Goal: Task Accomplishment & Management: Use online tool/utility

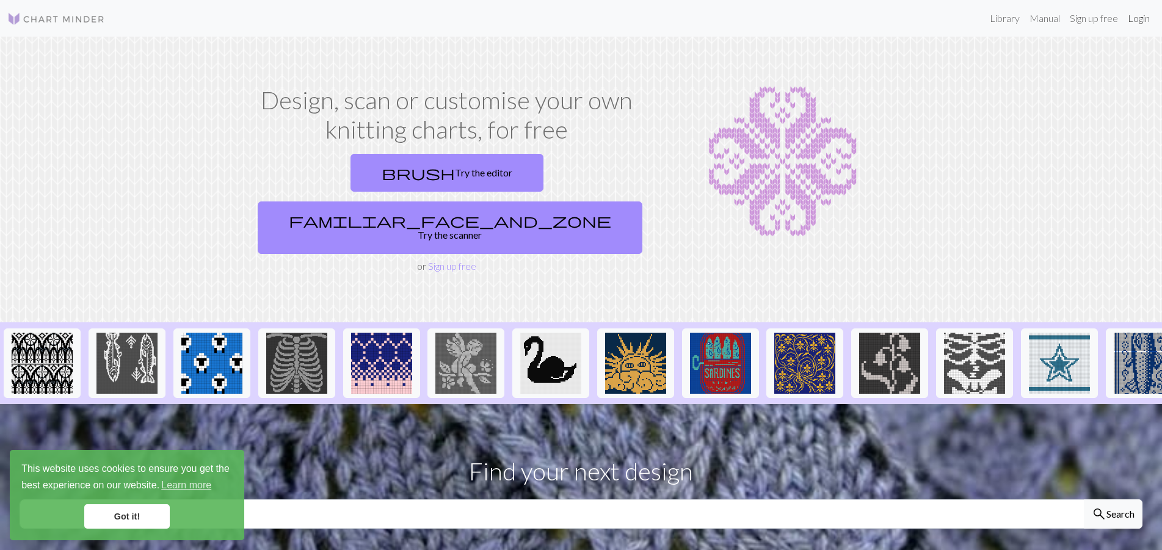
click at [1136, 22] on link "Login" at bounding box center [1139, 18] width 32 height 24
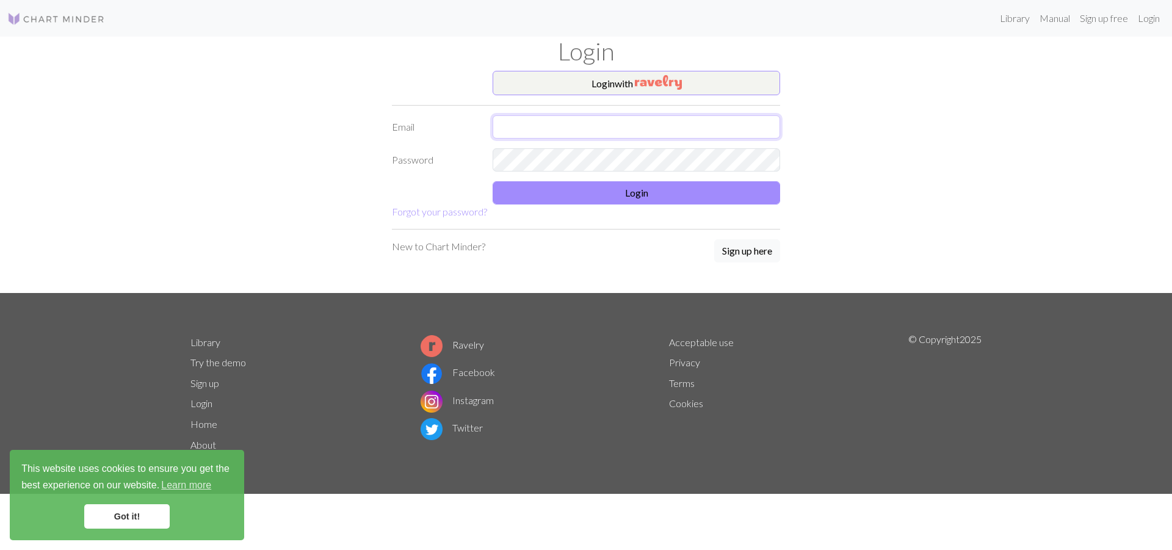
click at [534, 126] on input "text" at bounding box center [637, 126] width 288 height 23
type input "amansfield86@gmail.com"
click at [447, 212] on link "Forgot your password?" at bounding box center [439, 212] width 95 height 12
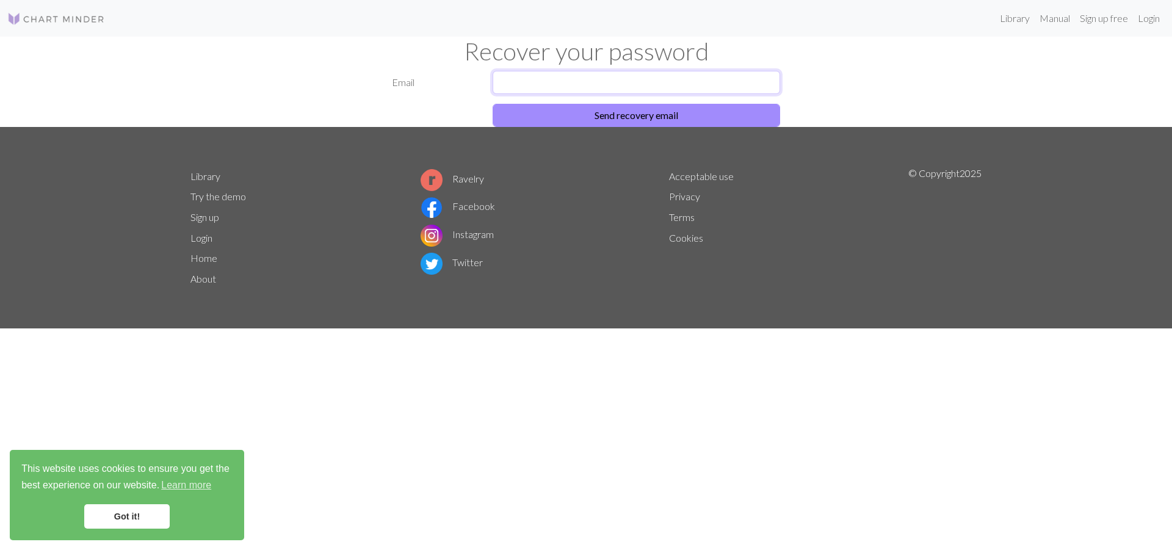
click at [528, 82] on input "text" at bounding box center [637, 82] width 288 height 23
type input "amansfield86@gmail.com"
click at [609, 114] on button "Send recovery email" at bounding box center [637, 115] width 288 height 23
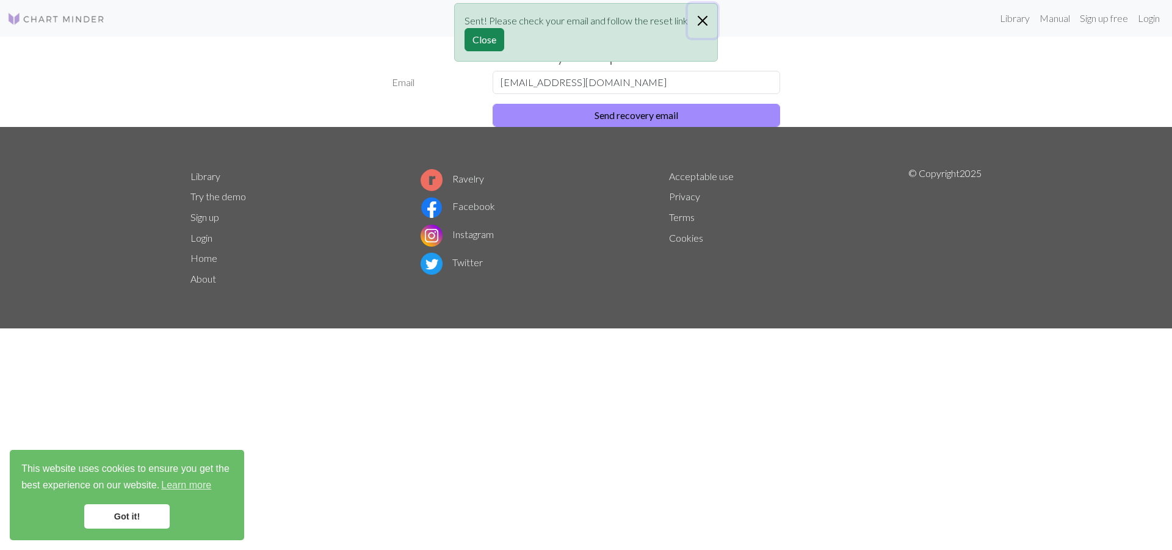
click at [703, 18] on button "Close" at bounding box center [702, 21] width 29 height 34
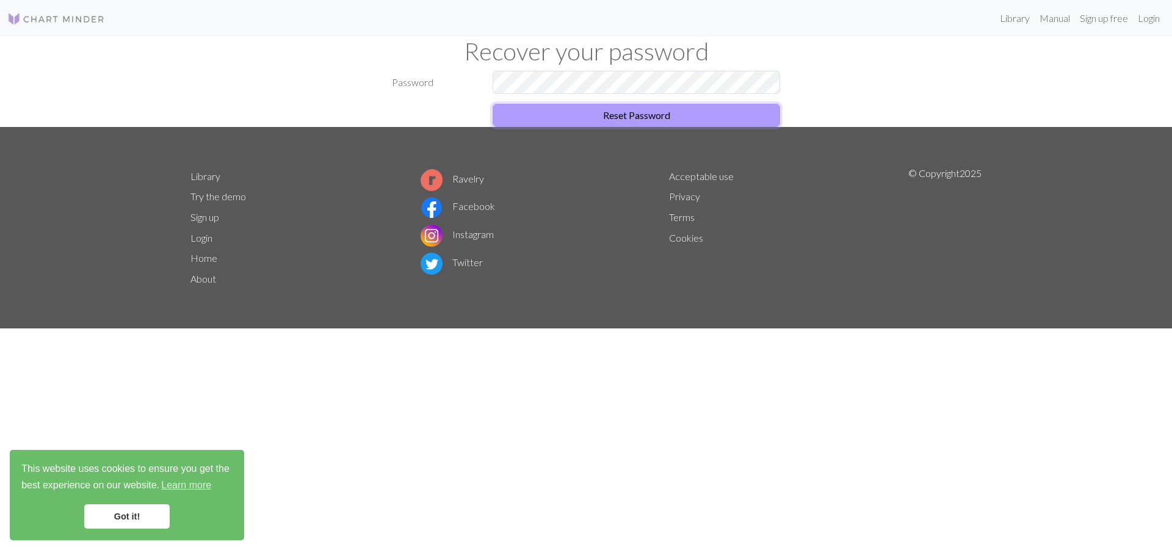
click at [622, 117] on button "Reset Password" at bounding box center [637, 115] width 288 height 23
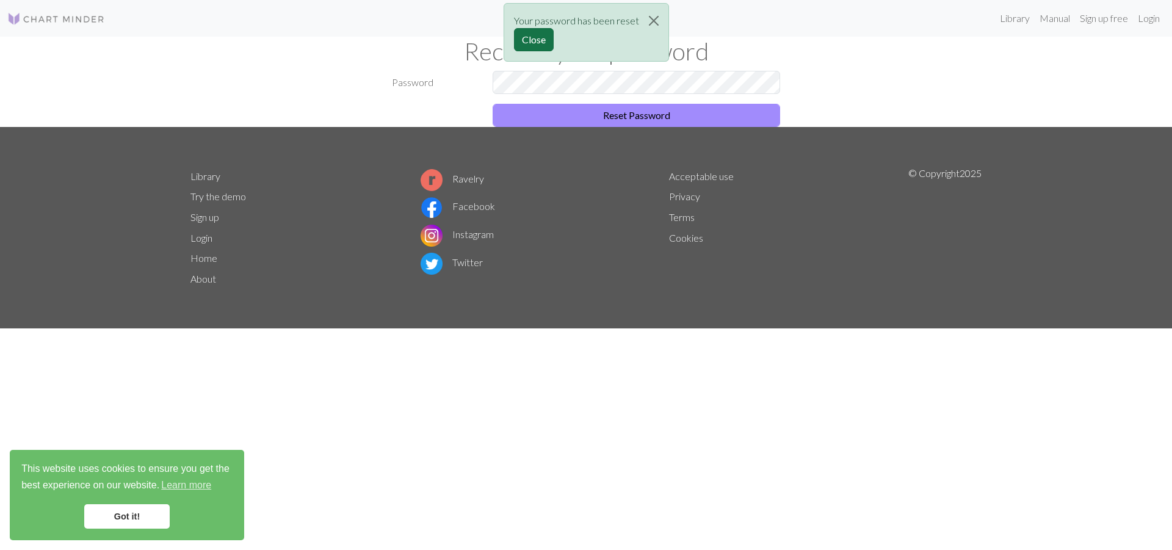
click at [528, 40] on button "Close" at bounding box center [534, 39] width 40 height 23
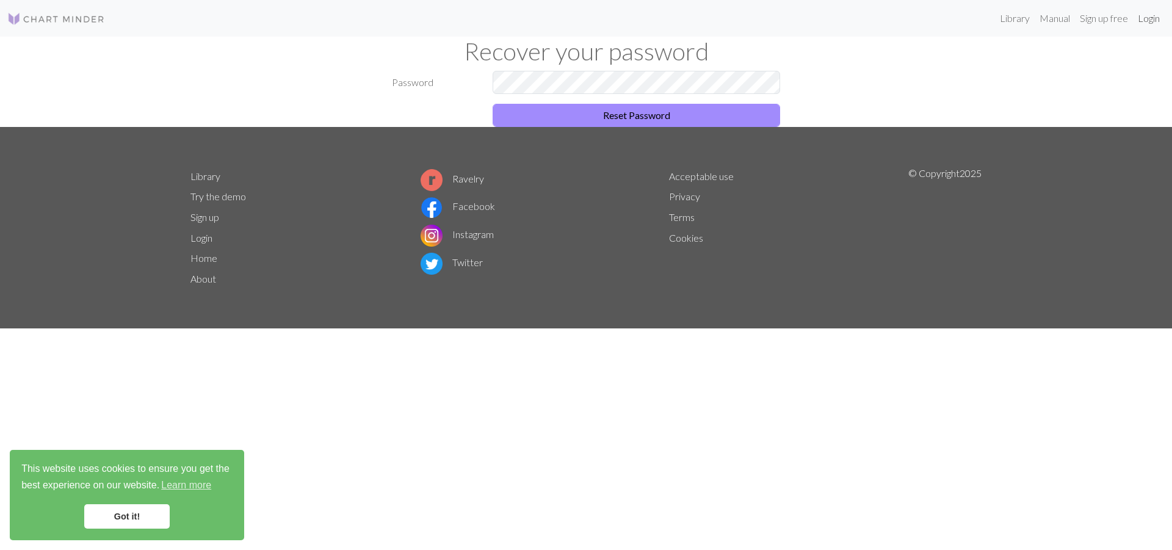
click at [1145, 20] on link "Login" at bounding box center [1149, 18] width 32 height 24
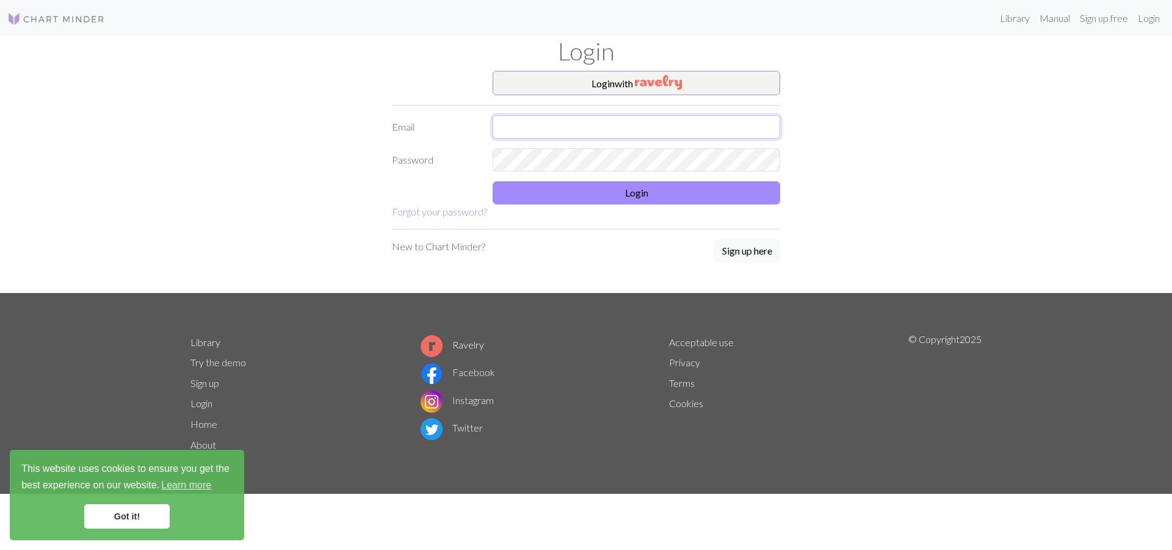
click at [566, 122] on input "text" at bounding box center [637, 126] width 288 height 23
click at [562, 126] on input "text" at bounding box center [637, 126] width 288 height 23
click at [553, 133] on input "text" at bounding box center [637, 126] width 288 height 23
type input "[EMAIL_ADDRESS][DOMAIN_NAME]"
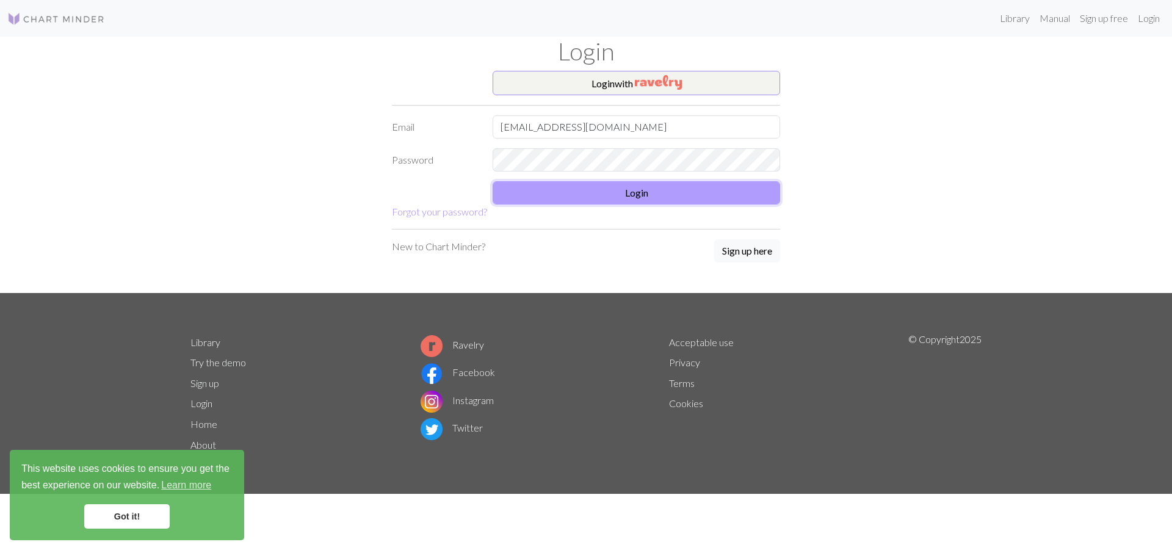
click at [637, 197] on button "Login" at bounding box center [637, 192] width 288 height 23
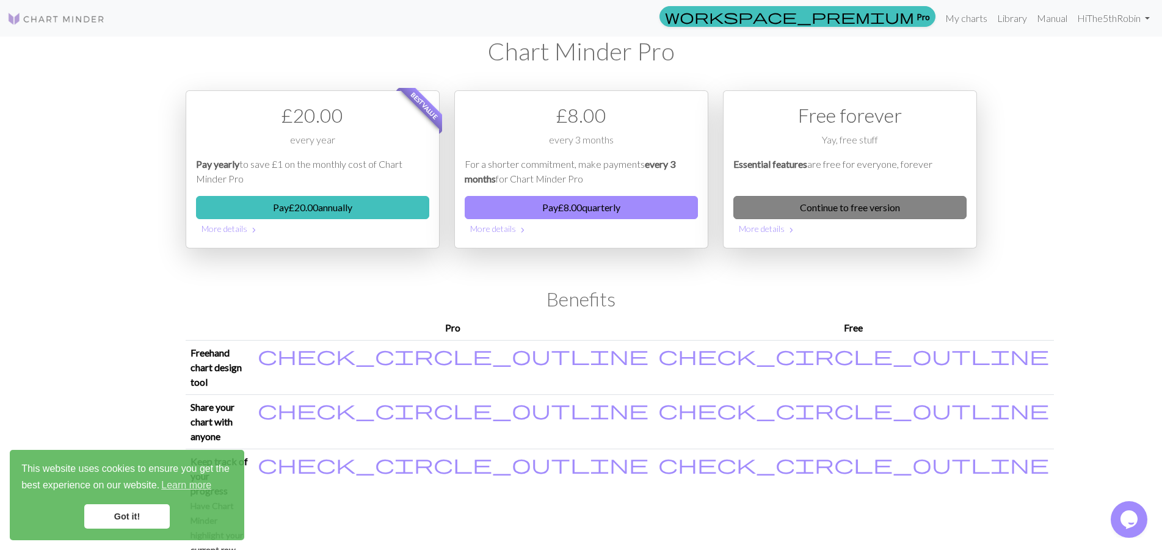
click at [894, 208] on link "Continue to free version" at bounding box center [849, 207] width 233 height 23
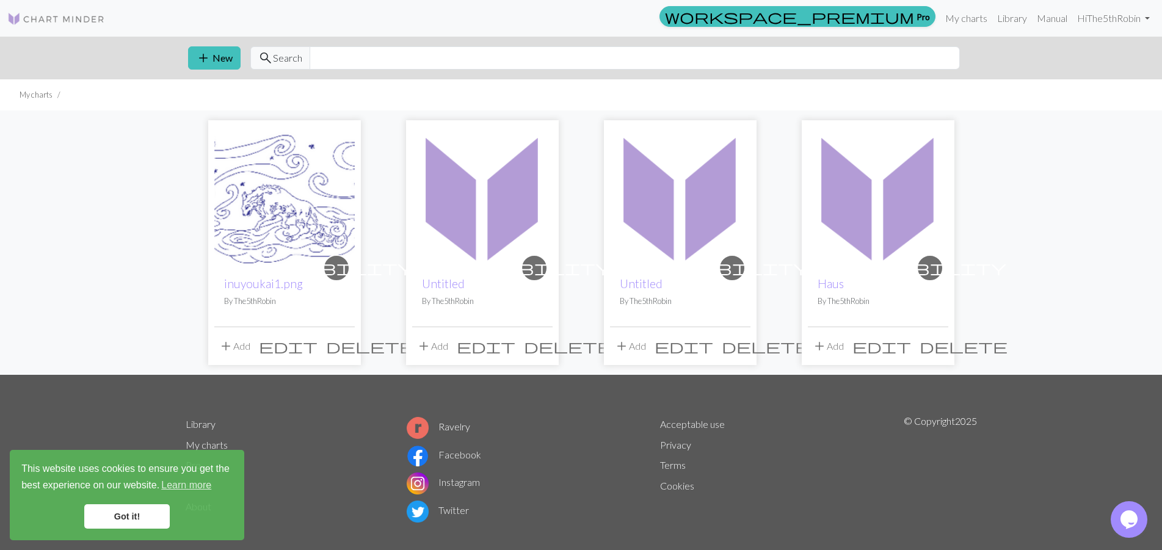
click at [437, 346] on button "add Add" at bounding box center [432, 346] width 40 height 23
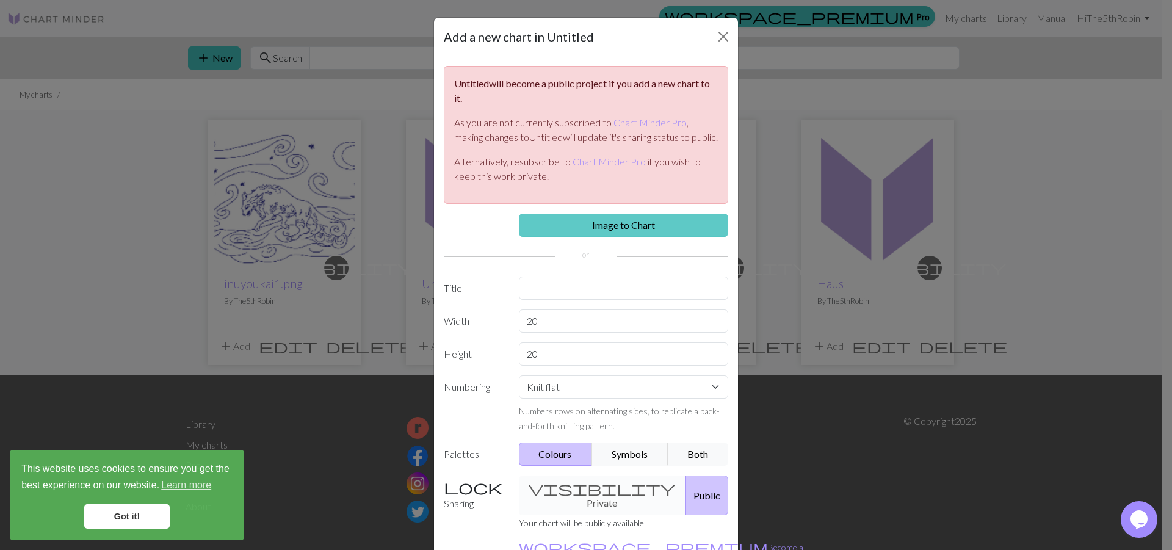
click at [611, 237] on link "Image to Chart" at bounding box center [624, 225] width 210 height 23
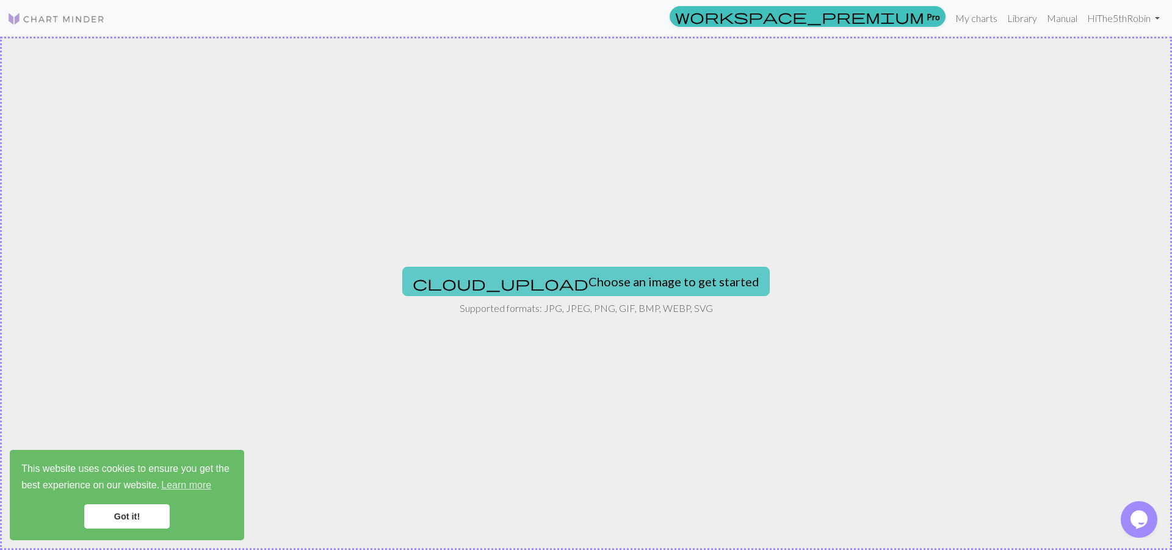
click at [600, 286] on button "cloud_upload Choose an image to get started" at bounding box center [586, 281] width 368 height 29
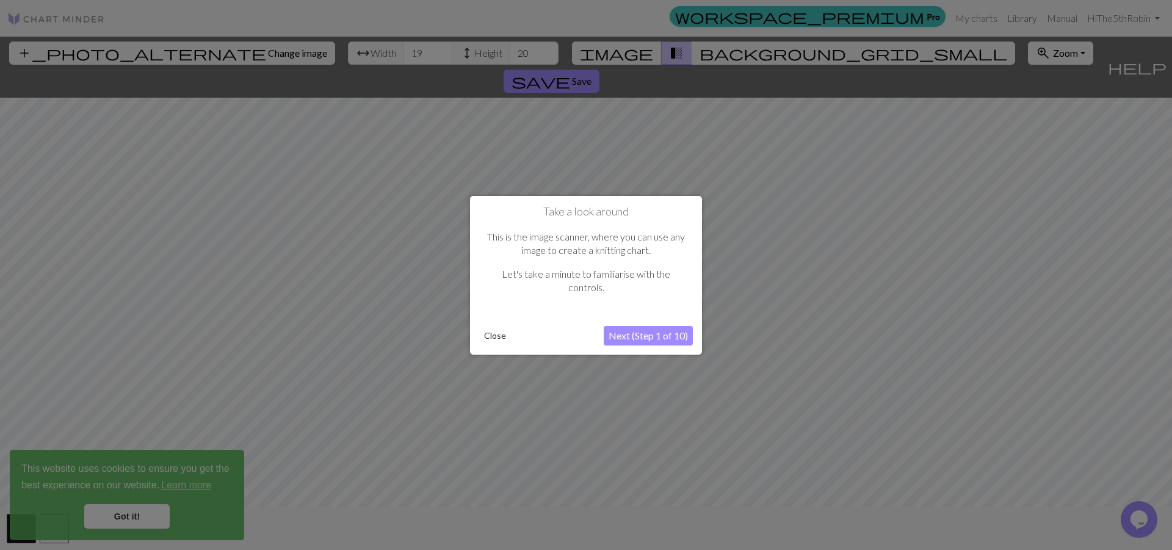
click at [639, 338] on button "Next (Step 1 of 10)" at bounding box center [648, 336] width 89 height 20
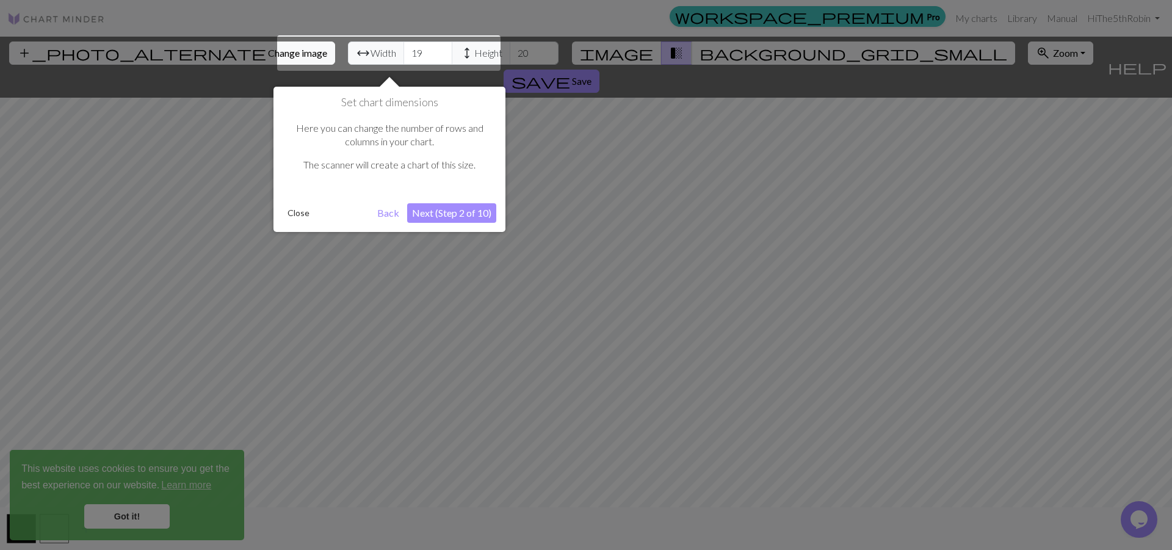
click at [445, 210] on button "Next (Step 2 of 10)" at bounding box center [451, 213] width 89 height 20
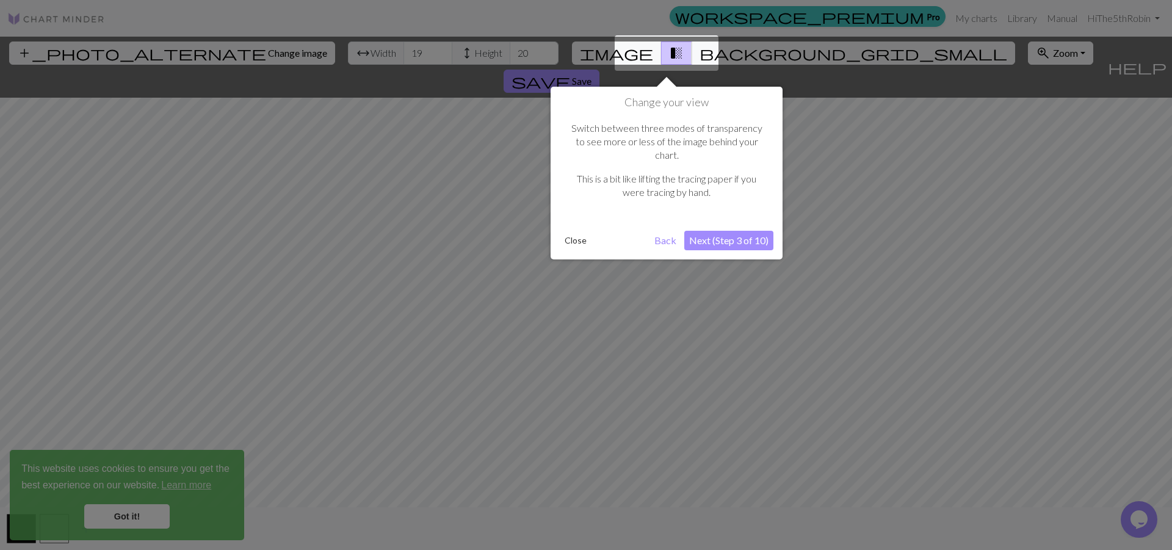
click at [736, 231] on button "Next (Step 3 of 10)" at bounding box center [728, 241] width 89 height 20
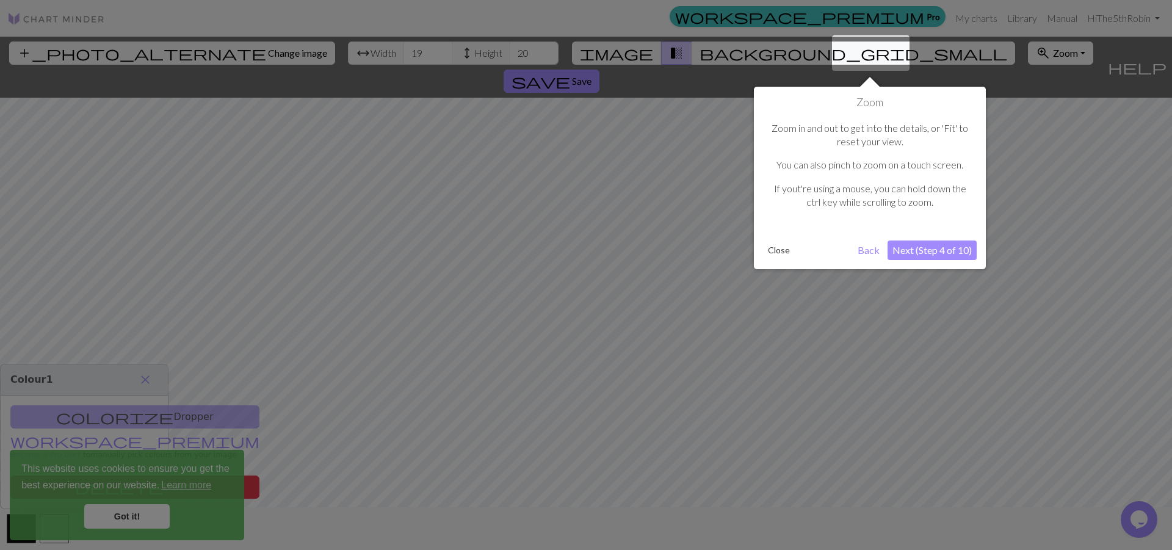
click at [923, 254] on button "Next (Step 4 of 10)" at bounding box center [932, 251] width 89 height 20
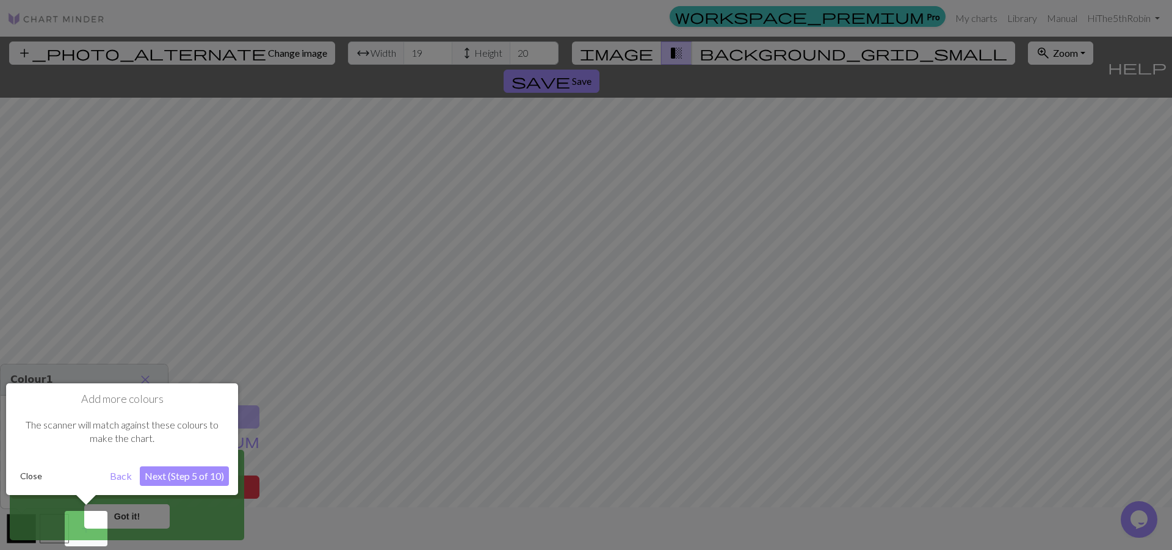
click at [180, 477] on button "Next (Step 5 of 10)" at bounding box center [184, 476] width 89 height 20
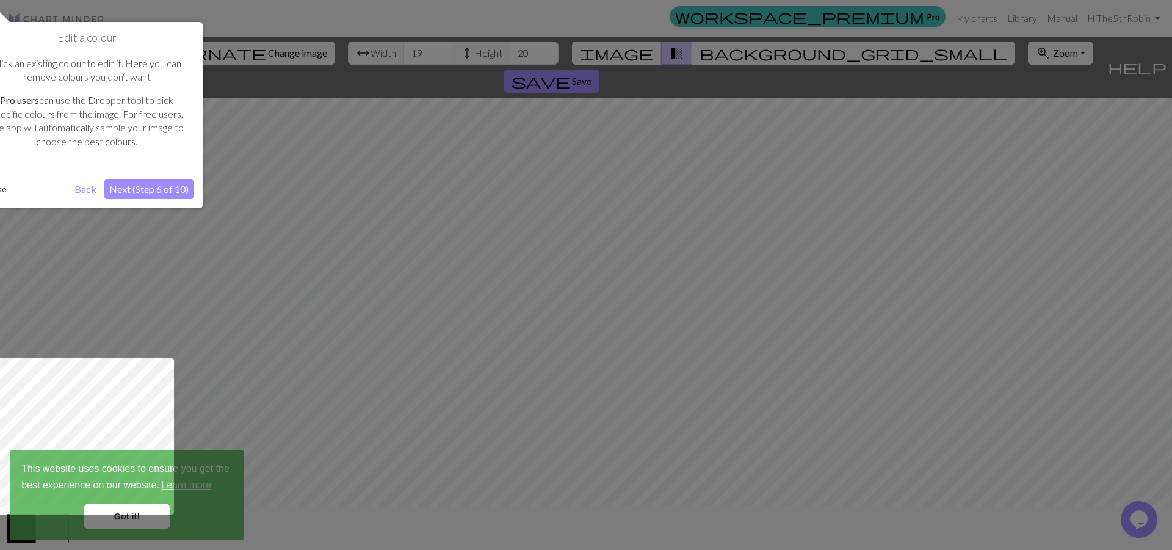
click at [141, 193] on button "Next (Step 6 of 10)" at bounding box center [148, 190] width 89 height 20
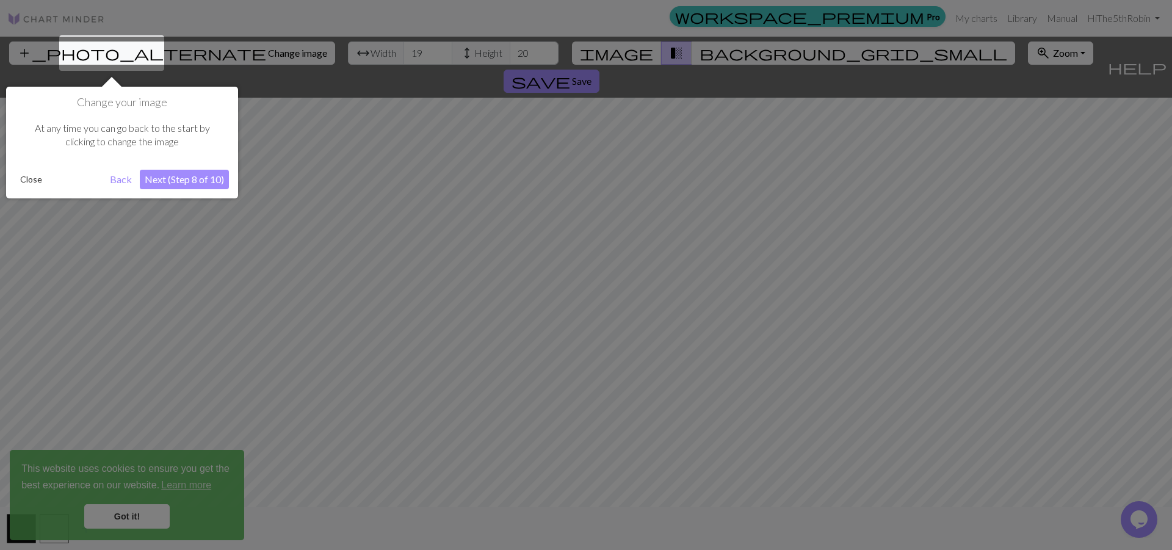
click at [183, 184] on button "Next (Step 8 of 10)" at bounding box center [184, 180] width 89 height 20
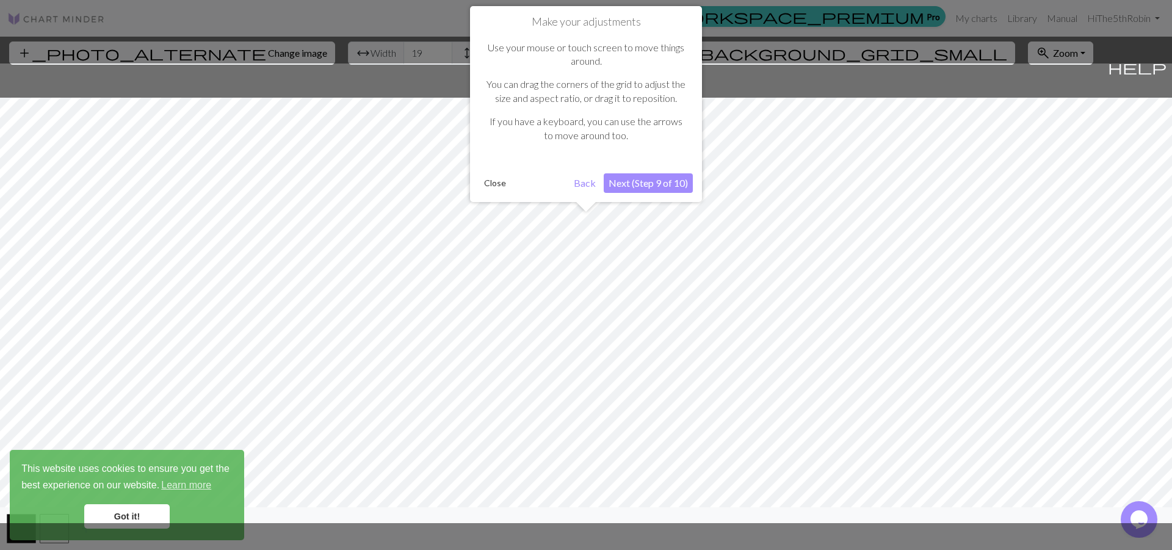
click at [656, 181] on button "Next (Step 9 of 10)" at bounding box center [648, 183] width 89 height 20
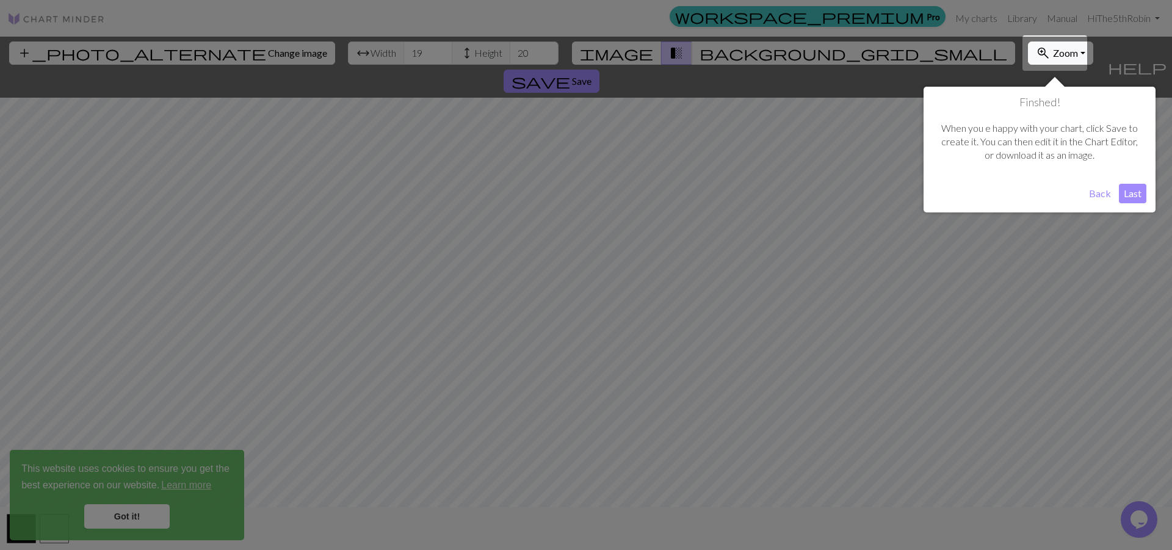
click at [1136, 198] on button "Last" at bounding box center [1132, 194] width 27 height 20
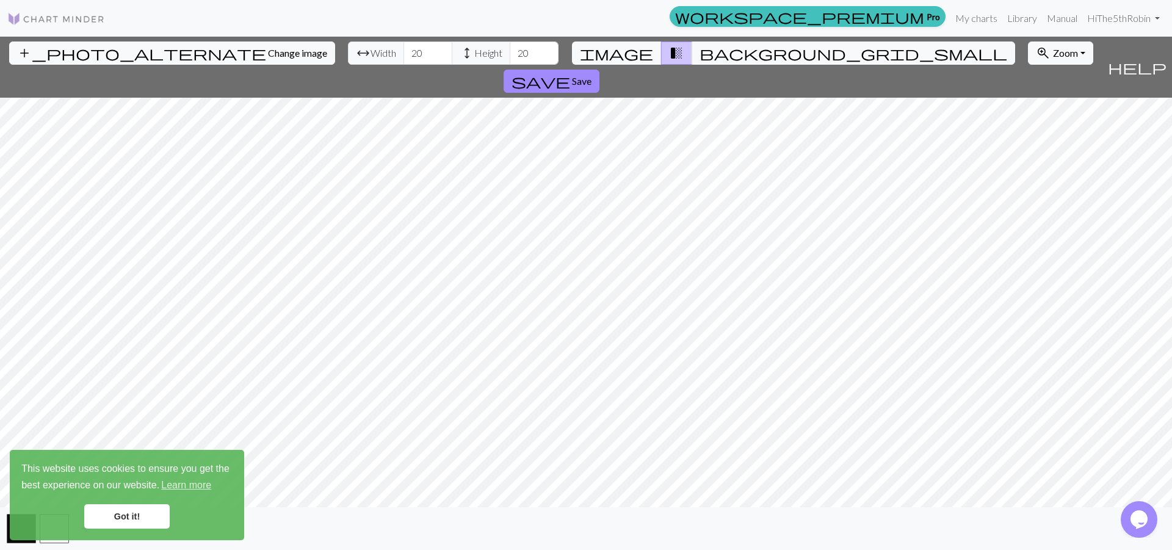
click at [404, 52] on input "20" at bounding box center [428, 53] width 49 height 23
click at [404, 52] on input "21" at bounding box center [428, 53] width 49 height 23
click at [404, 52] on input "22" at bounding box center [428, 53] width 49 height 23
click at [632, 53] on span "image" at bounding box center [616, 53] width 73 height 17
click at [700, 54] on span "background_grid_small" at bounding box center [854, 53] width 308 height 17
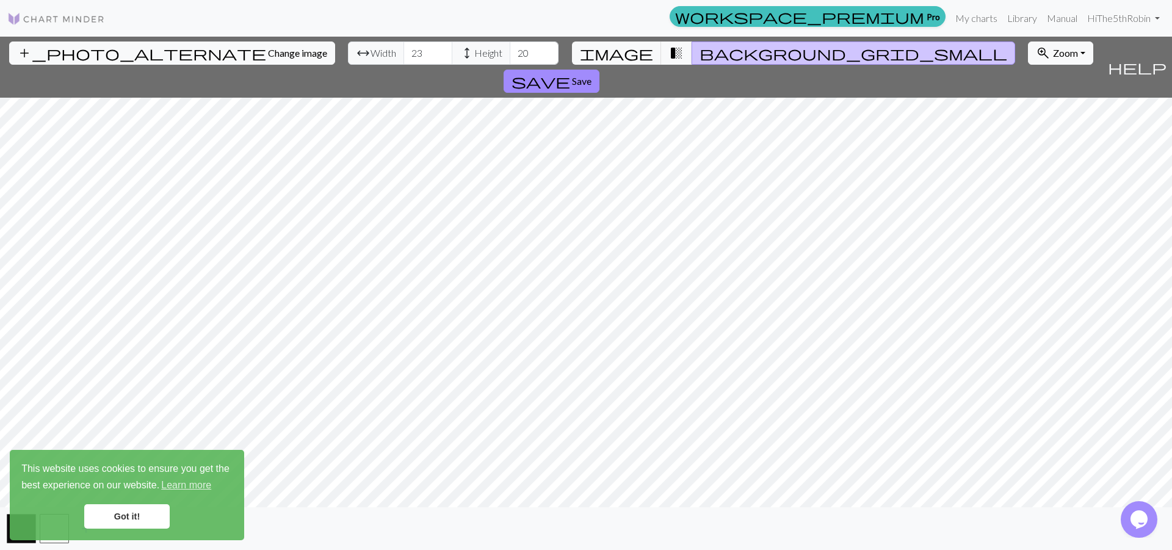
click at [404, 51] on input "23" at bounding box center [428, 53] width 49 height 23
click at [404, 51] on input "24" at bounding box center [428, 53] width 49 height 23
click at [404, 51] on input "25" at bounding box center [428, 53] width 49 height 23
click at [404, 51] on input "26" at bounding box center [428, 53] width 49 height 23
click at [404, 51] on input "27" at bounding box center [428, 53] width 49 height 23
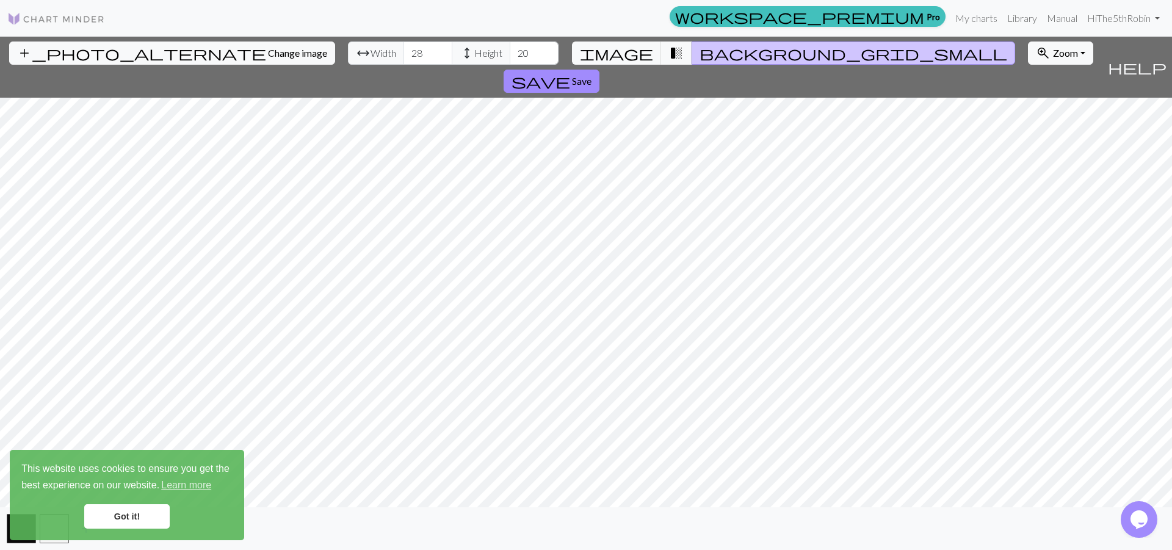
click at [404, 51] on input "28" at bounding box center [428, 53] width 49 height 23
click at [404, 51] on input "29" at bounding box center [428, 53] width 49 height 23
click at [404, 51] on input "30" at bounding box center [428, 53] width 49 height 23
type input "31"
click at [404, 51] on input "31" at bounding box center [428, 53] width 49 height 23
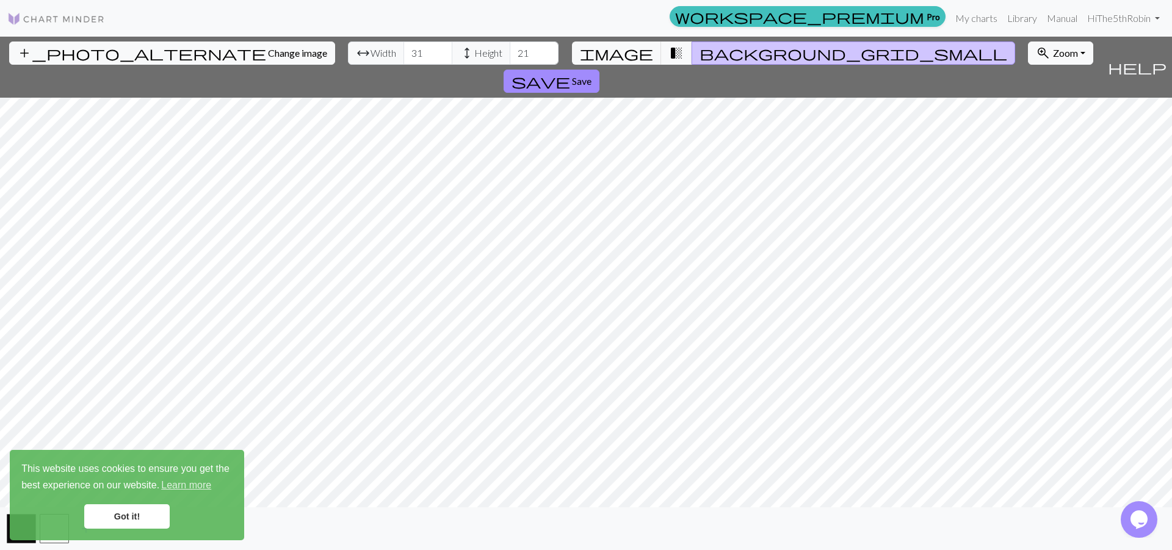
click at [510, 52] on input "21" at bounding box center [534, 53] width 49 height 23
click at [510, 52] on input "22" at bounding box center [534, 53] width 49 height 23
click at [510, 52] on input "23" at bounding box center [534, 53] width 49 height 23
click at [510, 52] on input "24" at bounding box center [534, 53] width 49 height 23
click at [510, 52] on input "25" at bounding box center [534, 53] width 49 height 23
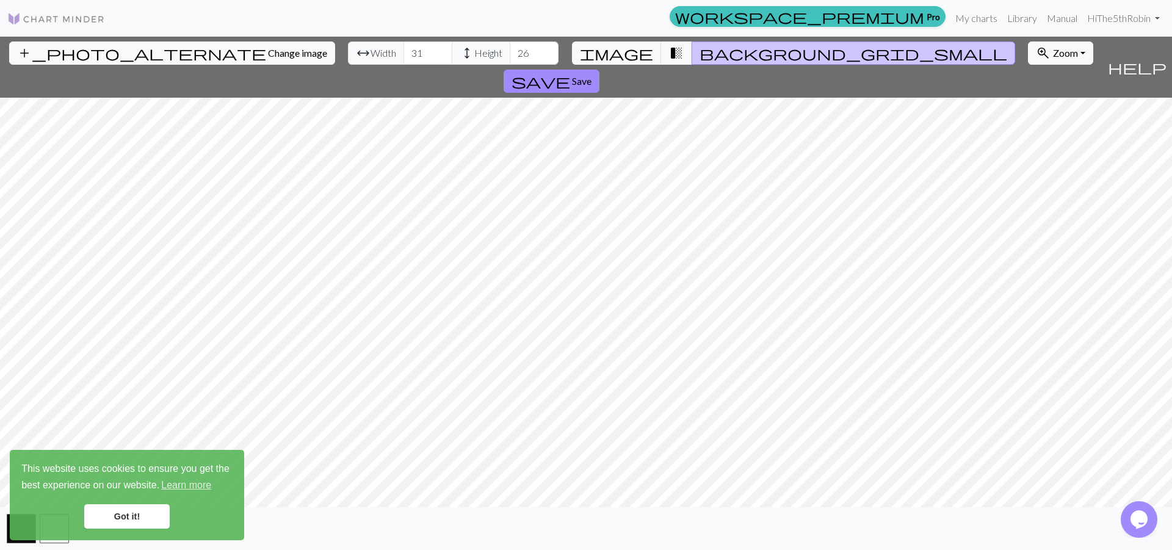
click at [510, 52] on input "26" at bounding box center [534, 53] width 49 height 23
click at [510, 52] on input "27" at bounding box center [534, 53] width 49 height 23
click at [510, 52] on input "28" at bounding box center [534, 53] width 49 height 23
click at [510, 52] on input "29" at bounding box center [534, 53] width 49 height 23
click at [510, 52] on input "30" at bounding box center [534, 53] width 49 height 23
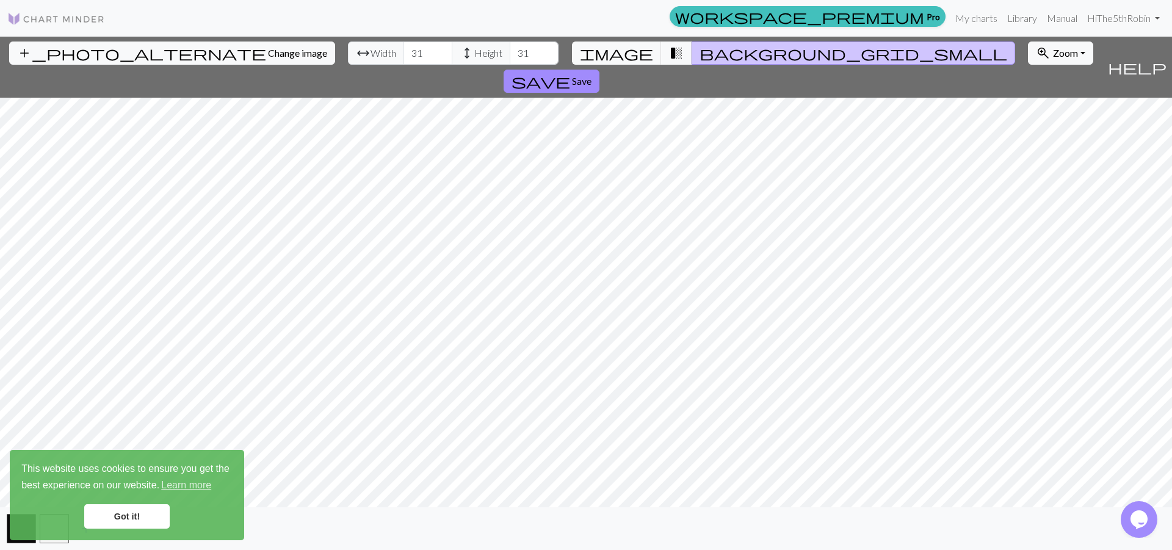
click at [510, 52] on input "31" at bounding box center [534, 53] width 49 height 23
click at [510, 52] on input "32" at bounding box center [534, 53] width 49 height 23
type input "33"
click at [510, 52] on input "33" at bounding box center [534, 53] width 49 height 23
click at [404, 50] on input "32" at bounding box center [428, 53] width 49 height 23
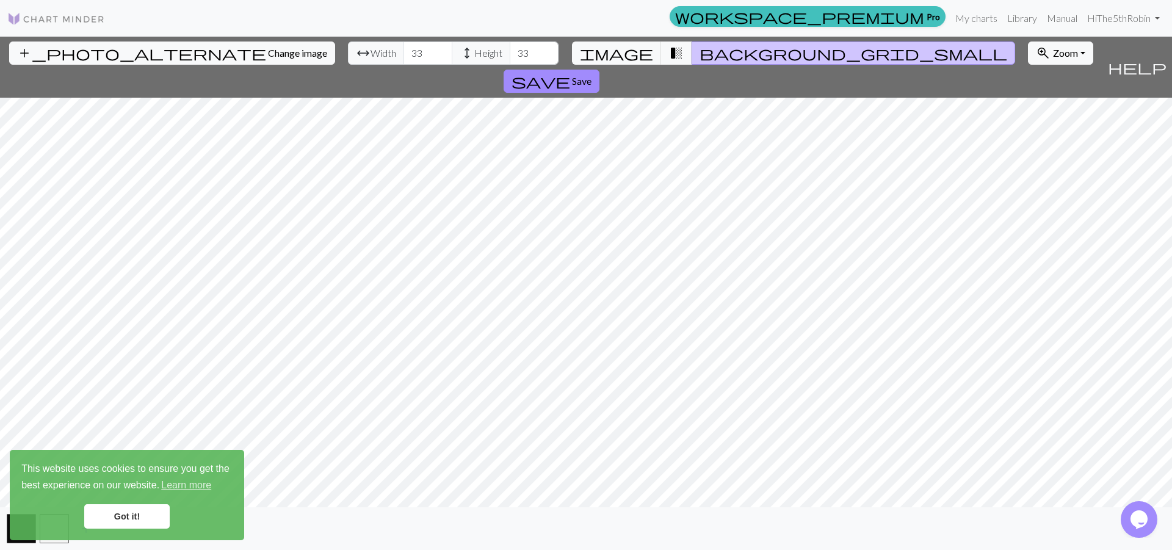
click at [404, 50] on input "33" at bounding box center [428, 53] width 49 height 23
click at [404, 50] on input "34" at bounding box center [428, 53] width 49 height 23
click at [404, 50] on input "35" at bounding box center [428, 53] width 49 height 23
click at [404, 50] on input "36" at bounding box center [428, 53] width 49 height 23
click at [404, 50] on input "37" at bounding box center [428, 53] width 49 height 23
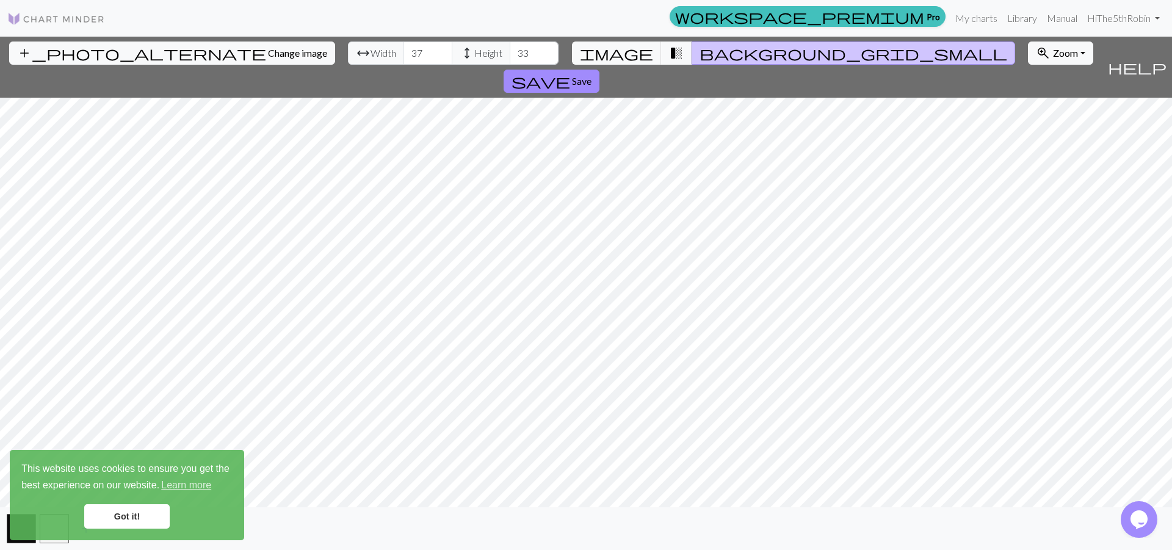
click at [404, 50] on input "38" at bounding box center [428, 53] width 49 height 23
click at [404, 50] on input "39" at bounding box center [428, 53] width 49 height 23
click at [404, 50] on input "40" at bounding box center [428, 53] width 49 height 23
click at [404, 50] on input "41" at bounding box center [428, 53] width 49 height 23
click at [404, 50] on input "42" at bounding box center [428, 53] width 49 height 23
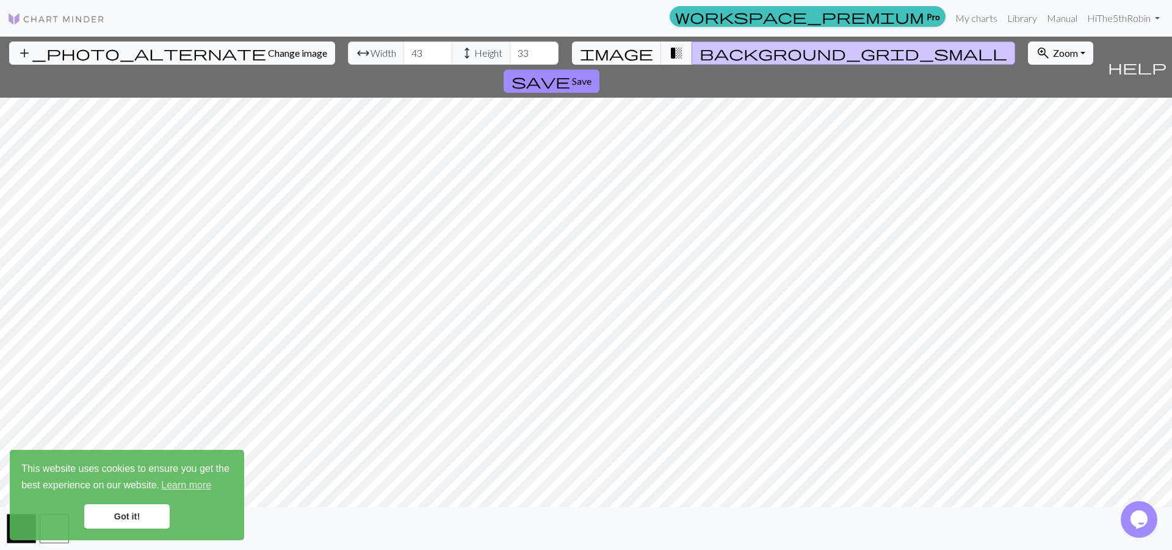
click at [404, 50] on input "43" at bounding box center [428, 53] width 49 height 23
click at [404, 50] on input "44" at bounding box center [428, 53] width 49 height 23
click at [404, 50] on input "45" at bounding box center [428, 53] width 49 height 23
click at [404, 50] on input "46" at bounding box center [428, 53] width 49 height 23
click at [404, 50] on input "47" at bounding box center [428, 53] width 49 height 23
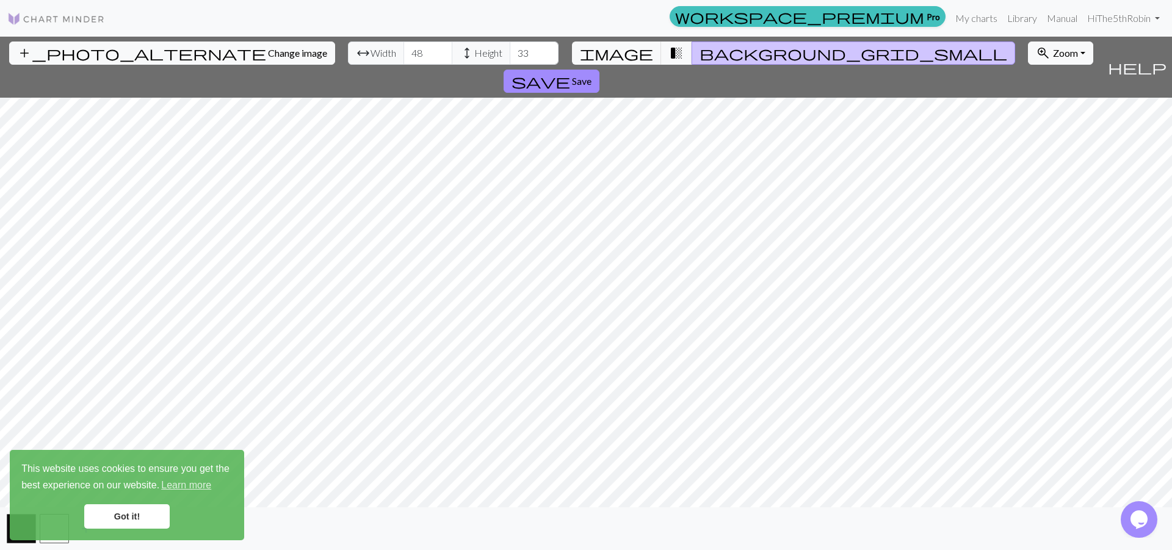
click at [404, 50] on input "48" at bounding box center [428, 53] width 49 height 23
click at [404, 50] on input "49" at bounding box center [428, 53] width 49 height 23
click at [404, 50] on input "50" at bounding box center [428, 53] width 49 height 23
type input "51"
click at [404, 50] on input "51" at bounding box center [428, 53] width 49 height 23
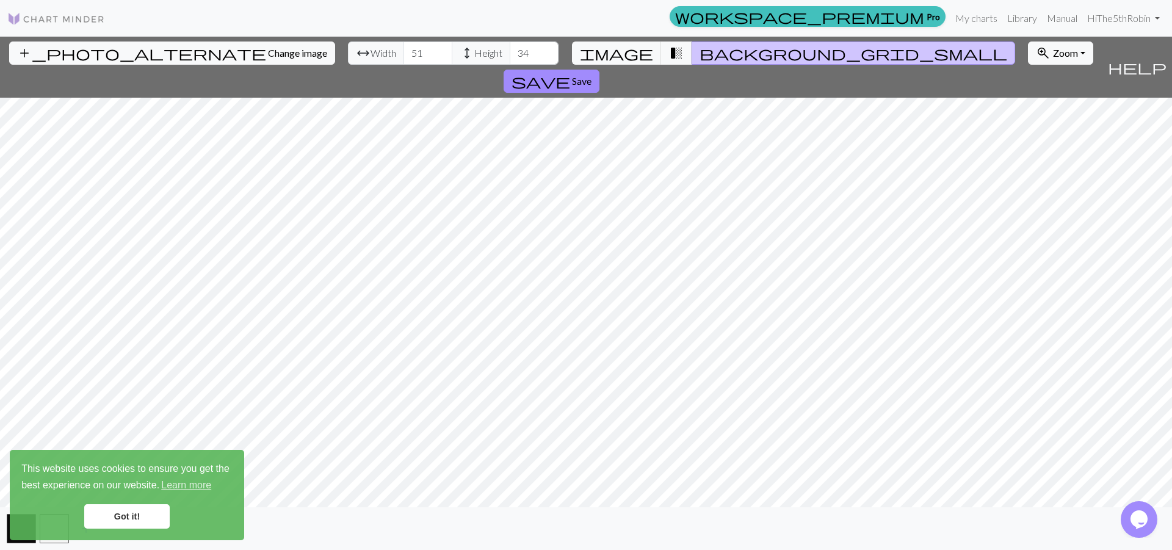
click at [510, 51] on input "34" at bounding box center [534, 53] width 49 height 23
click at [510, 51] on input "35" at bounding box center [534, 53] width 49 height 23
click at [510, 51] on input "36" at bounding box center [534, 53] width 49 height 23
click at [510, 51] on input "37" at bounding box center [534, 53] width 49 height 23
click at [510, 51] on input "38" at bounding box center [534, 53] width 49 height 23
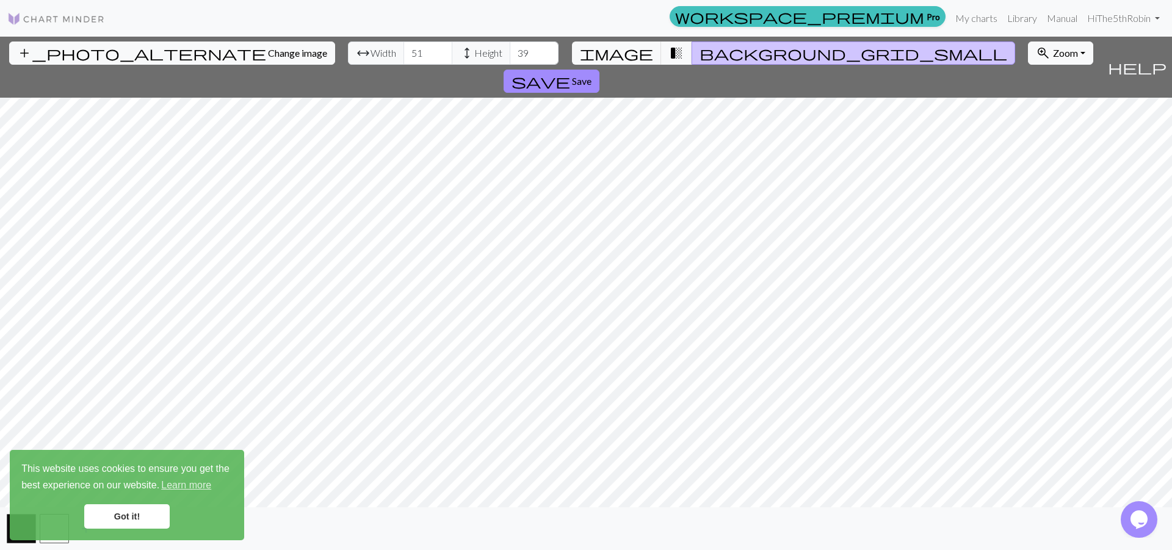
click at [510, 51] on input "39" at bounding box center [534, 53] width 49 height 23
click at [510, 51] on input "40" at bounding box center [534, 53] width 49 height 23
click at [510, 51] on input "41" at bounding box center [534, 53] width 49 height 23
click at [510, 51] on input "42" at bounding box center [534, 53] width 49 height 23
click at [510, 51] on input "43" at bounding box center [534, 53] width 49 height 23
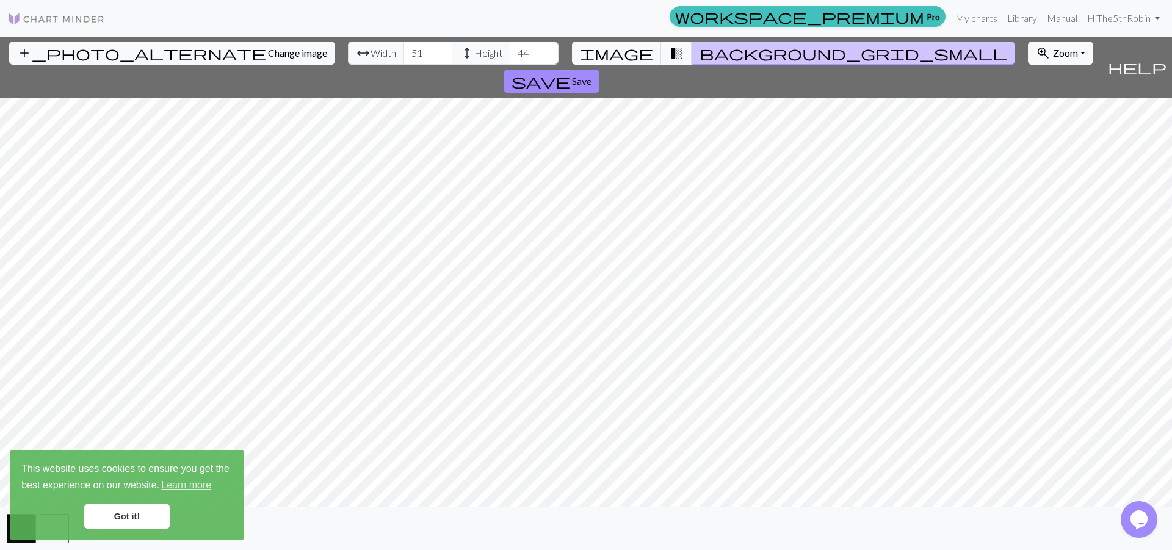
click at [510, 51] on input "44" at bounding box center [534, 53] width 49 height 23
click at [510, 51] on input "45" at bounding box center [534, 53] width 49 height 23
click at [510, 51] on input "46" at bounding box center [534, 53] width 49 height 23
click at [510, 51] on input "47" at bounding box center [534, 53] width 49 height 23
click at [510, 51] on input "48" at bounding box center [534, 53] width 49 height 23
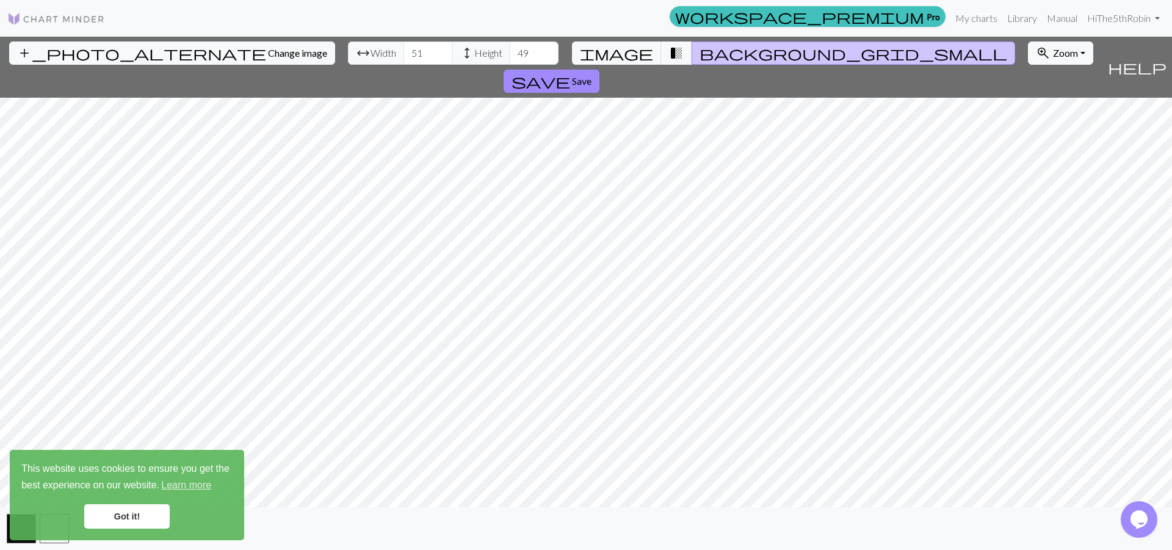
click at [510, 51] on input "49" at bounding box center [534, 53] width 49 height 23
type input "50"
click at [510, 51] on input "50" at bounding box center [534, 53] width 49 height 23
click at [404, 51] on input "52" at bounding box center [428, 53] width 49 height 23
click at [404, 51] on input "53" at bounding box center [428, 53] width 49 height 23
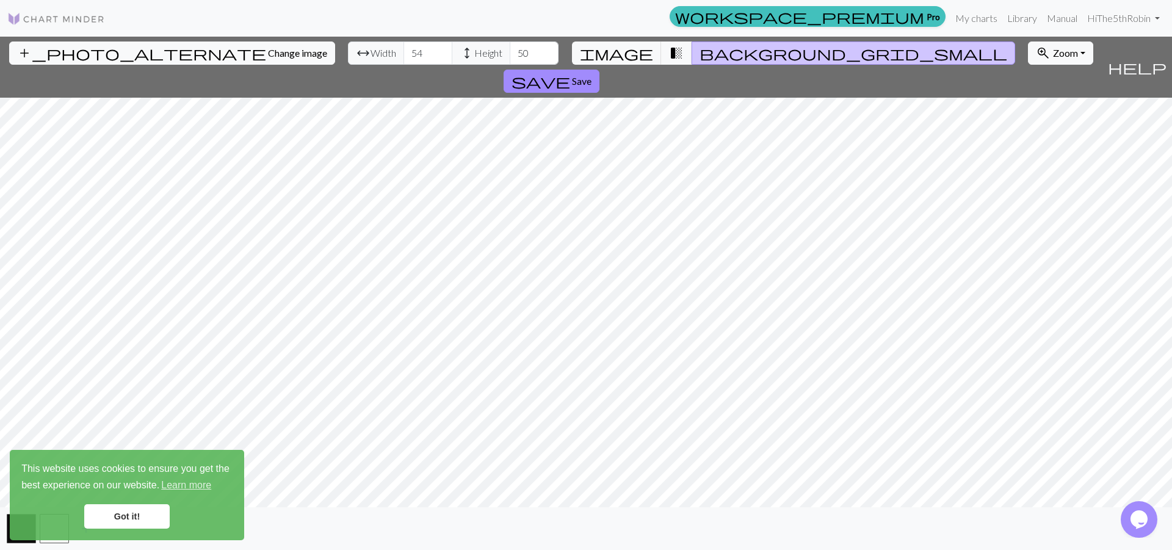
click at [404, 51] on input "54" at bounding box center [428, 53] width 49 height 23
click at [404, 51] on input "55" at bounding box center [428, 53] width 49 height 23
click at [404, 51] on input "56" at bounding box center [428, 53] width 49 height 23
click at [404, 51] on input "57" at bounding box center [428, 53] width 49 height 23
click at [404, 51] on input "58" at bounding box center [428, 53] width 49 height 23
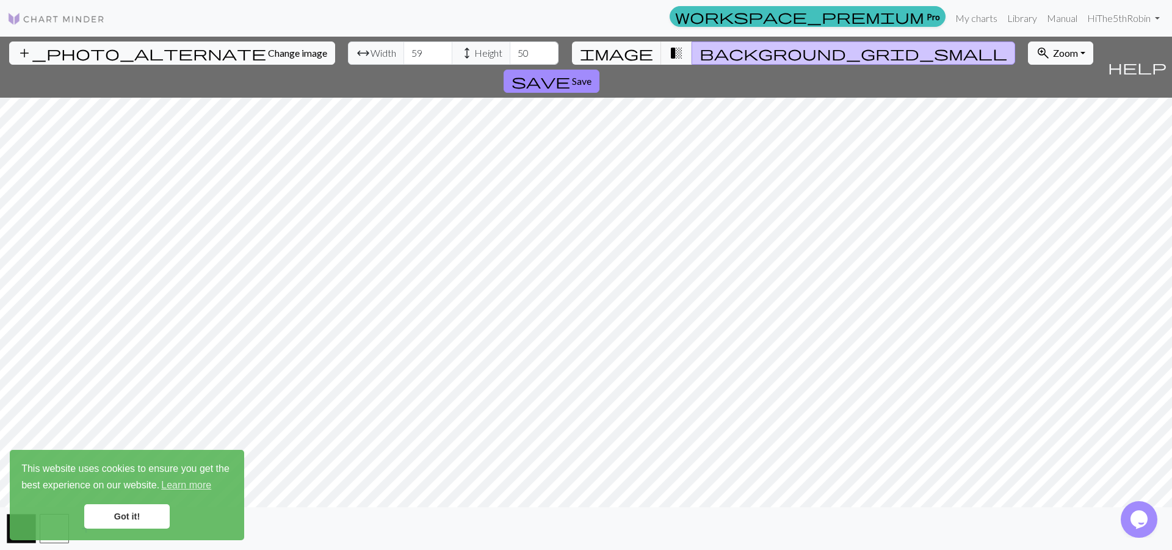
click at [404, 51] on input "59" at bounding box center [428, 53] width 49 height 23
click at [404, 51] on input "60" at bounding box center [428, 53] width 49 height 23
type input "61"
click at [404, 51] on input "61" at bounding box center [428, 53] width 49 height 23
click at [510, 50] on input "51" at bounding box center [534, 53] width 49 height 23
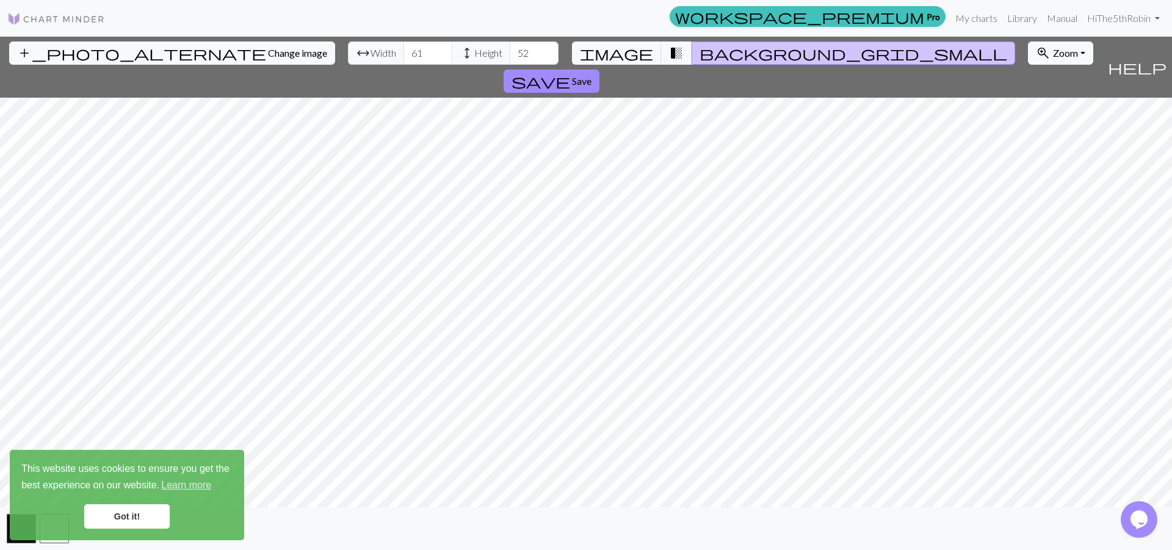
click at [510, 50] on input "52" at bounding box center [534, 53] width 49 height 23
click at [510, 50] on input "53" at bounding box center [534, 53] width 49 height 23
click at [510, 50] on input "54" at bounding box center [534, 53] width 49 height 23
type input "55"
click at [510, 50] on input "55" at bounding box center [534, 53] width 49 height 23
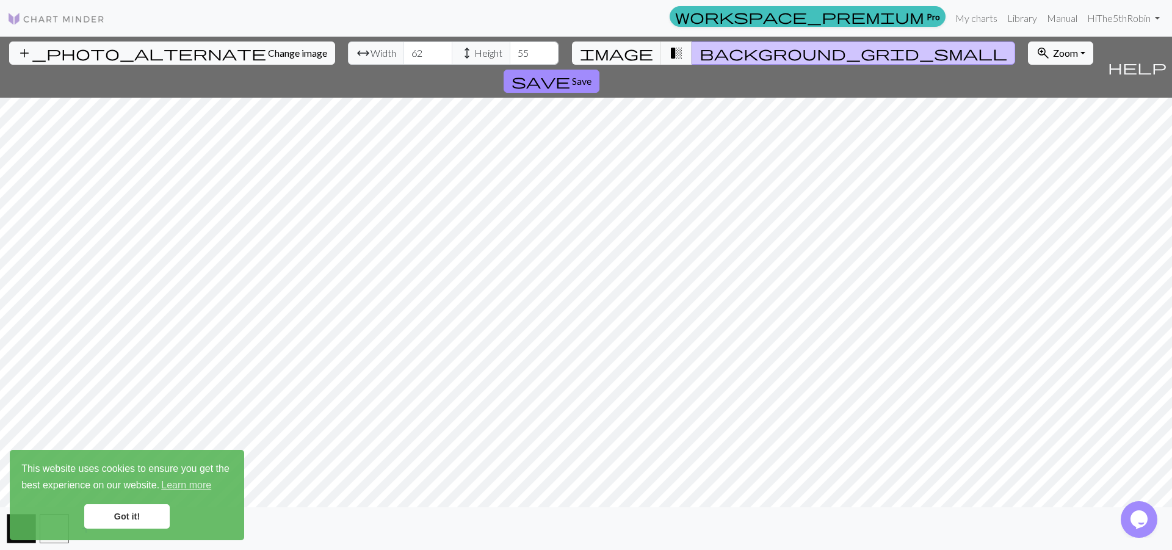
click at [404, 49] on input "62" at bounding box center [428, 53] width 49 height 23
click at [404, 49] on input "63" at bounding box center [428, 53] width 49 height 23
click at [404, 49] on input "64" at bounding box center [428, 53] width 49 height 23
click at [404, 49] on input "65" at bounding box center [428, 53] width 49 height 23
type input "66"
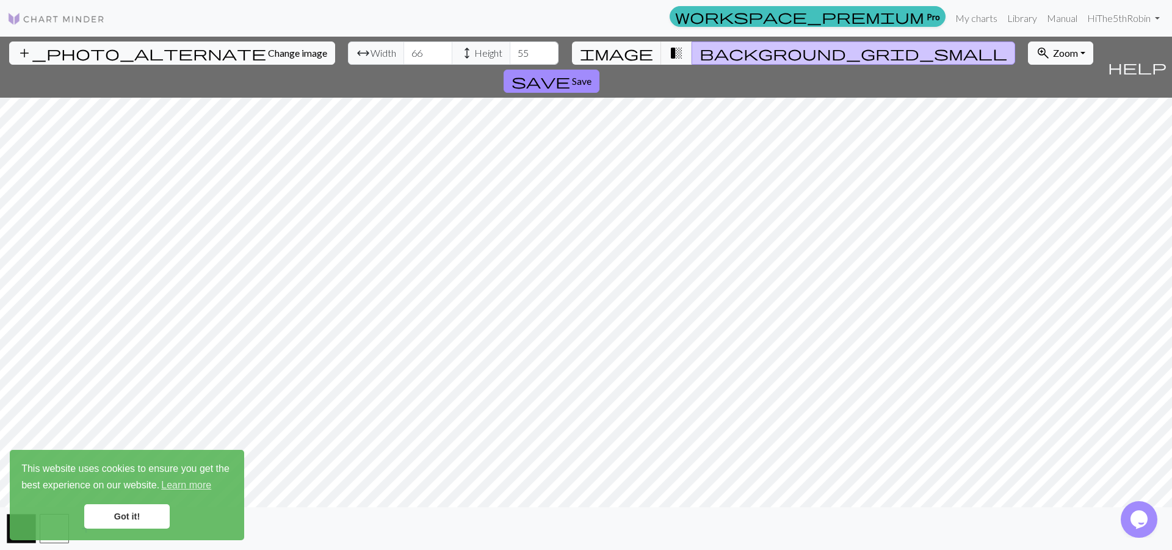
click at [404, 49] on input "66" at bounding box center [428, 53] width 49 height 23
click at [510, 50] on input "56" at bounding box center [534, 53] width 49 height 23
click at [510, 49] on input "57" at bounding box center [534, 53] width 49 height 23
click at [510, 49] on input "58" at bounding box center [534, 53] width 49 height 23
click at [510, 55] on input "57" at bounding box center [534, 53] width 49 height 23
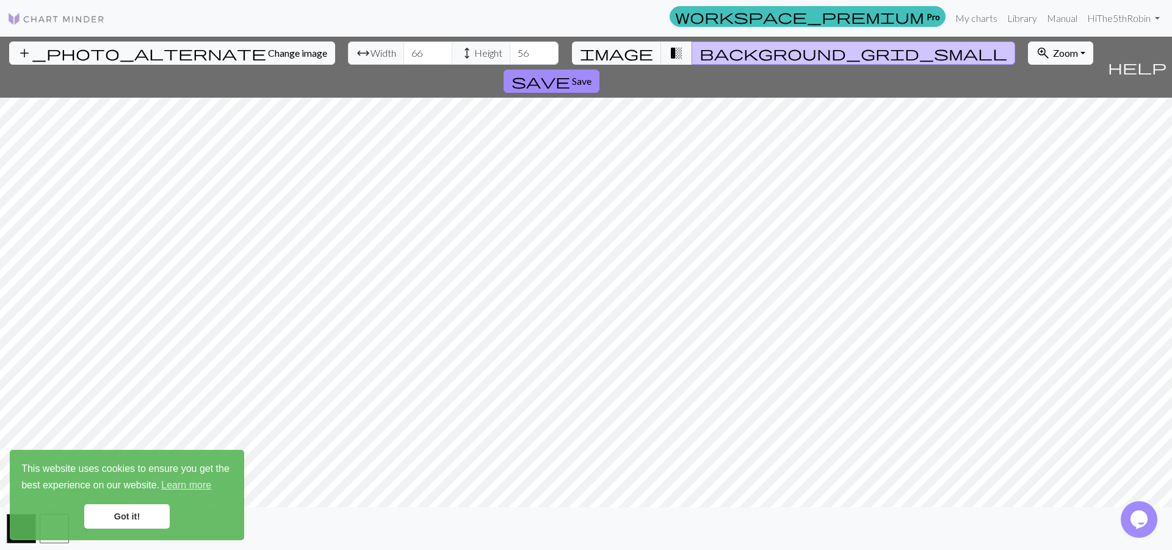
click at [510, 55] on input "56" at bounding box center [534, 53] width 49 height 23
click at [510, 49] on input "57" at bounding box center [534, 53] width 49 height 23
click at [510, 49] on input "58" at bounding box center [534, 53] width 49 height 23
click at [510, 49] on input "59" at bounding box center [534, 53] width 49 height 23
click at [510, 49] on input "60" at bounding box center [534, 53] width 49 height 23
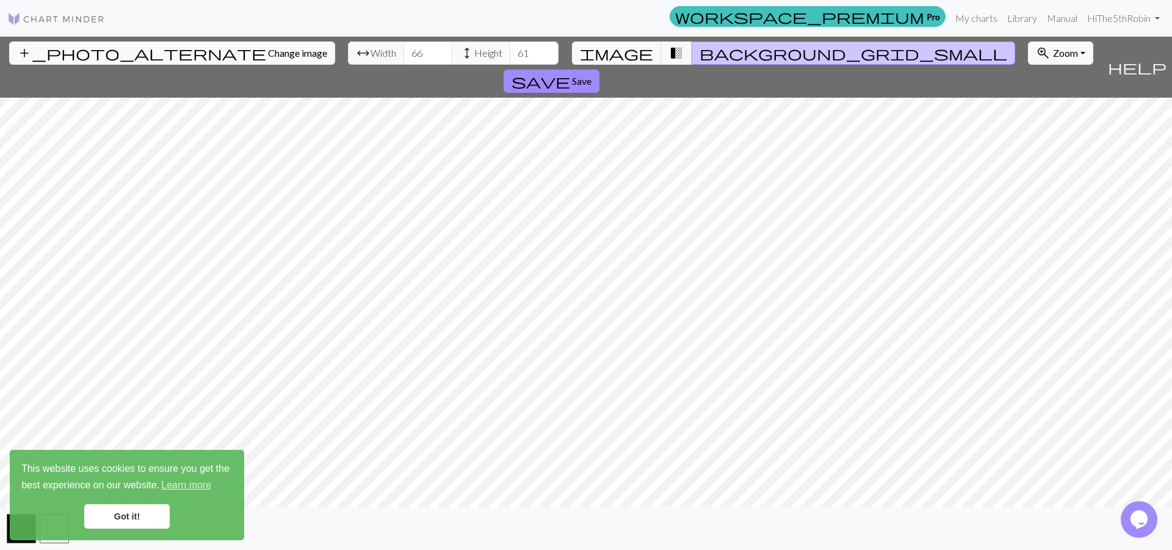
click at [510, 49] on input "61" at bounding box center [534, 53] width 49 height 23
click at [510, 49] on input "62" at bounding box center [534, 53] width 49 height 23
type input "63"
click at [510, 49] on input "63" at bounding box center [534, 53] width 49 height 23
click at [404, 48] on input "67" at bounding box center [428, 53] width 49 height 23
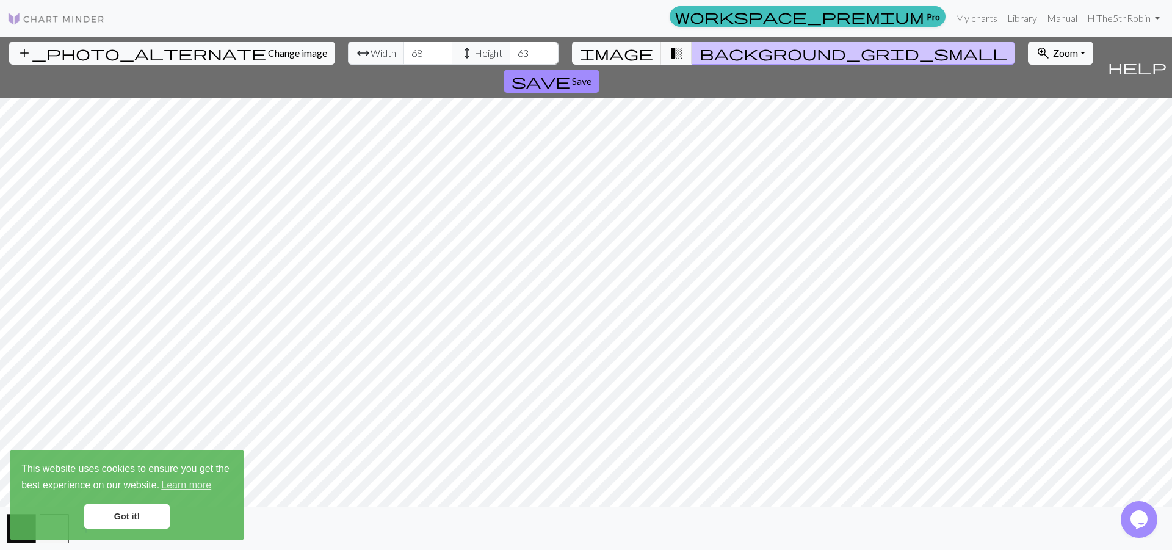
type input "68"
click at [404, 51] on input "68" at bounding box center [428, 53] width 49 height 23
click at [510, 49] on input "64" at bounding box center [534, 53] width 49 height 23
click at [510, 49] on input "65" at bounding box center [534, 53] width 49 height 23
click at [510, 57] on input "64" at bounding box center [534, 53] width 49 height 23
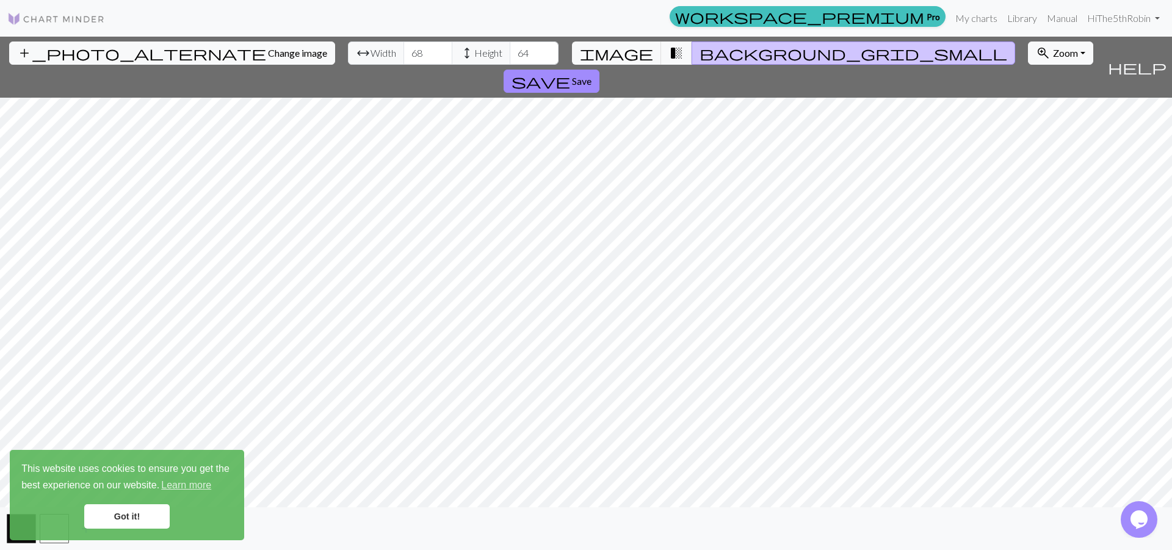
click at [510, 56] on input "63" at bounding box center [534, 53] width 49 height 23
click at [510, 56] on input "62" at bounding box center [534, 53] width 49 height 23
click at [510, 49] on input "63" at bounding box center [534, 53] width 49 height 23
click at [510, 49] on input "64" at bounding box center [534, 53] width 49 height 23
click at [510, 49] on input "65" at bounding box center [534, 53] width 49 height 23
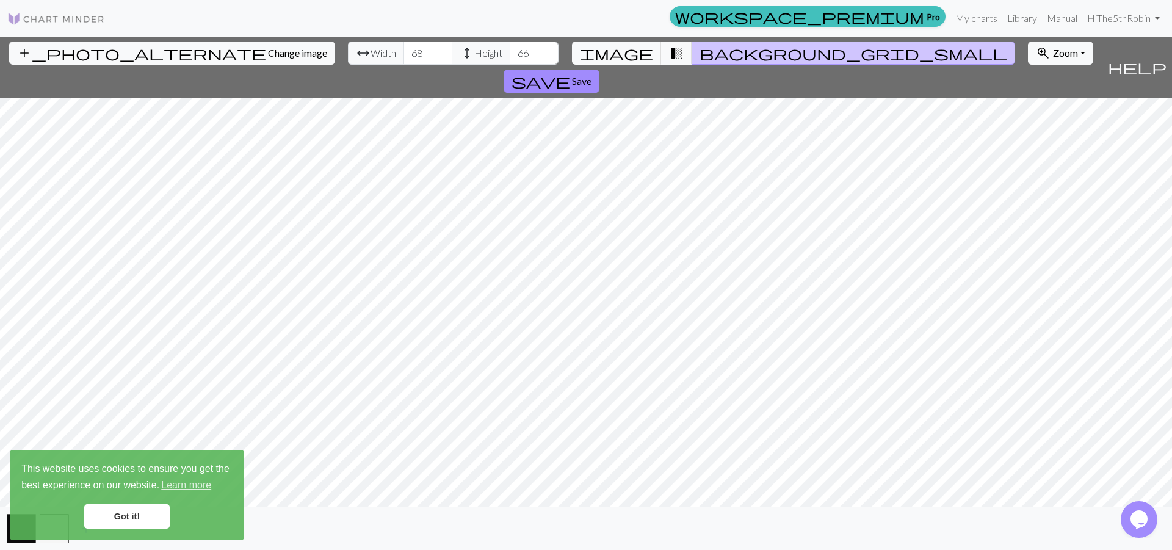
click at [510, 49] on input "66" at bounding box center [534, 53] width 49 height 23
click at [510, 49] on input "67" at bounding box center [534, 53] width 49 height 23
type input "68"
click at [510, 49] on input "68" at bounding box center [534, 53] width 49 height 23
click at [404, 51] on input "69" at bounding box center [428, 53] width 49 height 23
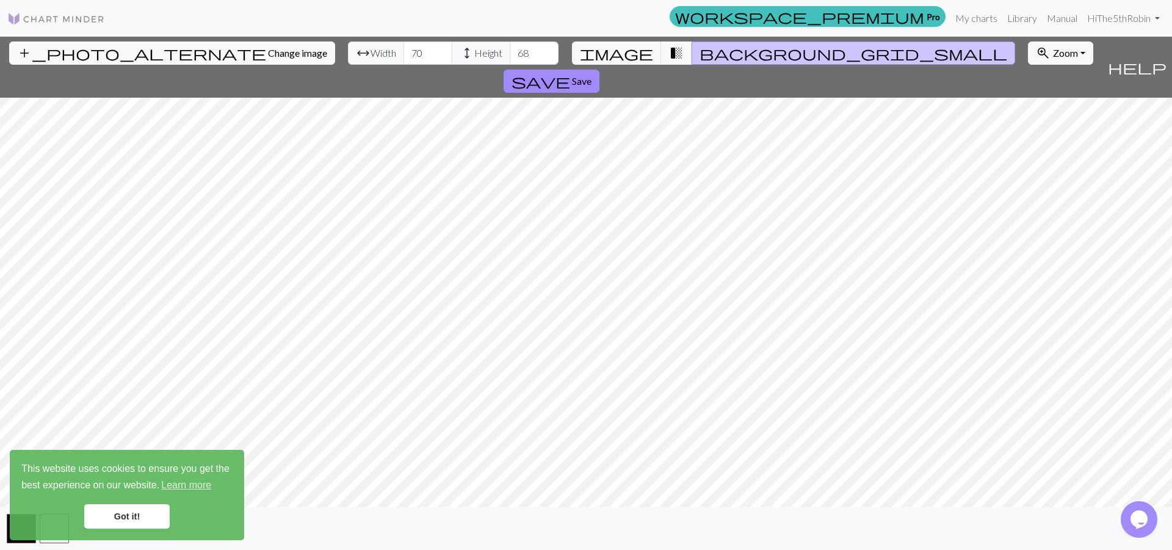
click at [404, 51] on input "70" at bounding box center [428, 53] width 49 height 23
click at [404, 51] on input "71" at bounding box center [428, 53] width 49 height 23
click at [404, 51] on input "72" at bounding box center [428, 53] width 49 height 23
click at [404, 51] on input "73" at bounding box center [428, 53] width 49 height 23
click at [404, 51] on input "74" at bounding box center [428, 53] width 49 height 23
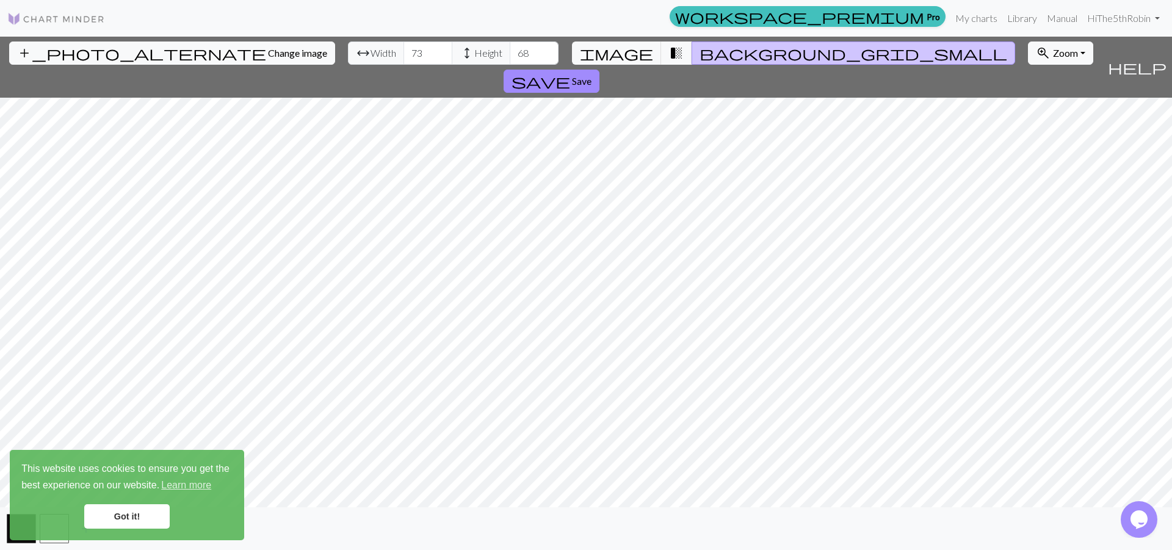
click at [404, 55] on input "73" at bounding box center [428, 53] width 49 height 23
click at [404, 55] on input "72" at bounding box center [428, 53] width 49 height 23
click at [404, 55] on input "71" at bounding box center [428, 53] width 49 height 23
click at [404, 55] on input "70" at bounding box center [428, 53] width 49 height 23
click at [404, 55] on input "69" at bounding box center [428, 53] width 49 height 23
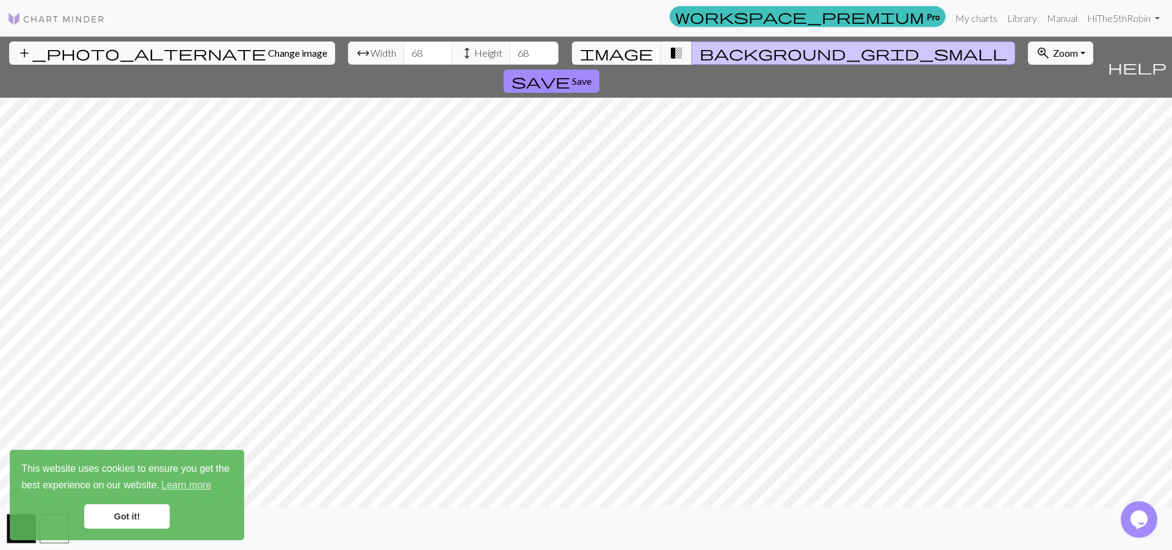
click at [404, 55] on input "68" at bounding box center [428, 53] width 49 height 23
type input "67"
click at [404, 55] on input "67" at bounding box center [428, 53] width 49 height 23
click at [510, 56] on input "67" at bounding box center [534, 53] width 49 height 23
click at [510, 56] on input "66" at bounding box center [534, 53] width 49 height 23
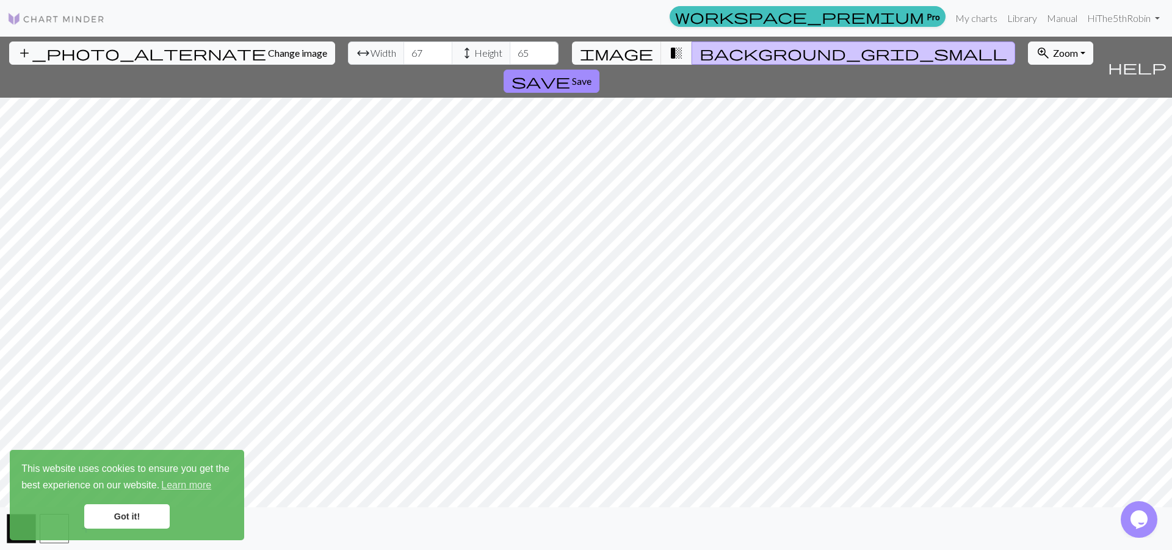
click at [510, 56] on input "65" at bounding box center [534, 53] width 49 height 23
click at [510, 56] on input "64" at bounding box center [534, 53] width 49 height 23
click at [510, 56] on input "63" at bounding box center [534, 53] width 49 height 23
click at [510, 49] on input "64" at bounding box center [534, 53] width 49 height 23
type input "63"
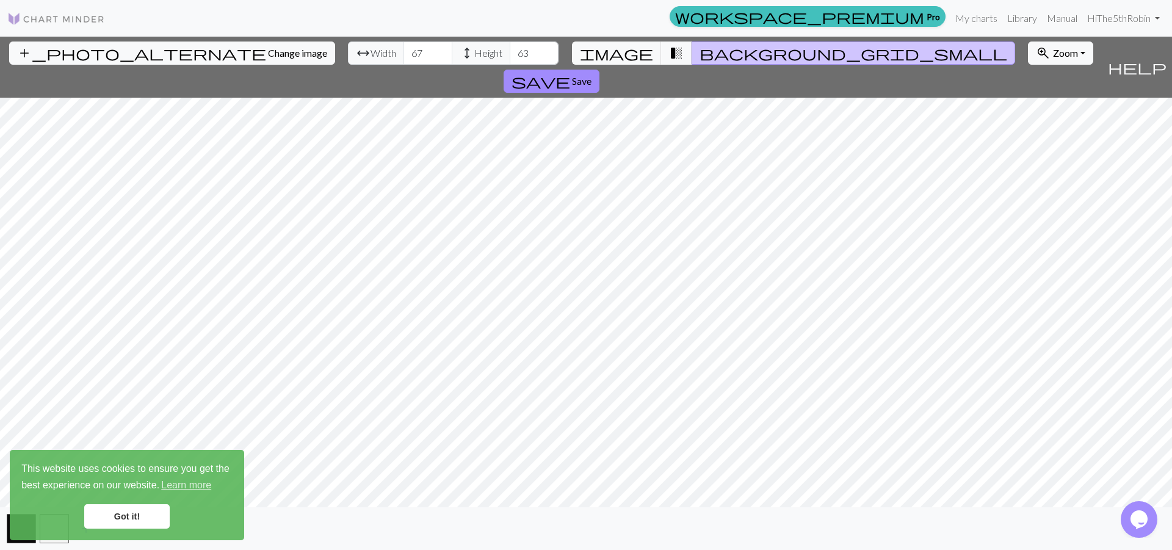
click at [510, 54] on input "63" at bounding box center [534, 53] width 49 height 23
click at [404, 52] on input "68" at bounding box center [428, 53] width 49 height 23
click at [404, 57] on input "67" at bounding box center [428, 53] width 49 height 23
click at [404, 57] on input "66" at bounding box center [428, 53] width 49 height 23
type input "67"
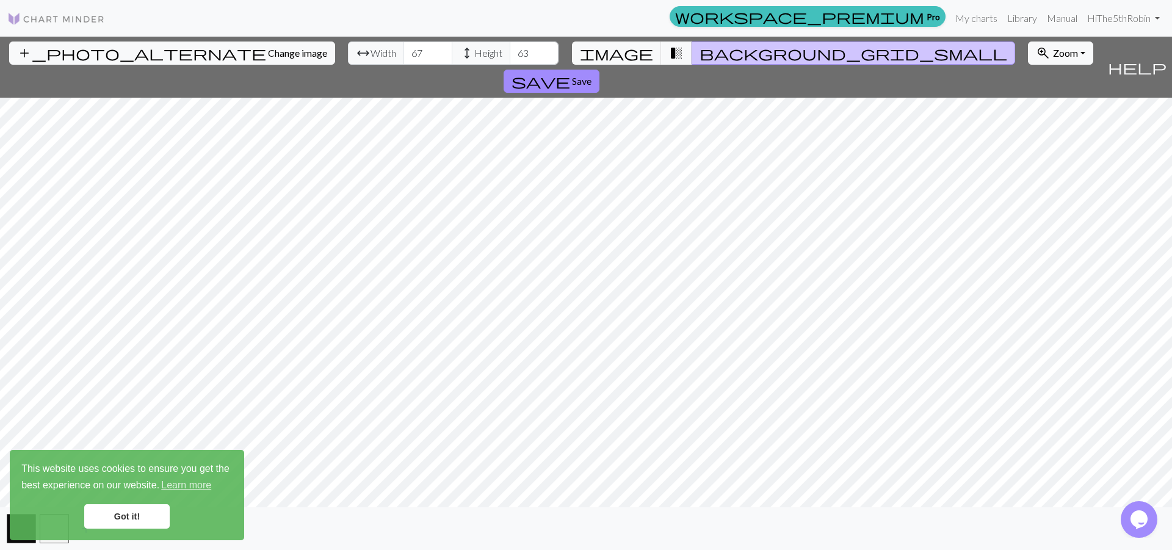
click at [404, 49] on input "67" at bounding box center [428, 53] width 49 height 23
click at [669, 51] on span "transition_fade" at bounding box center [676, 53] width 15 height 17
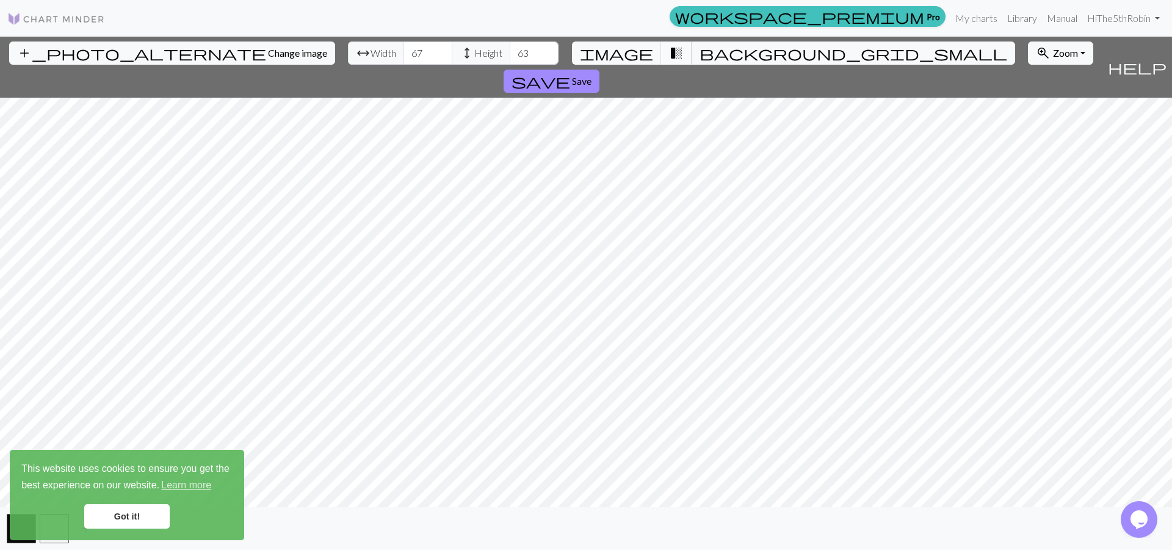
click at [669, 53] on span "transition_fade" at bounding box center [676, 53] width 15 height 17
click at [700, 53] on span "background_grid_small" at bounding box center [854, 53] width 308 height 17
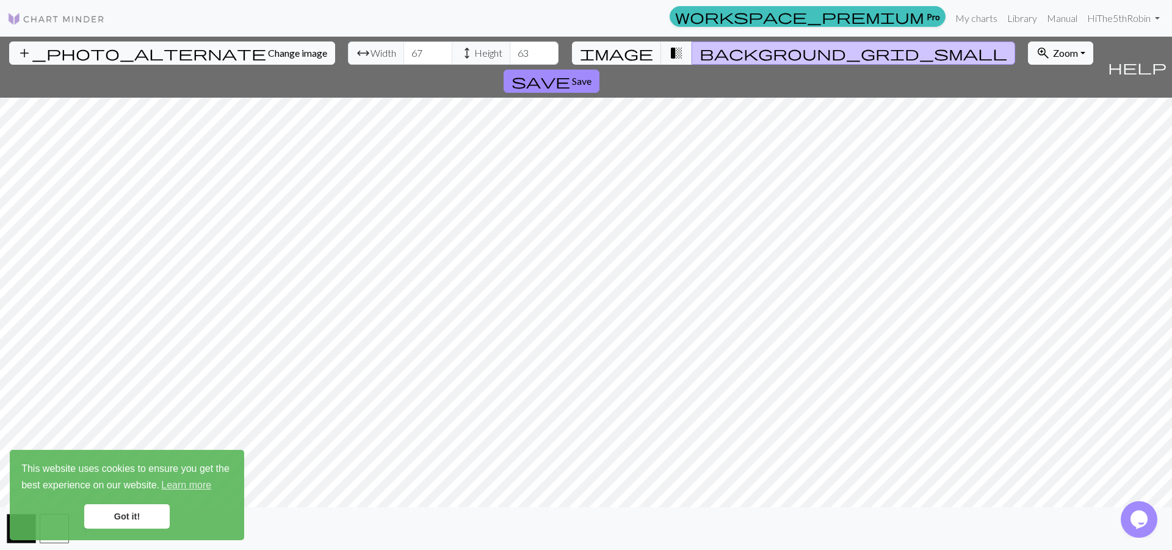
click at [124, 512] on link "Got it!" at bounding box center [126, 516] width 85 height 24
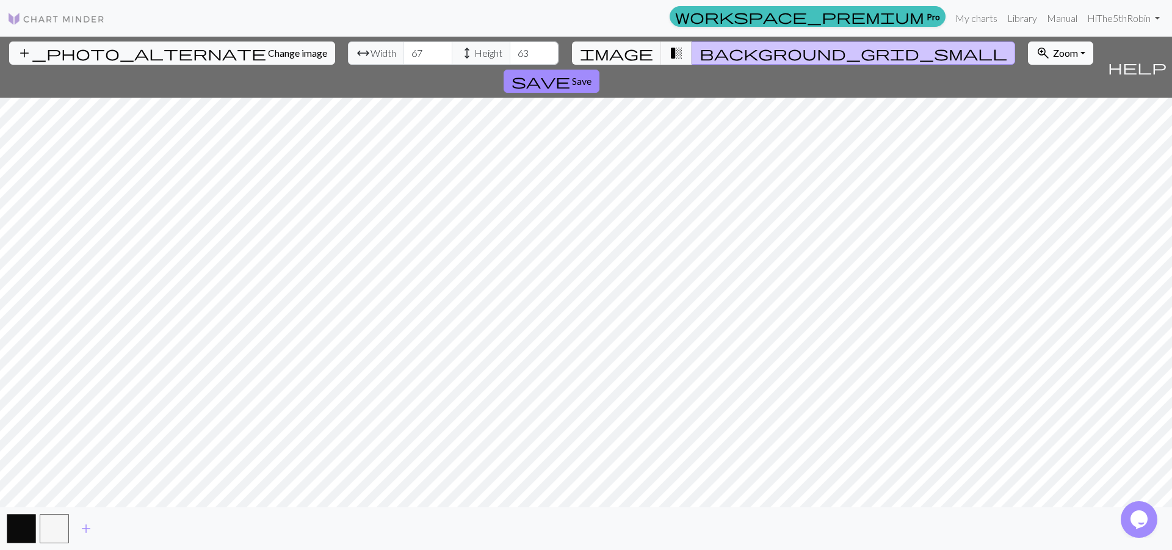
click at [1028, 56] on button "zoom_in Zoom Zoom" at bounding box center [1060, 53] width 65 height 23
click at [1059, 16] on link "Manual" at bounding box center [1062, 18] width 40 height 24
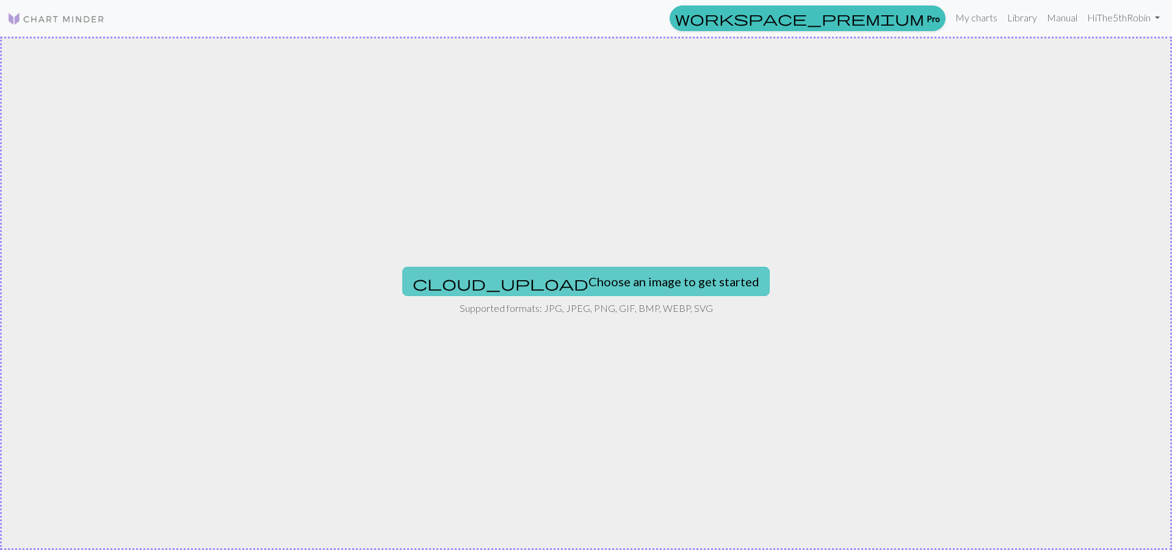
click at [590, 278] on button "cloud_upload Choose an image to get started" at bounding box center [586, 281] width 368 height 29
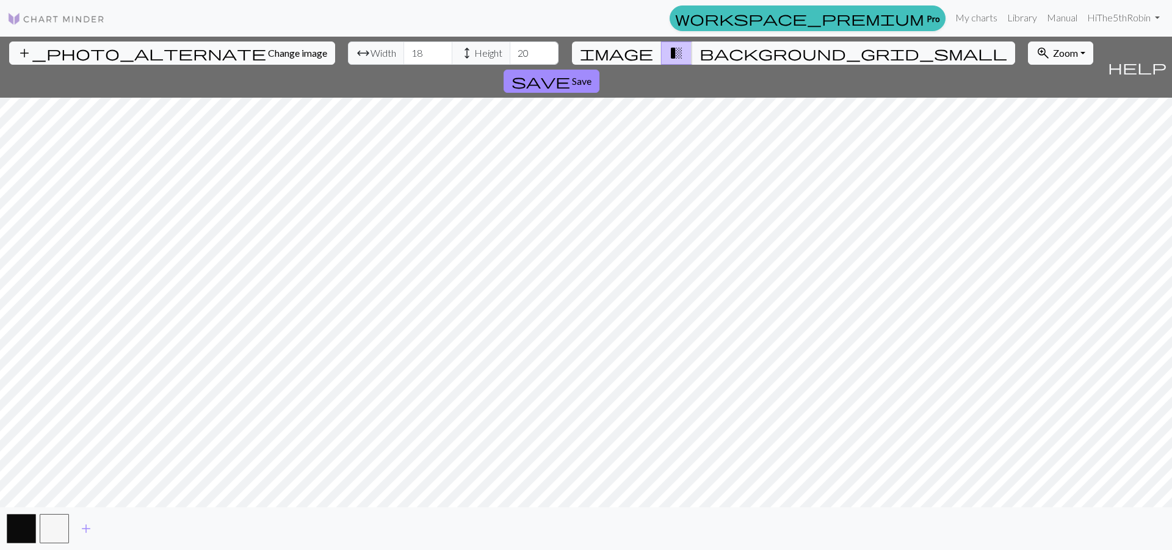
click at [404, 53] on input "18" at bounding box center [428, 53] width 49 height 23
click at [404, 51] on input "19" at bounding box center [428, 53] width 49 height 23
click at [404, 51] on input "20" at bounding box center [428, 53] width 49 height 23
click at [404, 51] on input "21" at bounding box center [428, 53] width 49 height 23
click at [404, 51] on input "22" at bounding box center [428, 53] width 49 height 23
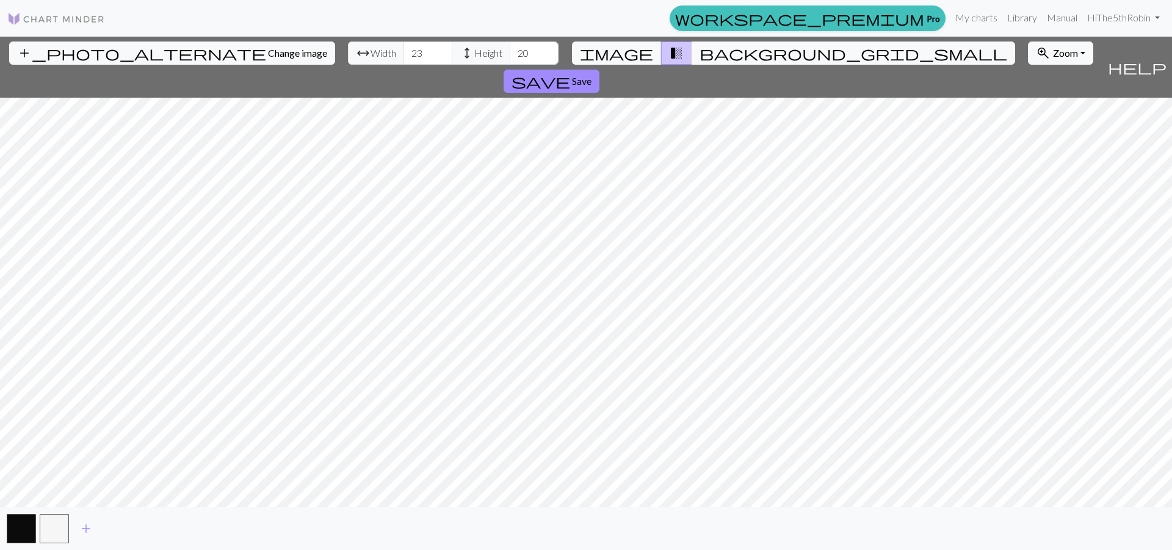
click at [404, 51] on input "23" at bounding box center [428, 53] width 49 height 23
click at [404, 51] on input "24" at bounding box center [428, 53] width 49 height 23
click at [404, 51] on input "25" at bounding box center [428, 53] width 49 height 23
click at [404, 51] on input "26" at bounding box center [428, 53] width 49 height 23
click at [404, 51] on input "27" at bounding box center [428, 53] width 49 height 23
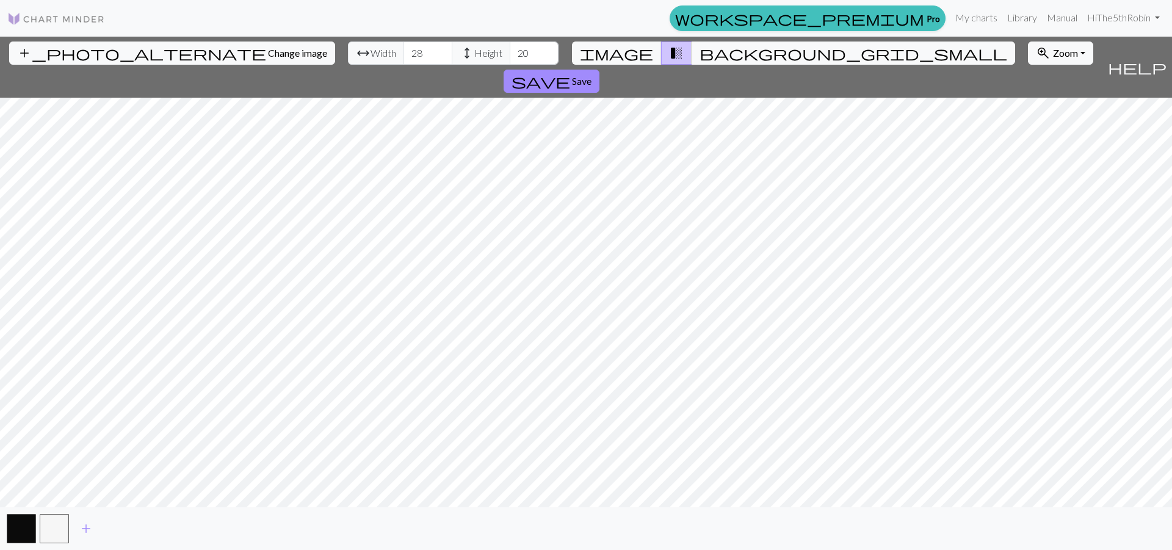
click at [404, 51] on input "28" at bounding box center [428, 53] width 49 height 23
click at [404, 51] on input "29" at bounding box center [428, 53] width 49 height 23
click at [404, 51] on input "30" at bounding box center [428, 53] width 49 height 23
click at [404, 51] on input "31" at bounding box center [428, 53] width 49 height 23
click at [404, 51] on input "32" at bounding box center [428, 53] width 49 height 23
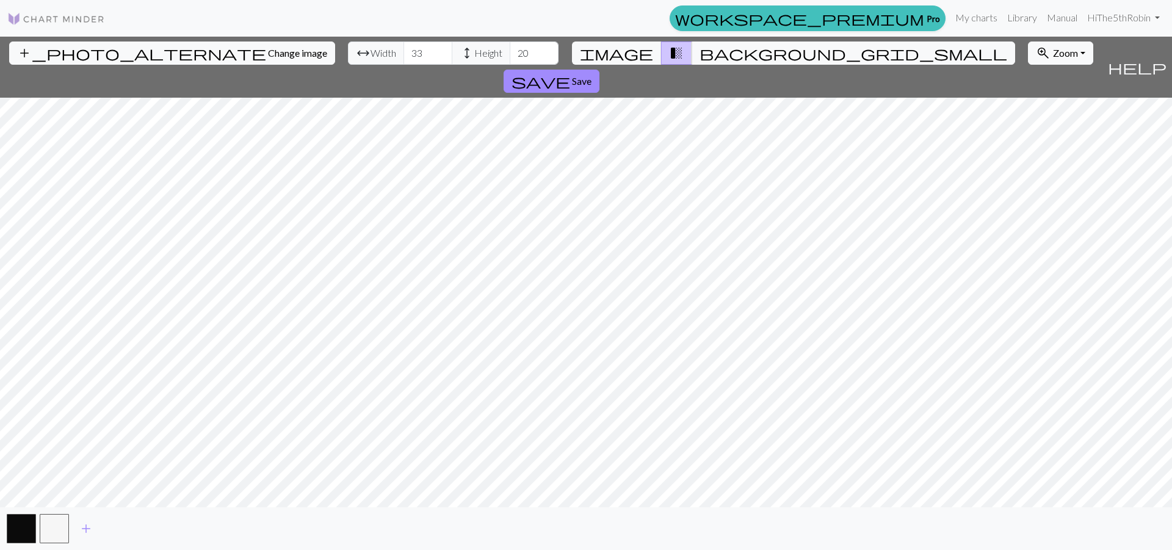
click at [404, 51] on input "33" at bounding box center [428, 53] width 49 height 23
click at [404, 51] on input "34" at bounding box center [428, 53] width 49 height 23
click at [404, 51] on input "35" at bounding box center [428, 53] width 49 height 23
click at [404, 51] on input "36" at bounding box center [428, 53] width 49 height 23
click at [404, 51] on input "37" at bounding box center [428, 53] width 49 height 23
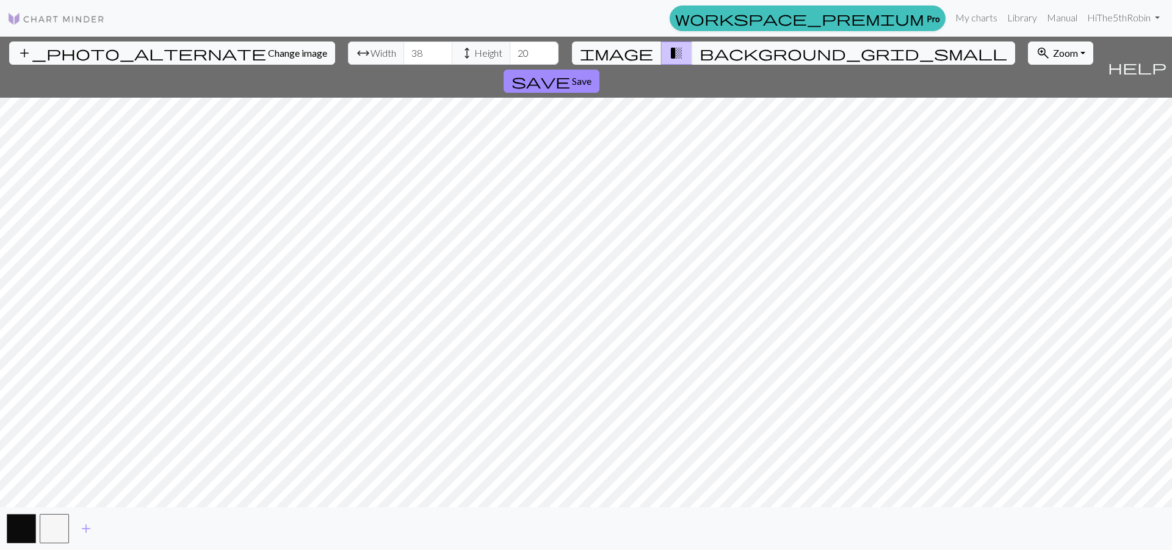
click at [404, 51] on input "38" at bounding box center [428, 53] width 49 height 23
click at [404, 51] on input "39" at bounding box center [428, 53] width 49 height 23
click at [404, 51] on input "40" at bounding box center [428, 53] width 49 height 23
click at [404, 51] on input "41" at bounding box center [428, 53] width 49 height 23
click at [404, 51] on input "42" at bounding box center [428, 53] width 49 height 23
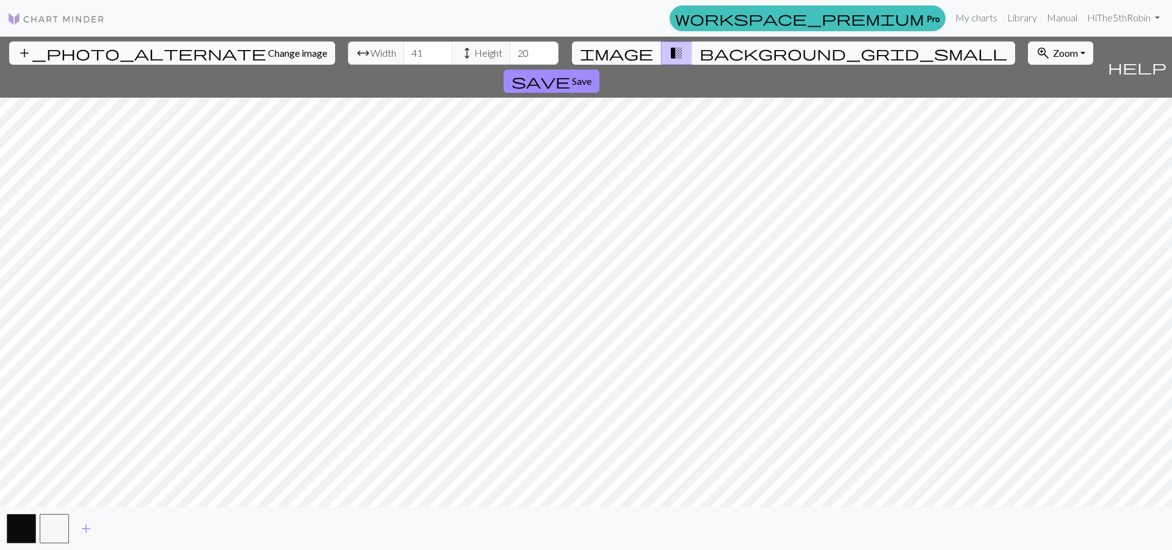
click at [404, 57] on input "41" at bounding box center [428, 53] width 49 height 23
click at [404, 57] on input "40" at bounding box center [428, 53] width 49 height 23
click at [404, 57] on input "39" at bounding box center [428, 53] width 49 height 23
click at [404, 57] on input "38" at bounding box center [428, 53] width 49 height 23
click at [404, 57] on input "37" at bounding box center [428, 53] width 49 height 23
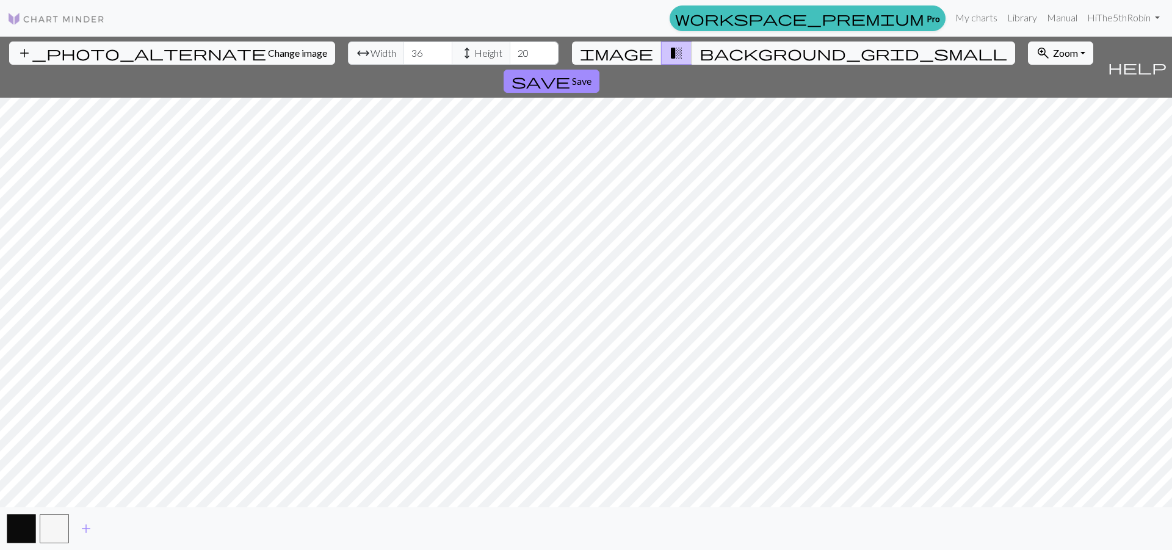
click at [404, 57] on input "36" at bounding box center [428, 53] width 49 height 23
click at [404, 57] on input "35" at bounding box center [428, 53] width 49 height 23
click at [404, 57] on input "34" at bounding box center [428, 53] width 49 height 23
click at [404, 57] on input "33" at bounding box center [428, 53] width 49 height 23
click at [404, 57] on input "32" at bounding box center [428, 53] width 49 height 23
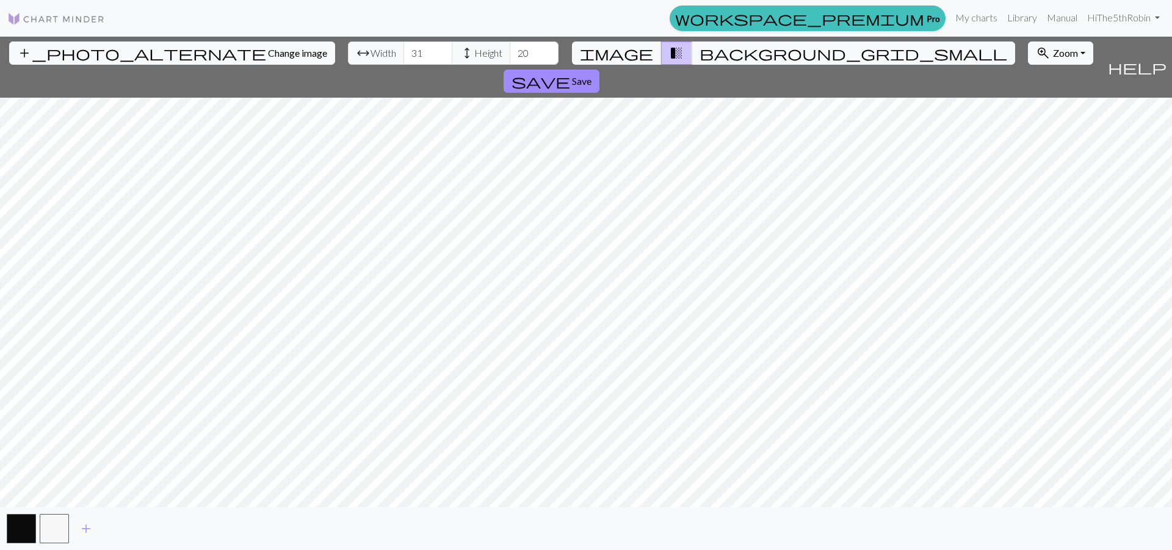
click at [404, 57] on input "31" at bounding box center [428, 53] width 49 height 23
click at [404, 57] on input "30" at bounding box center [428, 53] width 49 height 23
click at [404, 57] on input "29" at bounding box center [428, 53] width 49 height 23
click at [404, 57] on input "28" at bounding box center [428, 53] width 49 height 23
click at [404, 57] on input "27" at bounding box center [428, 53] width 49 height 23
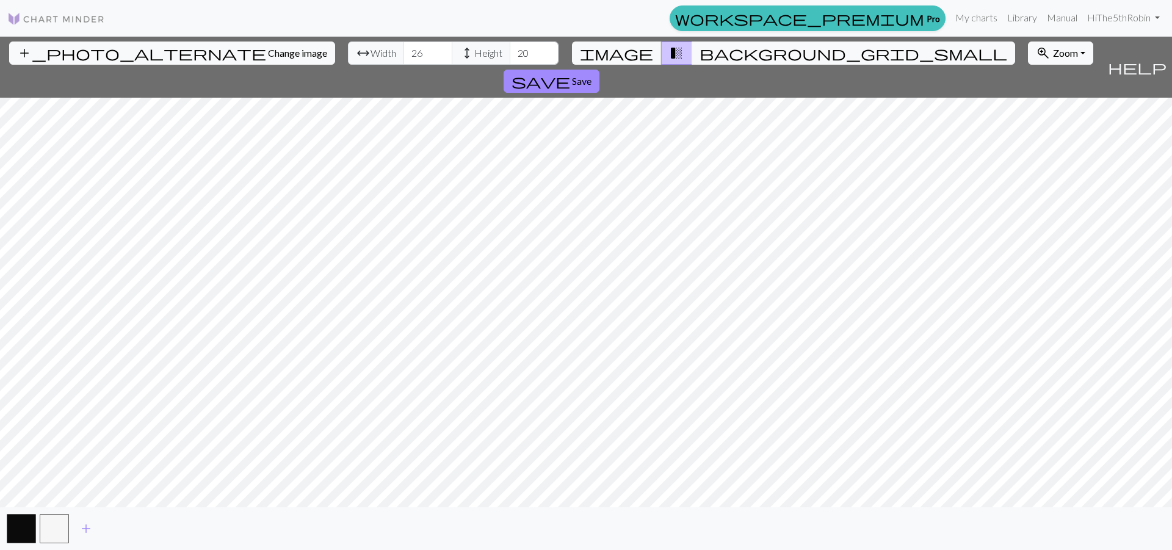
click at [404, 57] on input "26" at bounding box center [428, 53] width 49 height 23
click at [404, 57] on input "25" at bounding box center [428, 53] width 49 height 23
drag, startPoint x: 364, startPoint y: 54, endPoint x: 328, endPoint y: 58, distance: 35.6
click at [404, 57] on input "25" at bounding box center [428, 53] width 49 height 23
type input "67"
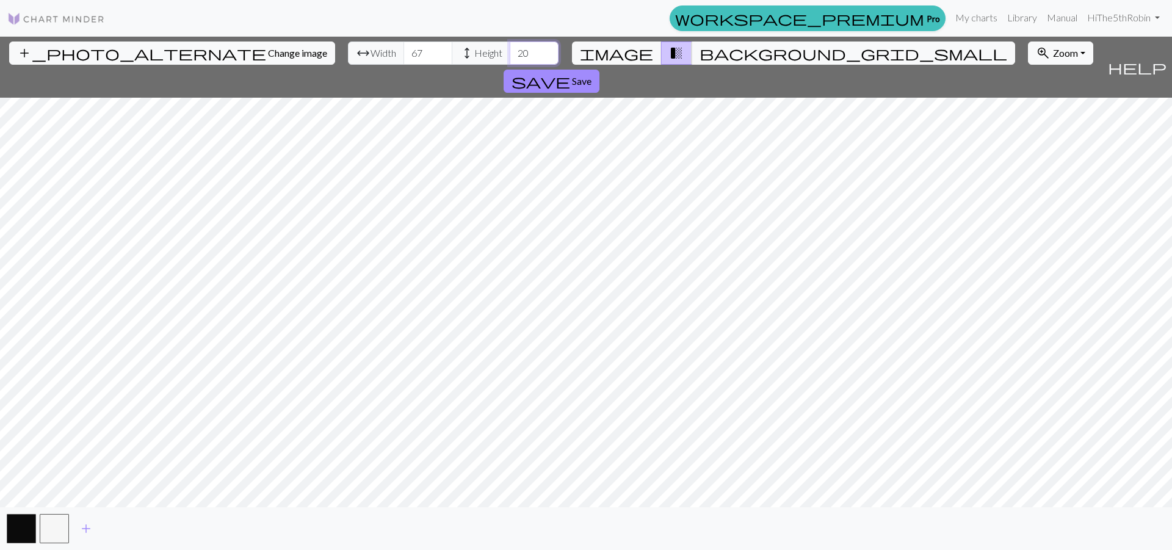
click at [510, 54] on input "20" at bounding box center [534, 53] width 49 height 23
drag, startPoint x: 467, startPoint y: 53, endPoint x: 440, endPoint y: 53, distance: 27.5
click at [510, 53] on input "20" at bounding box center [534, 53] width 49 height 23
click at [704, 54] on span "background_grid_small" at bounding box center [854, 53] width 308 height 17
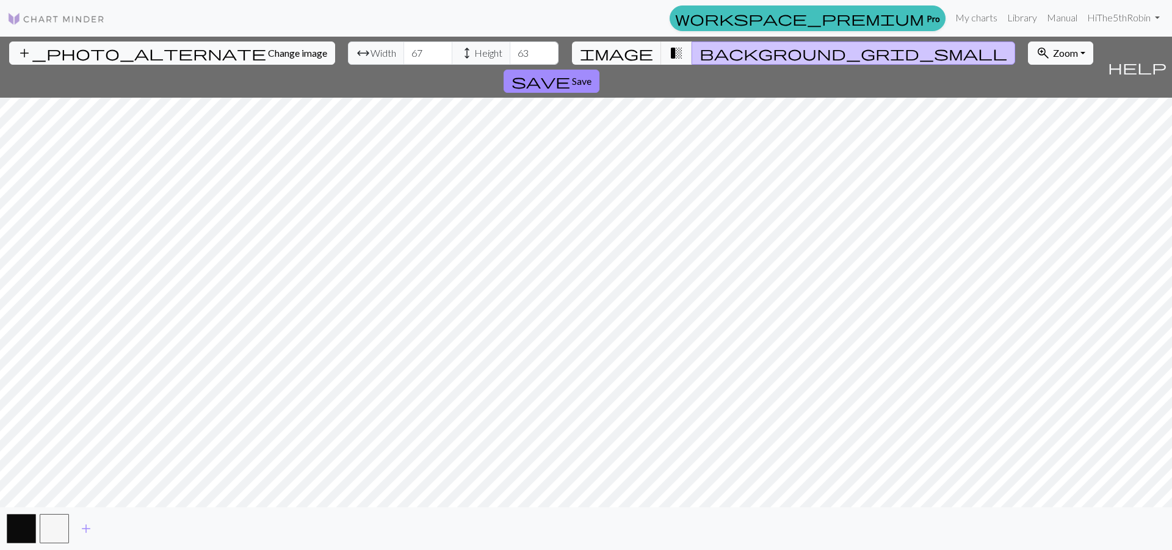
click at [510, 52] on input "63" at bounding box center [534, 53] width 49 height 23
type input "64"
click at [510, 52] on input "64" at bounding box center [534, 53] width 49 height 23
click at [404, 51] on input "68" at bounding box center [428, 53] width 49 height 23
click at [404, 51] on input "69" at bounding box center [428, 53] width 49 height 23
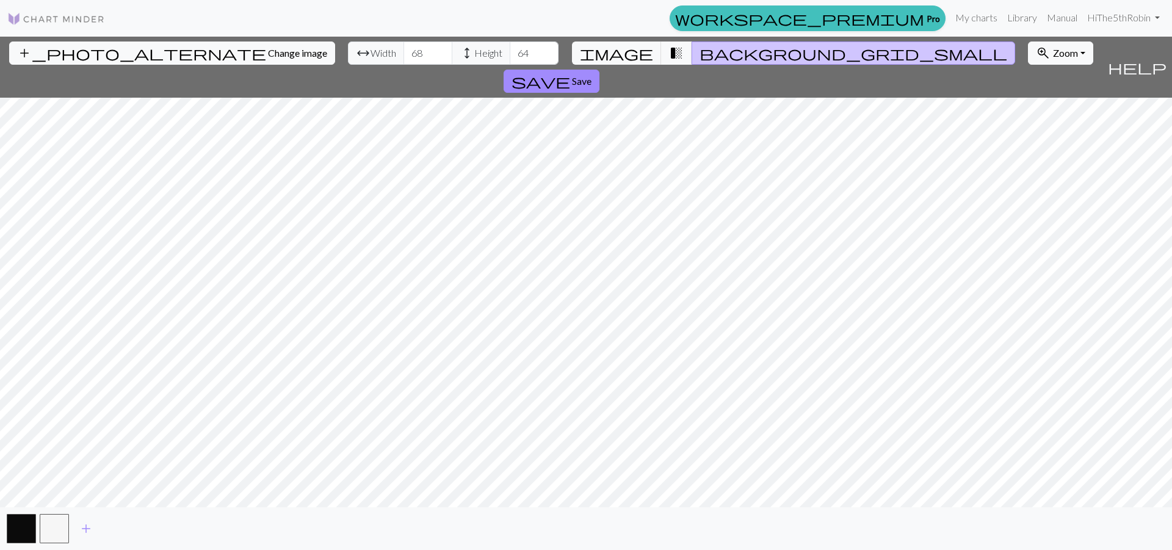
click at [404, 57] on input "68" at bounding box center [428, 53] width 49 height 23
click at [404, 57] on input "67" at bounding box center [428, 53] width 49 height 23
click at [404, 49] on input "68" at bounding box center [428, 53] width 49 height 23
type input "69"
click at [404, 49] on input "69" at bounding box center [428, 53] width 49 height 23
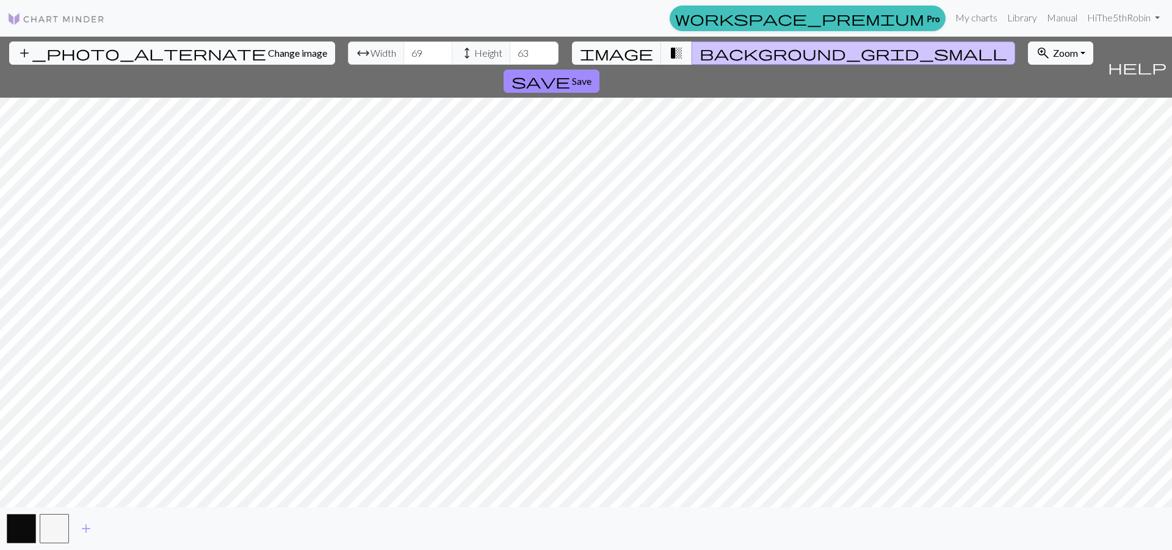
click at [510, 55] on input "63" at bounding box center [534, 53] width 49 height 23
click at [510, 55] on input "62" at bounding box center [534, 53] width 49 height 23
click at [510, 49] on input "63" at bounding box center [534, 53] width 49 height 23
click at [510, 49] on input "64" at bounding box center [534, 53] width 49 height 23
click at [510, 49] on input "65" at bounding box center [534, 53] width 49 height 23
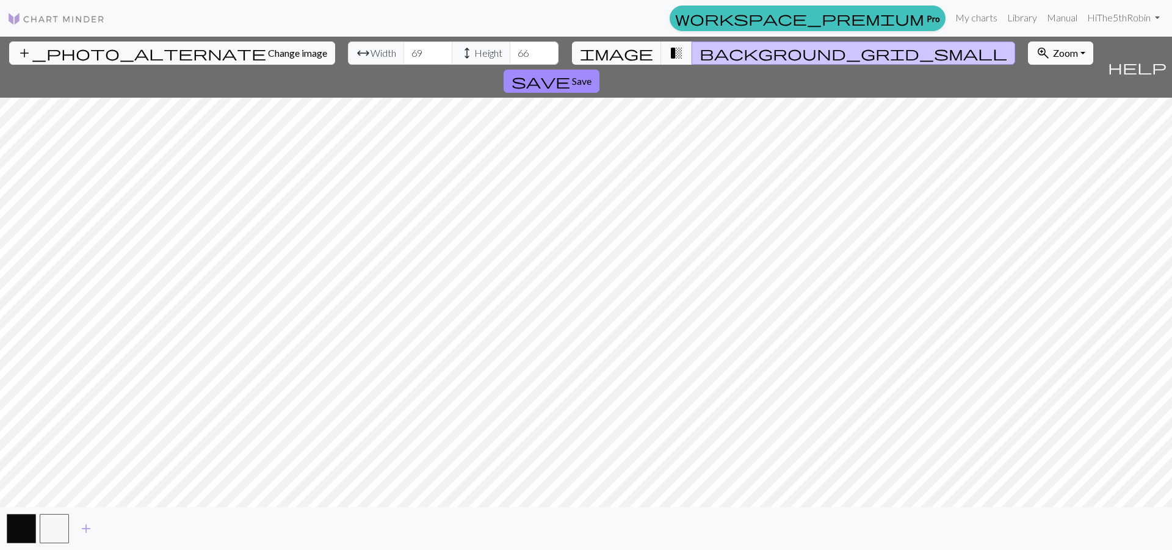
click at [510, 49] on input "66" at bounding box center [534, 53] width 49 height 23
type input "67"
click at [510, 49] on input "67" at bounding box center [534, 53] width 49 height 23
click at [404, 51] on input "70" at bounding box center [428, 53] width 49 height 23
click at [404, 49] on input "71" at bounding box center [428, 53] width 49 height 23
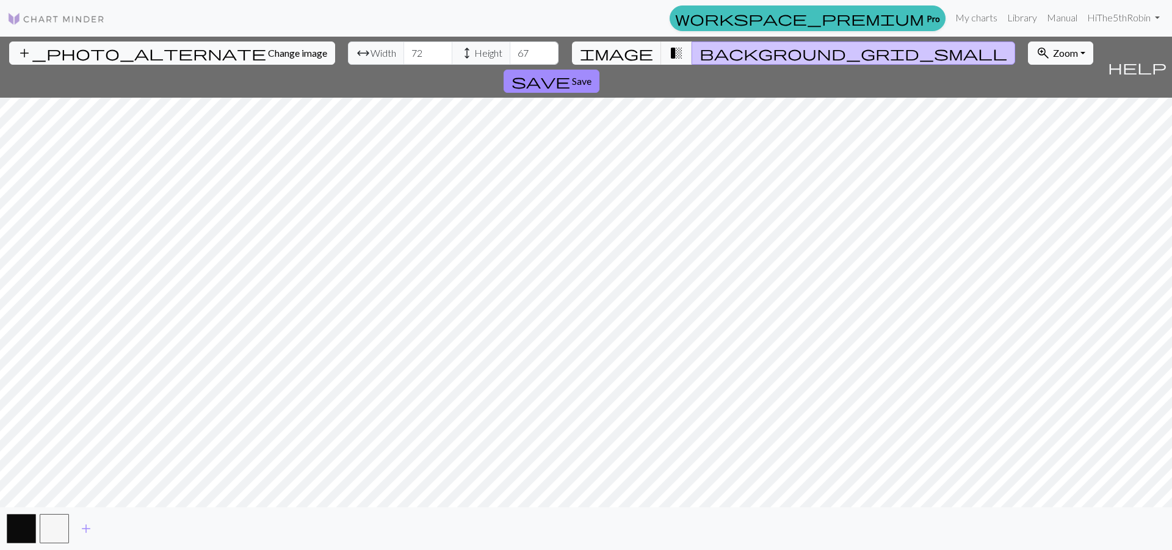
click at [404, 49] on input "72" at bounding box center [428, 53] width 49 height 23
click at [404, 49] on input "73" at bounding box center [428, 53] width 49 height 23
click at [404, 49] on input "74" at bounding box center [428, 53] width 49 height 23
type input "75"
click at [404, 49] on input "75" at bounding box center [428, 53] width 49 height 23
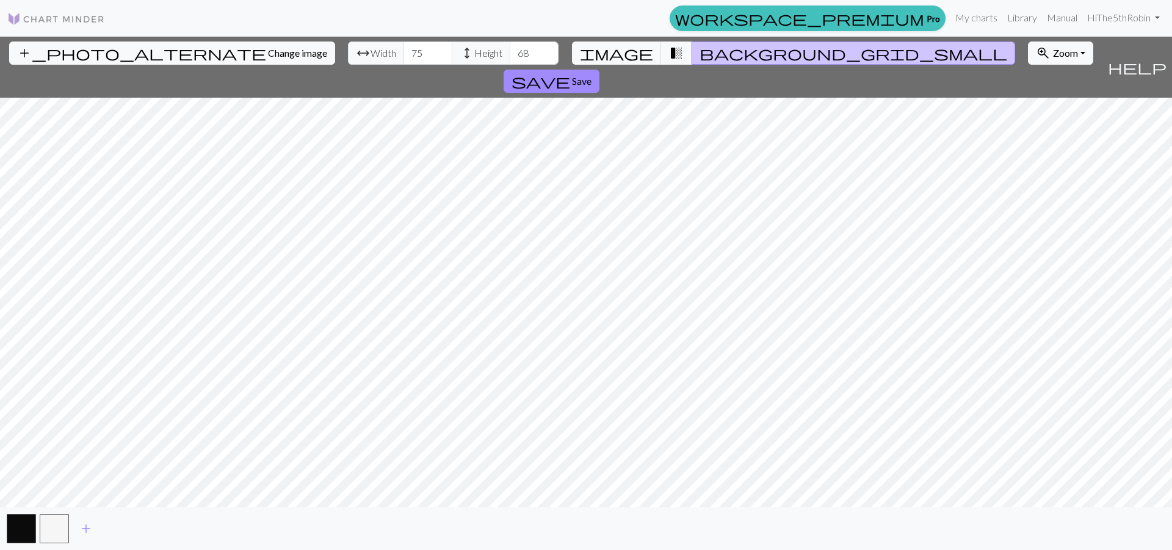
type input "68"
click at [510, 51] on input "68" at bounding box center [534, 53] width 49 height 23
drag, startPoint x: 364, startPoint y: 53, endPoint x: 314, endPoint y: 53, distance: 49.5
click at [404, 53] on input "75" at bounding box center [428, 53] width 49 height 23
type input "20"
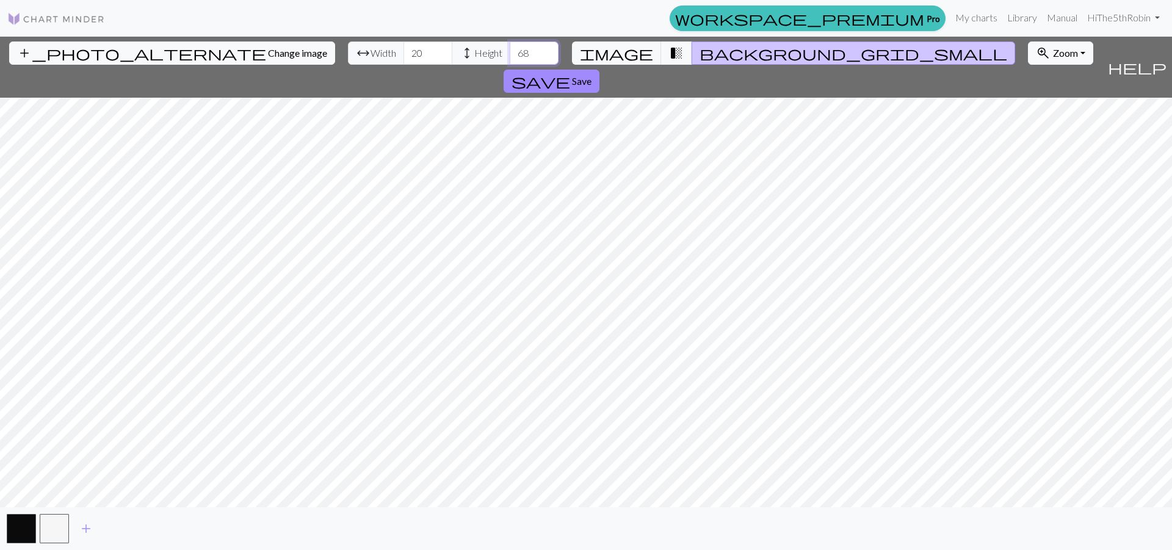
click at [510, 54] on input "68" at bounding box center [534, 53] width 49 height 23
drag, startPoint x: 468, startPoint y: 54, endPoint x: 432, endPoint y: 57, distance: 35.5
click at [510, 57] on input "68" at bounding box center [534, 53] width 49 height 23
type input "20"
click at [404, 52] on input "21" at bounding box center [428, 53] width 49 height 23
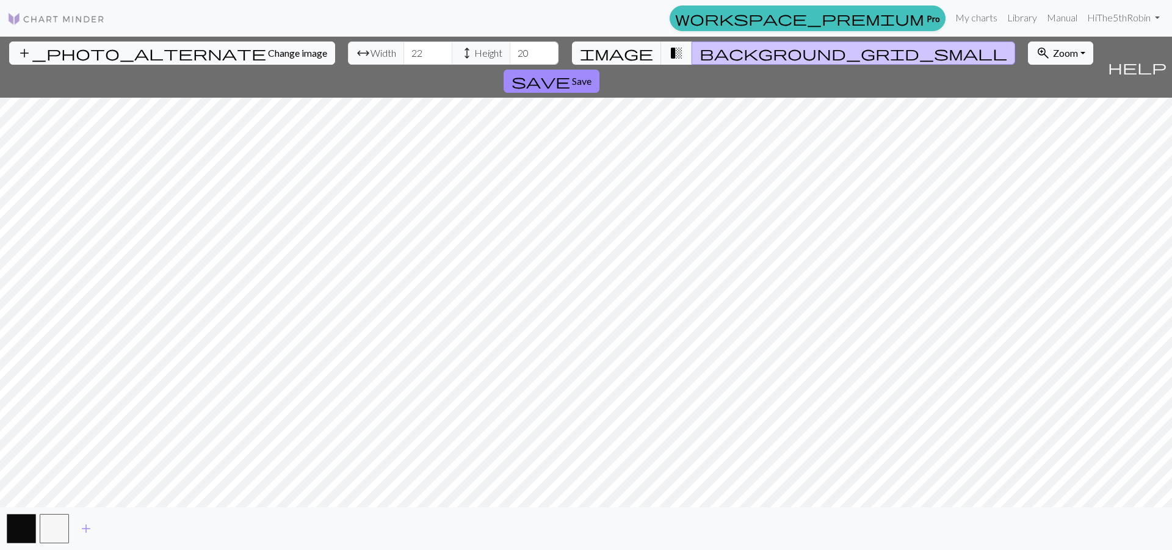
click at [404, 51] on input "22" at bounding box center [428, 53] width 49 height 23
click at [404, 51] on input "23" at bounding box center [428, 53] width 49 height 23
click at [404, 51] on input "24" at bounding box center [428, 53] width 49 height 23
click at [404, 51] on input "25" at bounding box center [428, 53] width 49 height 23
click at [404, 51] on input "26" at bounding box center [428, 53] width 49 height 23
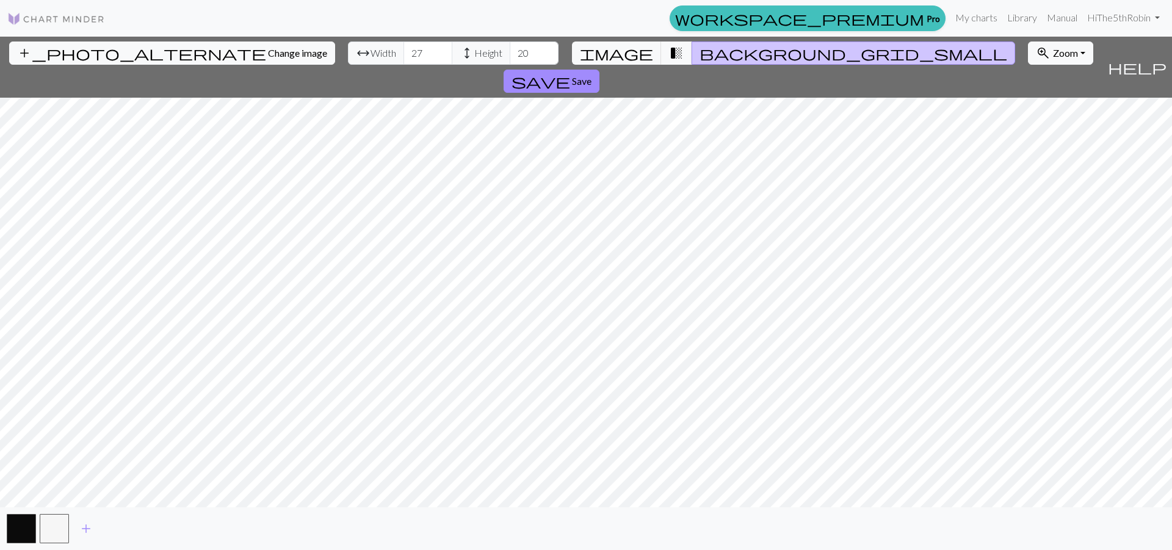
click at [404, 51] on input "27" at bounding box center [428, 53] width 49 height 23
type input "28"
click at [404, 51] on input "28" at bounding box center [428, 53] width 49 height 23
click at [510, 49] on input "21" at bounding box center [534, 53] width 49 height 23
click at [510, 49] on input "22" at bounding box center [534, 53] width 49 height 23
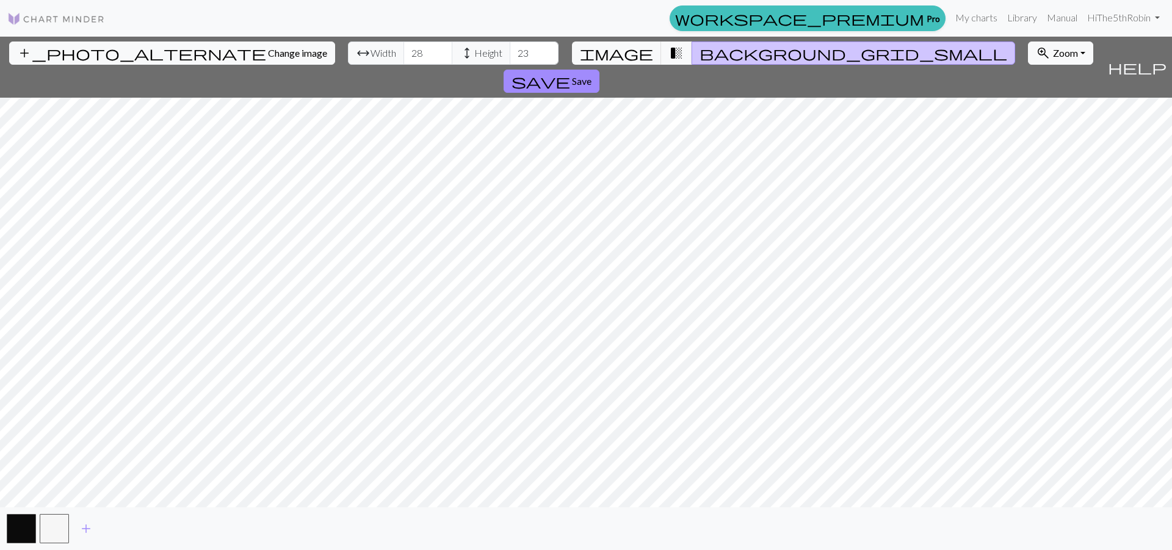
click at [510, 49] on input "23" at bounding box center [534, 53] width 49 height 23
click at [510, 49] on input "24" at bounding box center [534, 53] width 49 height 23
click at [510, 49] on input "25" at bounding box center [534, 53] width 49 height 23
click at [510, 49] on input "26" at bounding box center [534, 53] width 49 height 23
click at [510, 49] on input "27" at bounding box center [534, 53] width 49 height 23
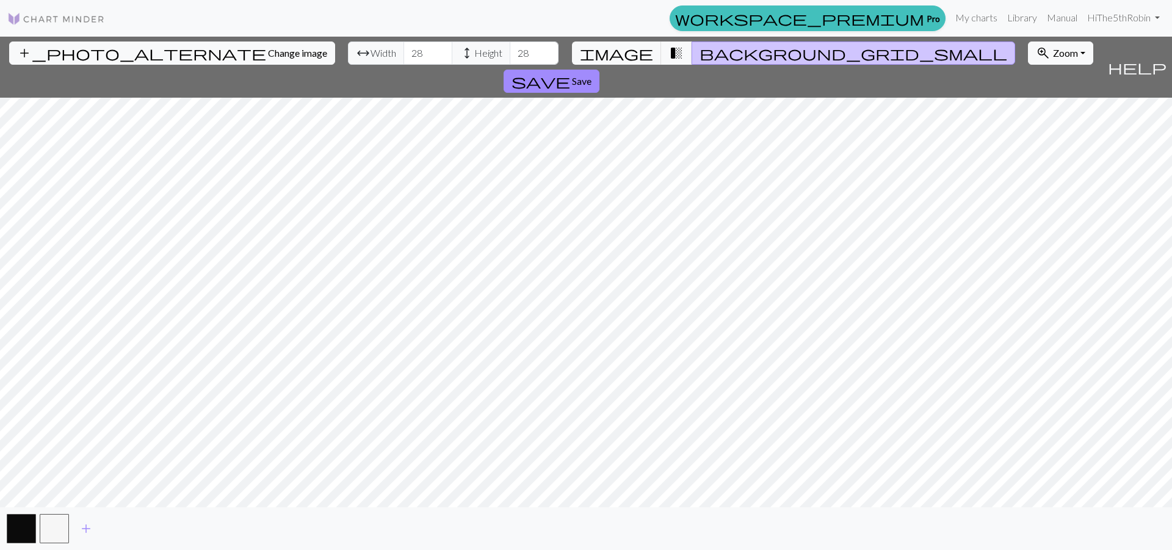
type input "28"
click at [510, 49] on input "28" at bounding box center [534, 53] width 49 height 23
click at [669, 54] on span "transition_fade" at bounding box center [676, 53] width 15 height 17
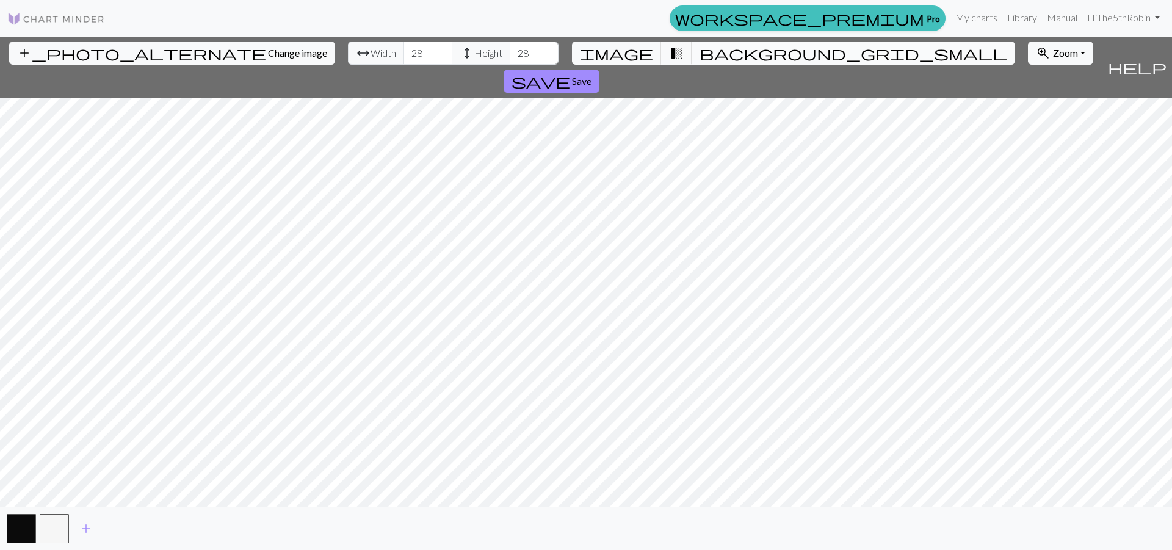
click at [700, 51] on span "background_grid_small" at bounding box center [854, 53] width 308 height 17
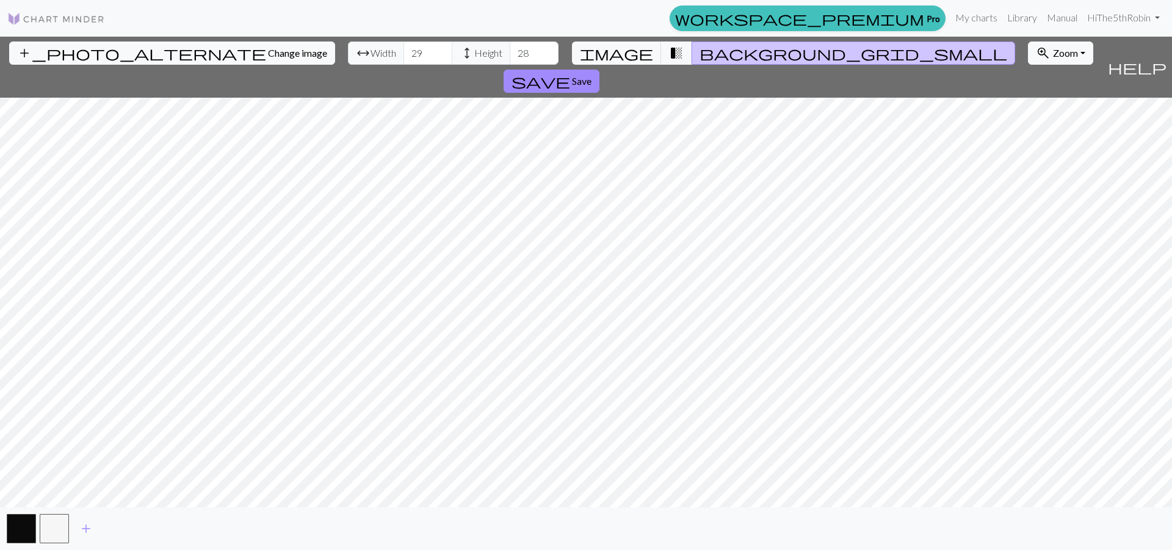
click at [404, 48] on input "29" at bounding box center [428, 53] width 49 height 23
click at [404, 48] on input "30" at bounding box center [428, 53] width 49 height 23
click at [404, 48] on input "31" at bounding box center [428, 53] width 49 height 23
click at [404, 48] on input "32" at bounding box center [428, 53] width 49 height 23
type input "33"
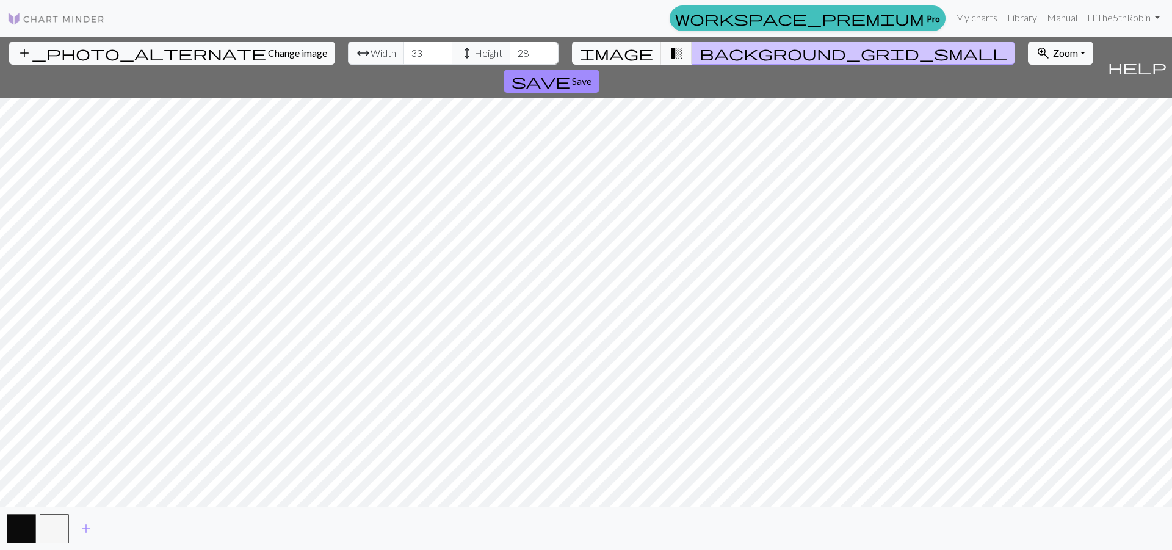
click at [404, 48] on input "33" at bounding box center [428, 53] width 49 height 23
click at [510, 49] on input "29" at bounding box center [534, 53] width 49 height 23
click at [510, 49] on input "30" at bounding box center [534, 53] width 49 height 23
click at [510, 49] on input "31" at bounding box center [534, 53] width 49 height 23
click at [510, 49] on input "32" at bounding box center [534, 53] width 49 height 23
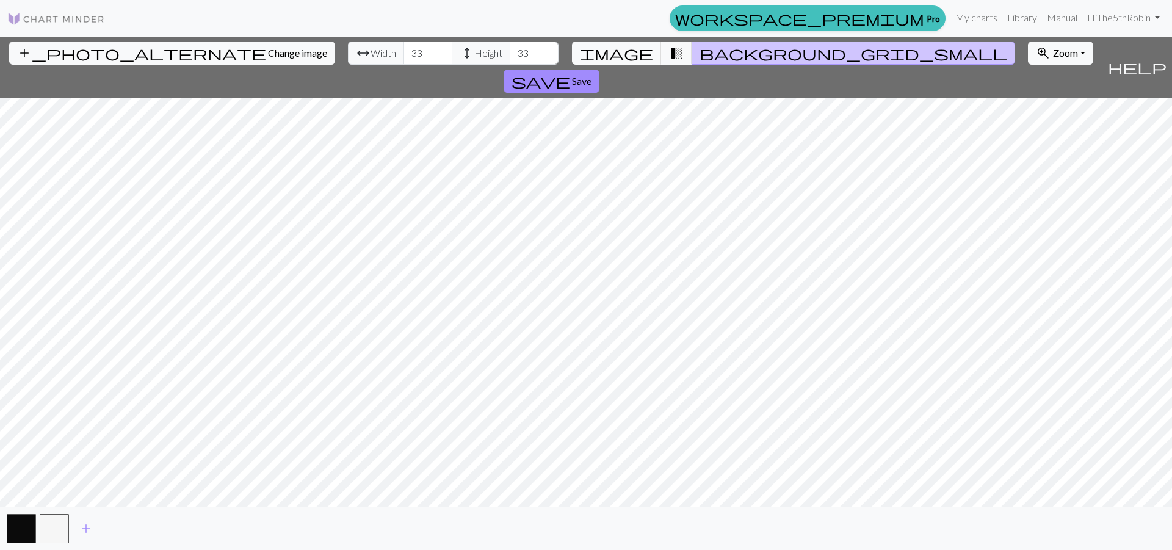
type input "33"
click at [510, 49] on input "33" at bounding box center [534, 53] width 49 height 23
click at [404, 50] on input "34" at bounding box center [428, 53] width 49 height 23
click at [404, 50] on input "35" at bounding box center [428, 53] width 49 height 23
click at [404, 50] on input "36" at bounding box center [428, 53] width 49 height 23
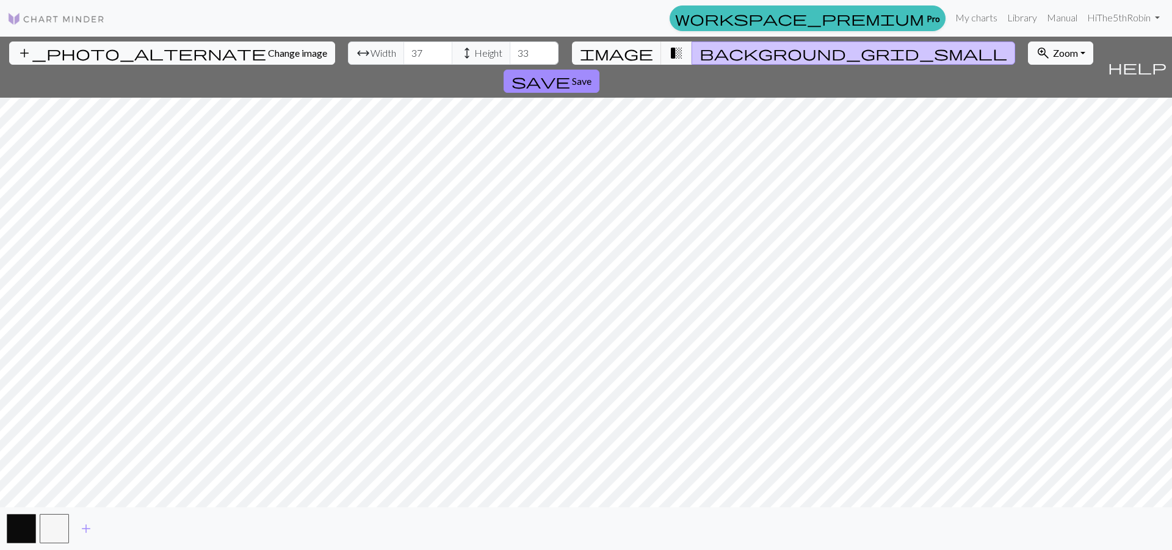
click at [404, 50] on input "37" at bounding box center [428, 53] width 49 height 23
type input "38"
click at [404, 50] on input "38" at bounding box center [428, 53] width 49 height 23
click at [510, 49] on input "34" at bounding box center [534, 53] width 49 height 23
click at [510, 49] on input "35" at bounding box center [534, 53] width 49 height 23
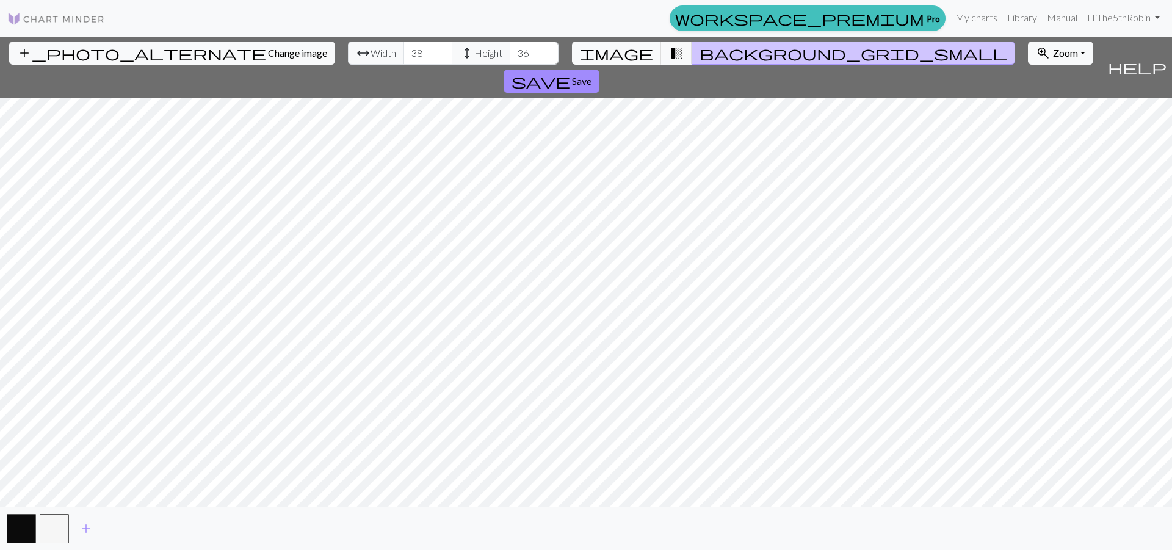
click at [510, 49] on input "36" at bounding box center [534, 53] width 49 height 23
click at [510, 49] on input "37" at bounding box center [534, 53] width 49 height 23
type input "38"
click at [510, 49] on input "38" at bounding box center [534, 53] width 49 height 23
click at [404, 51] on input "39" at bounding box center [428, 53] width 49 height 23
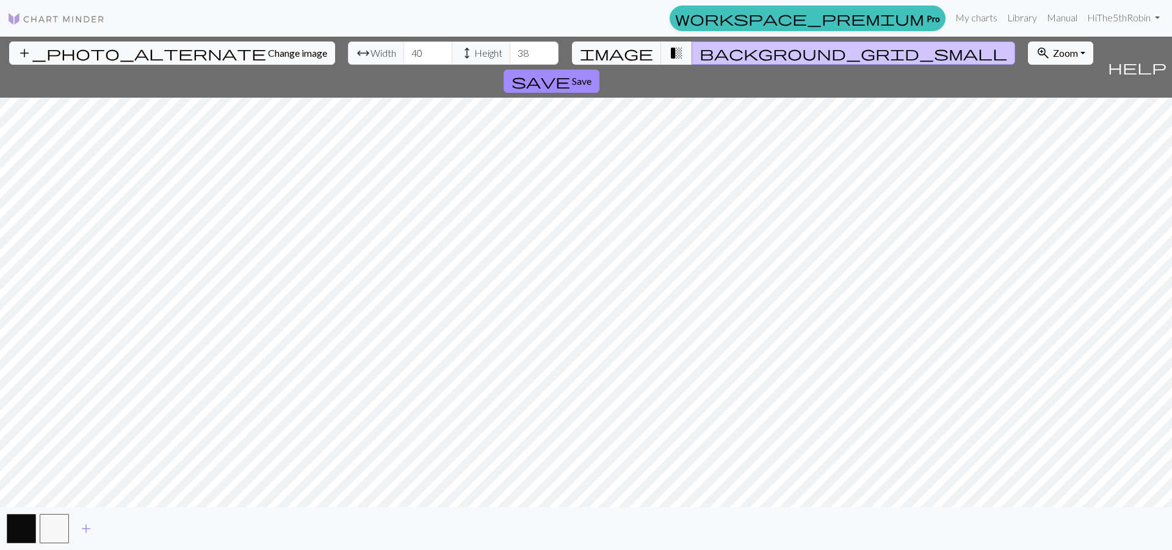
click at [404, 51] on input "40" at bounding box center [428, 53] width 49 height 23
click at [404, 51] on input "41" at bounding box center [428, 53] width 49 height 23
click at [404, 51] on input "42" at bounding box center [428, 53] width 49 height 23
click at [404, 51] on input "43" at bounding box center [428, 53] width 49 height 23
click at [404, 51] on input "44" at bounding box center [428, 53] width 49 height 23
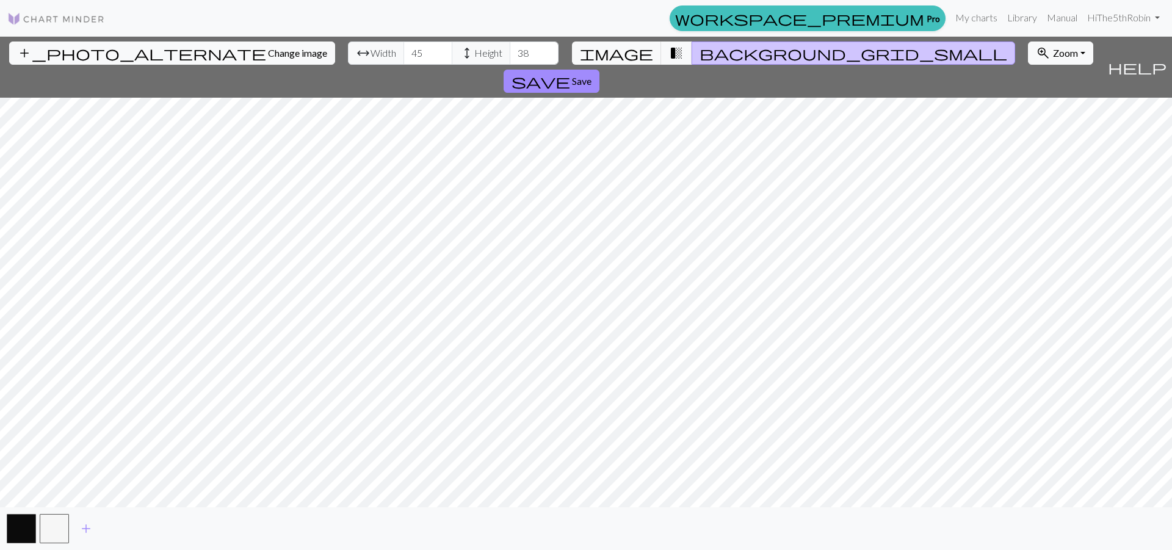
click at [404, 51] on input "45" at bounding box center [428, 53] width 49 height 23
click at [404, 51] on input "46" at bounding box center [428, 53] width 49 height 23
click at [404, 51] on input "47" at bounding box center [428, 53] width 49 height 23
type input "48"
click at [404, 51] on input "48" at bounding box center [428, 53] width 49 height 23
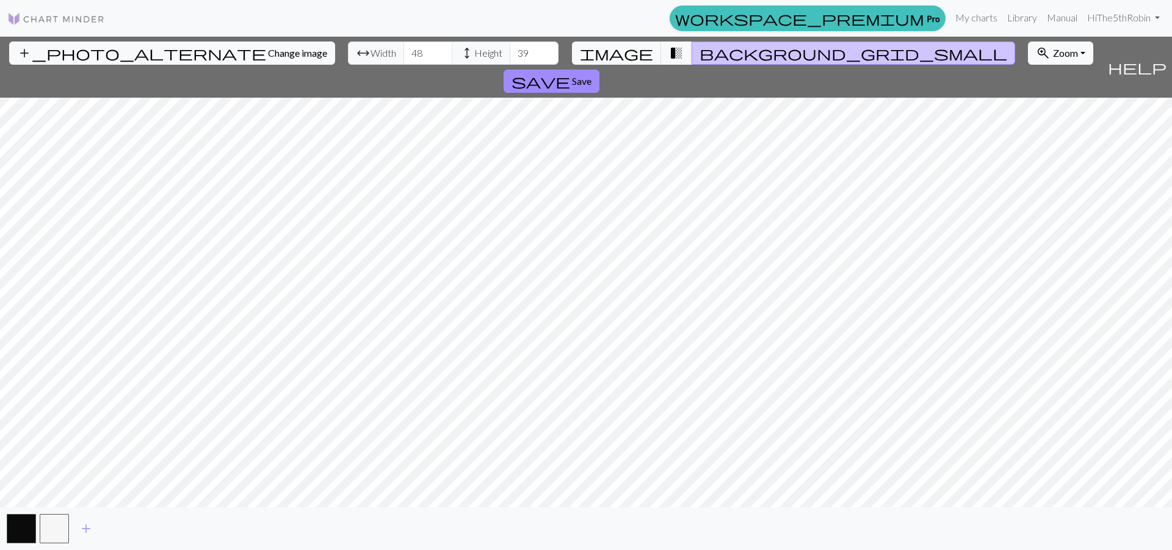
click at [510, 50] on input "39" at bounding box center [534, 53] width 49 height 23
click at [510, 50] on input "40" at bounding box center [534, 53] width 49 height 23
click at [510, 50] on input "41" at bounding box center [534, 53] width 49 height 23
click at [510, 50] on input "42" at bounding box center [534, 53] width 49 height 23
click at [510, 50] on input "43" at bounding box center [534, 53] width 49 height 23
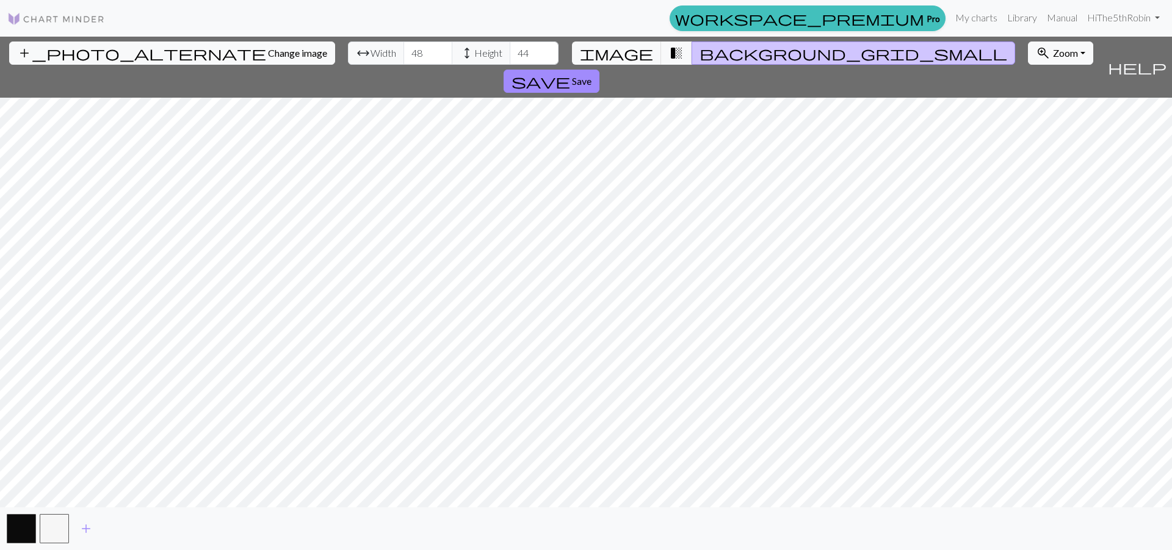
type input "44"
click at [510, 50] on input "44" at bounding box center [534, 53] width 49 height 23
click at [404, 51] on input "49" at bounding box center [428, 53] width 49 height 23
click at [404, 51] on input "50" at bounding box center [428, 53] width 49 height 23
click at [404, 51] on input "51" at bounding box center [428, 53] width 49 height 23
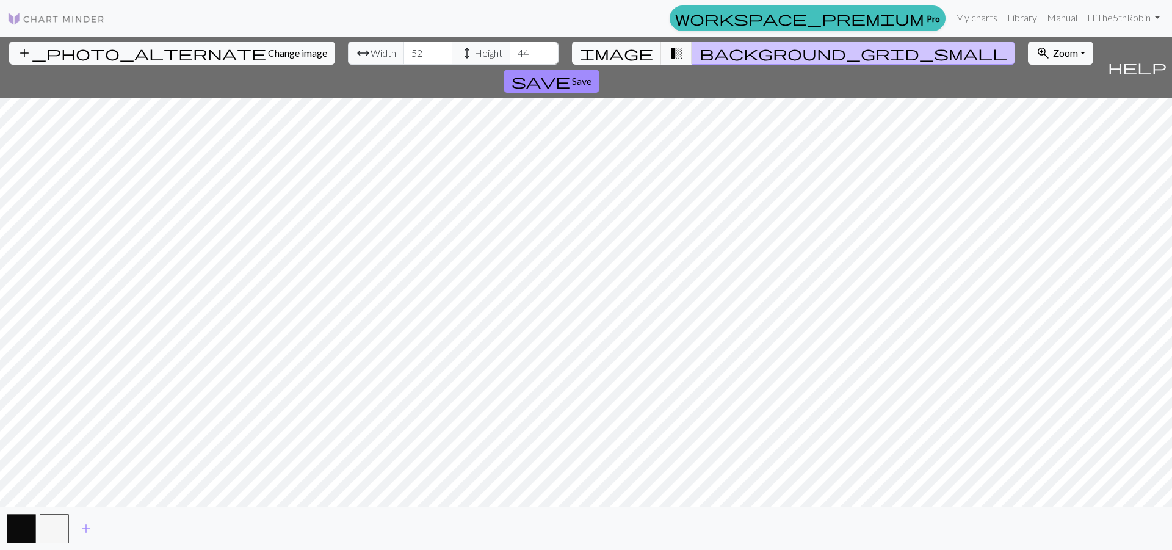
click at [404, 51] on input "52" at bounding box center [428, 53] width 49 height 23
type input "53"
click at [404, 51] on input "53" at bounding box center [428, 53] width 49 height 23
click at [510, 51] on input "45" at bounding box center [534, 53] width 49 height 23
click at [510, 51] on input "46" at bounding box center [534, 53] width 49 height 23
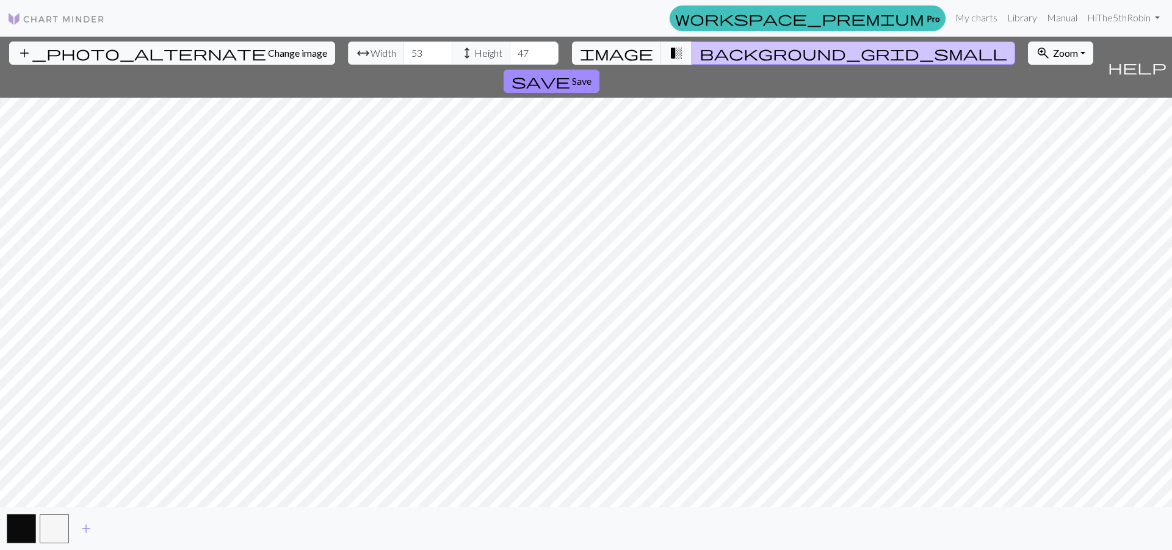
click at [510, 51] on input "47" at bounding box center [534, 53] width 49 height 23
click at [510, 51] on input "48" at bounding box center [534, 53] width 49 height 23
click at [510, 51] on input "49" at bounding box center [534, 53] width 49 height 23
click at [510, 51] on input "50" at bounding box center [534, 53] width 49 height 23
click at [510, 51] on input "51" at bounding box center [534, 53] width 49 height 23
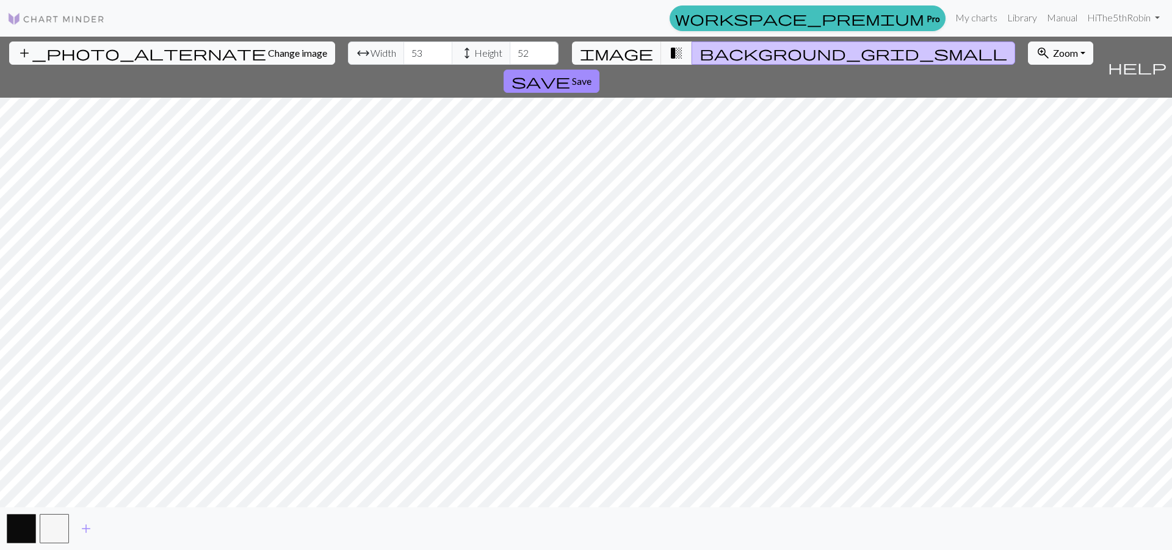
click at [510, 51] on input "52" at bounding box center [534, 53] width 49 height 23
click at [510, 51] on input "53" at bounding box center [534, 53] width 49 height 23
click at [510, 51] on input "54" at bounding box center [534, 53] width 49 height 23
type input "55"
click at [510, 51] on input "55" at bounding box center [534, 53] width 49 height 23
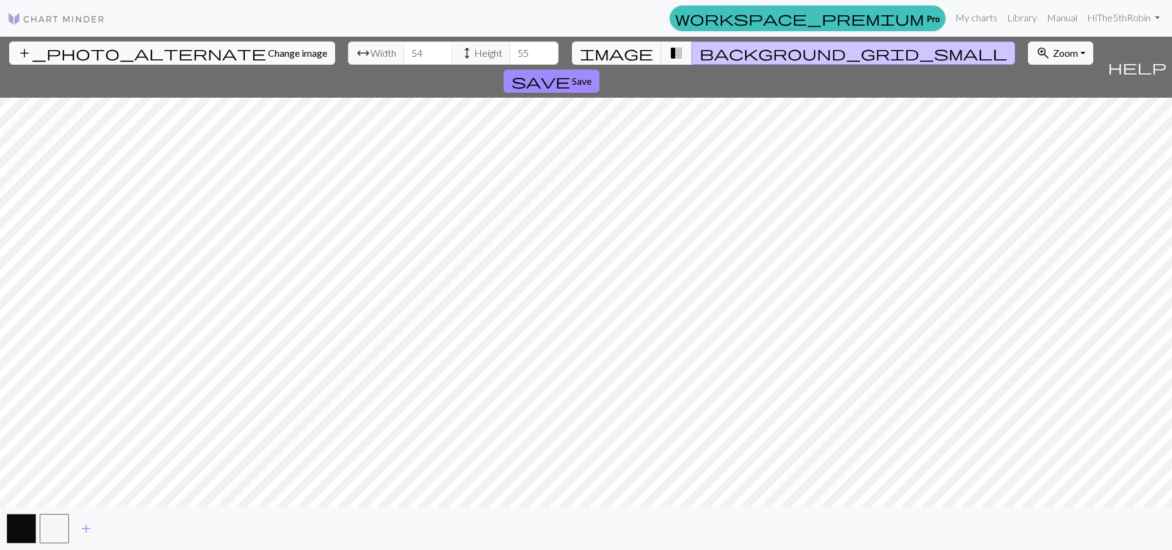
click at [404, 49] on input "54" at bounding box center [428, 53] width 49 height 23
click at [404, 49] on input "55" at bounding box center [428, 53] width 49 height 23
click at [404, 49] on input "56" at bounding box center [428, 53] width 49 height 23
click at [404, 49] on input "57" at bounding box center [428, 53] width 49 height 23
click at [404, 49] on input "58" at bounding box center [428, 53] width 49 height 23
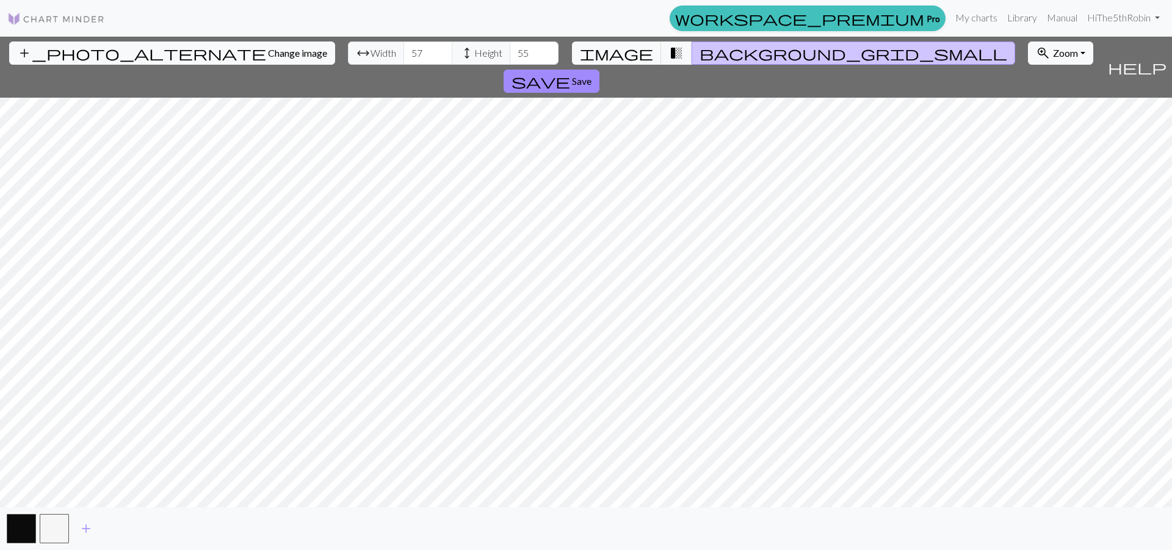
click at [404, 56] on input "57" at bounding box center [428, 53] width 49 height 23
type input "56"
click at [404, 56] on input "56" at bounding box center [428, 53] width 49 height 23
click at [510, 51] on input "56" at bounding box center [534, 53] width 49 height 23
click at [510, 51] on input "57" at bounding box center [534, 53] width 49 height 23
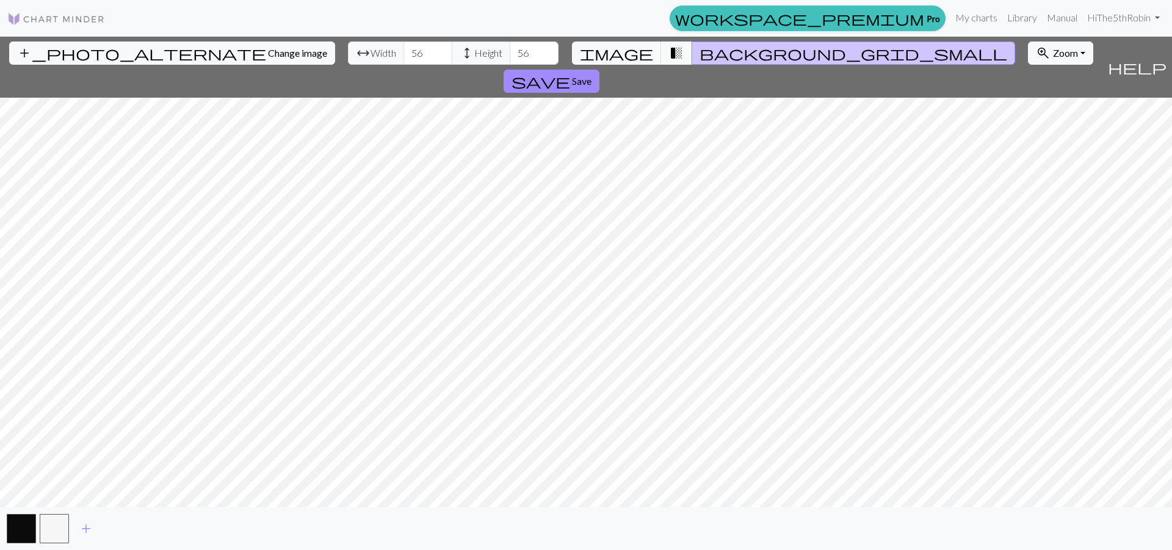
click at [510, 55] on input "56" at bounding box center [534, 53] width 49 height 23
click at [510, 51] on input "57" at bounding box center [534, 53] width 49 height 23
click at [510, 51] on input "58" at bounding box center [534, 53] width 49 height 23
click at [510, 50] on input "59" at bounding box center [534, 53] width 49 height 23
click at [510, 50] on input "60" at bounding box center [534, 53] width 49 height 23
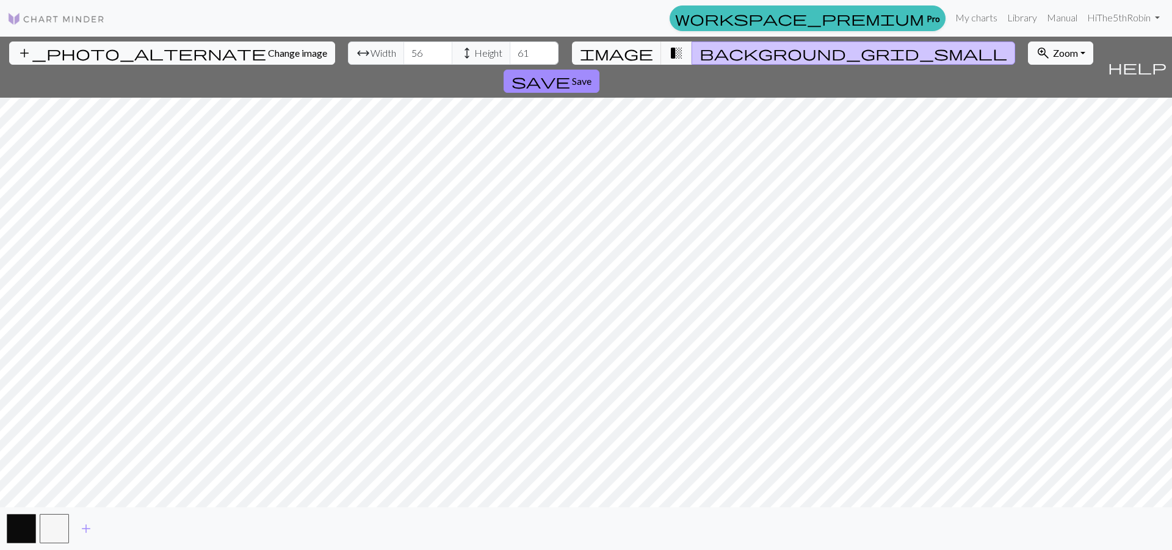
type input "61"
click at [510, 50] on input "61" at bounding box center [534, 53] width 49 height 23
click at [404, 50] on input "57" at bounding box center [428, 53] width 49 height 23
click at [404, 50] on input "58" at bounding box center [428, 53] width 49 height 23
click at [404, 50] on input "59" at bounding box center [428, 53] width 49 height 23
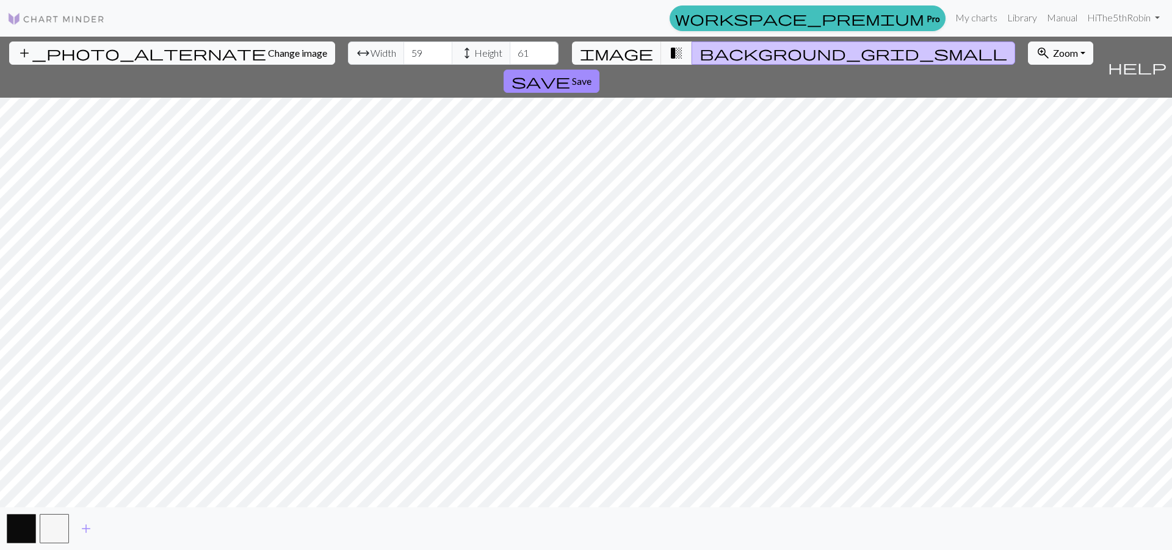
click at [404, 50] on input "60" at bounding box center [428, 53] width 49 height 23
click at [404, 50] on input "61" at bounding box center [428, 53] width 49 height 23
click at [404, 50] on input "62" at bounding box center [428, 53] width 49 height 23
click at [404, 50] on input "63" at bounding box center [428, 53] width 49 height 23
click at [404, 49] on input "64" at bounding box center [428, 53] width 49 height 23
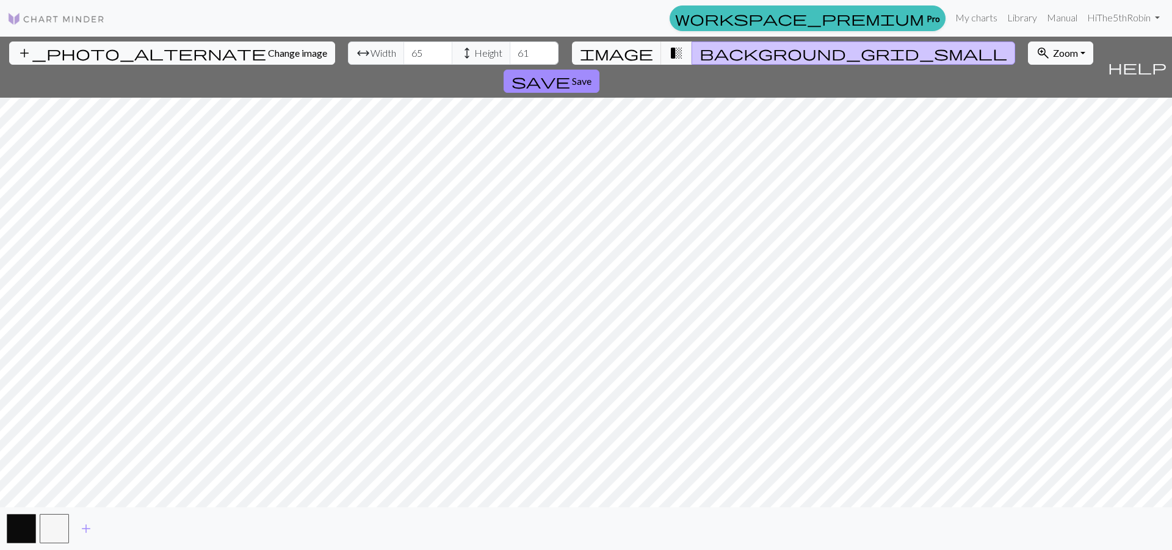
click at [404, 49] on input "65" at bounding box center [428, 53] width 49 height 23
click at [404, 49] on input "66" at bounding box center [428, 53] width 49 height 23
click at [404, 49] on input "67" at bounding box center [428, 53] width 49 height 23
type input "68"
click at [404, 49] on input "68" at bounding box center [428, 53] width 49 height 23
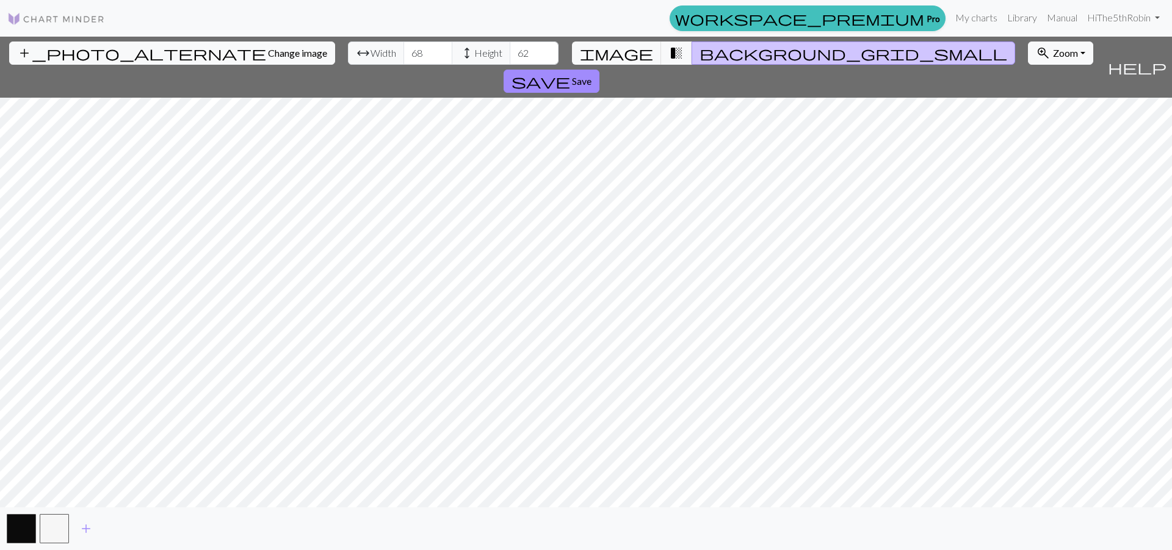
click at [510, 50] on input "62" at bounding box center [534, 53] width 49 height 23
click at [510, 50] on input "63" at bounding box center [534, 53] width 49 height 23
type input "64"
click at [510, 50] on input "64" at bounding box center [534, 53] width 49 height 23
click at [600, 70] on button "save Save" at bounding box center [552, 81] width 96 height 23
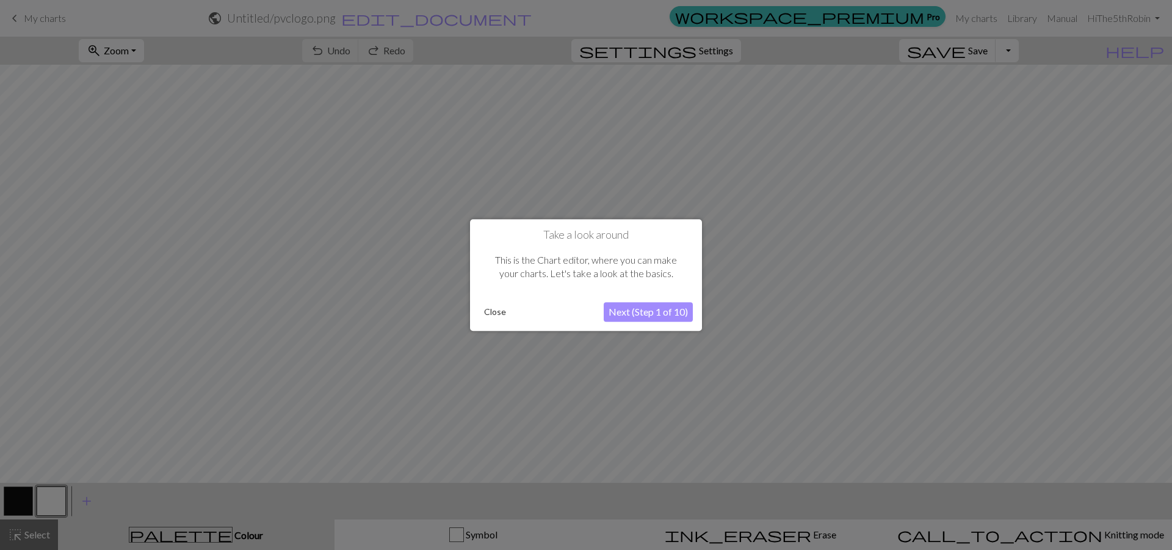
click at [636, 310] on button "Next (Step 1 of 10)" at bounding box center [648, 312] width 89 height 20
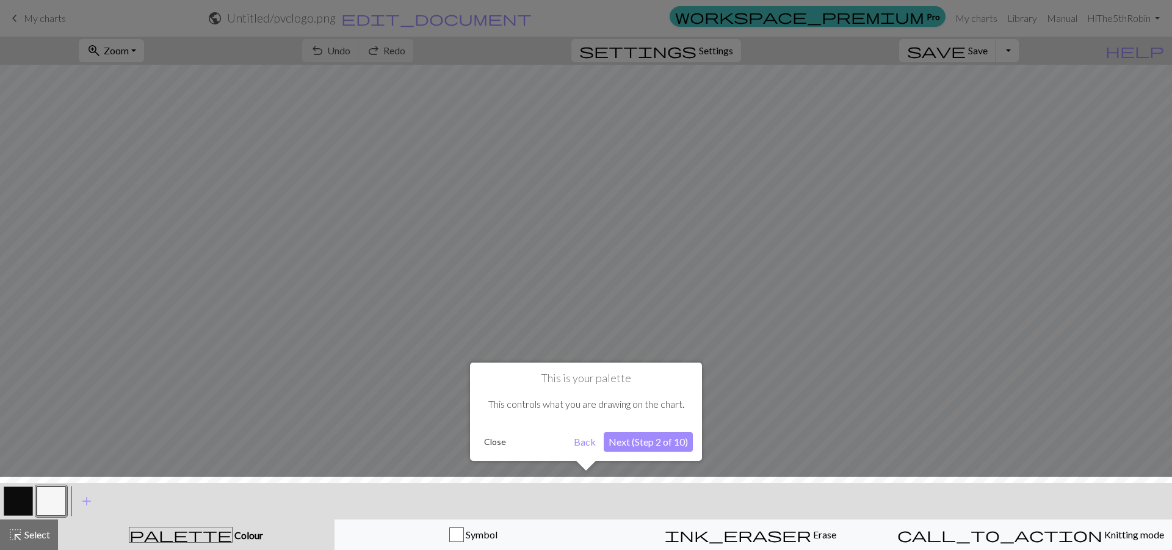
click at [633, 444] on button "Next (Step 2 of 10)" at bounding box center [648, 442] width 89 height 20
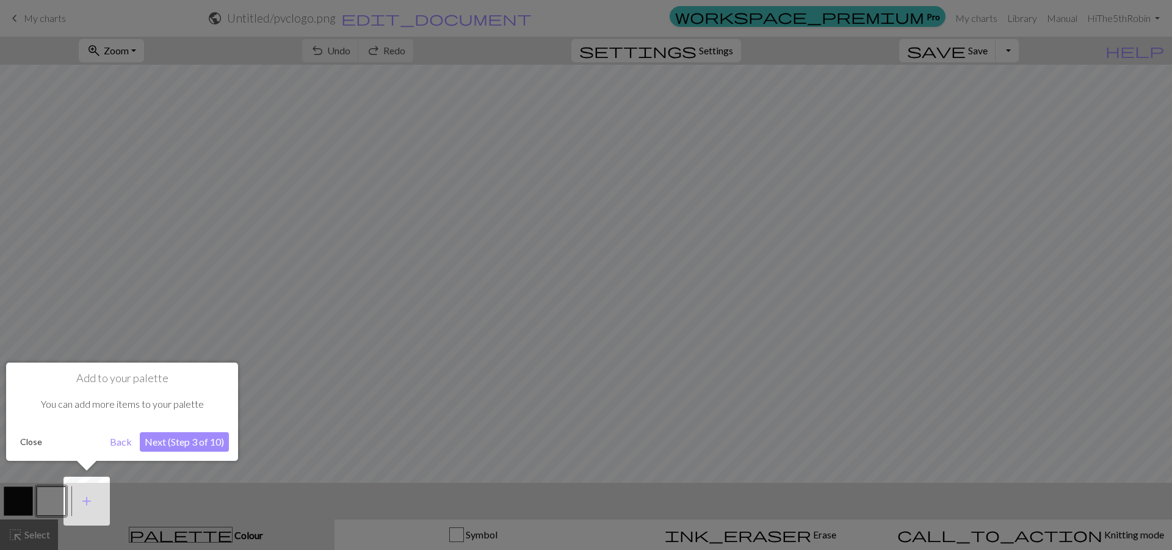
click at [158, 442] on button "Next (Step 3 of 10)" at bounding box center [184, 442] width 89 height 20
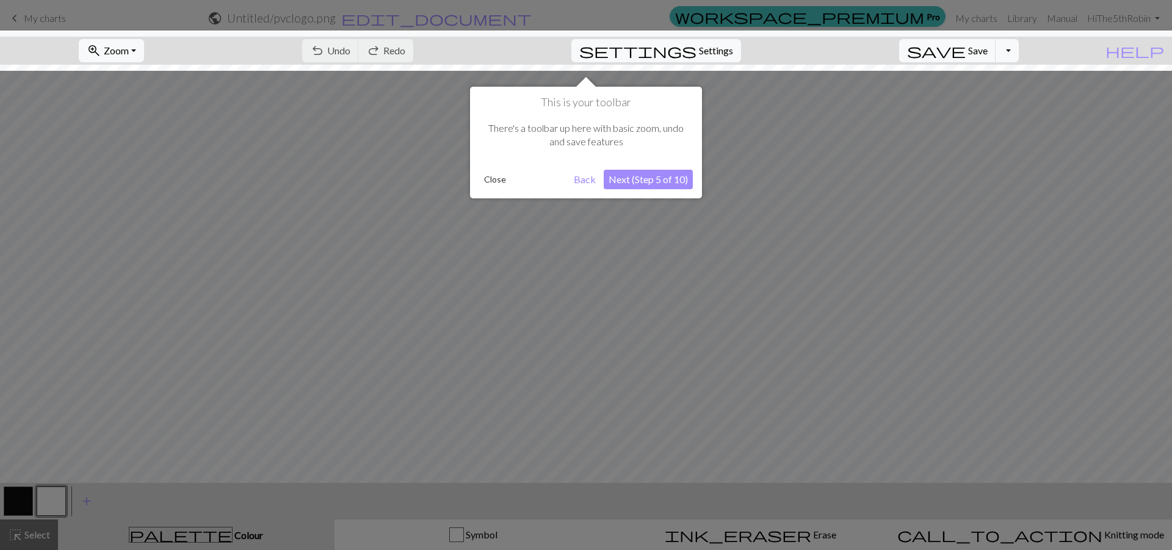
click at [644, 182] on button "Next (Step 5 of 10)" at bounding box center [648, 180] width 89 height 20
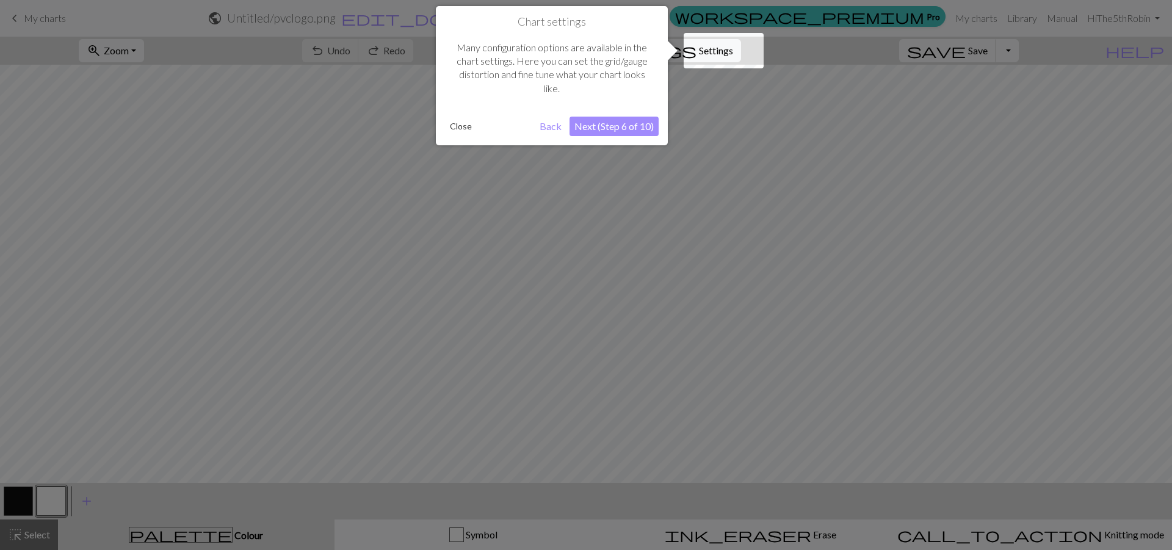
click at [615, 128] on button "Next (Step 6 of 10)" at bounding box center [614, 127] width 89 height 20
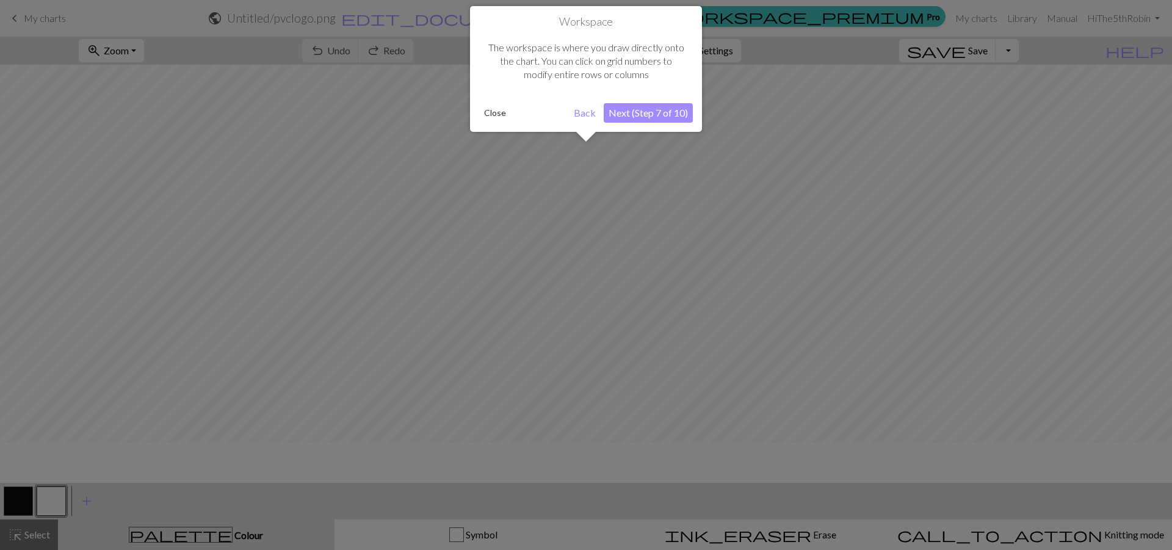
scroll to position [46, 0]
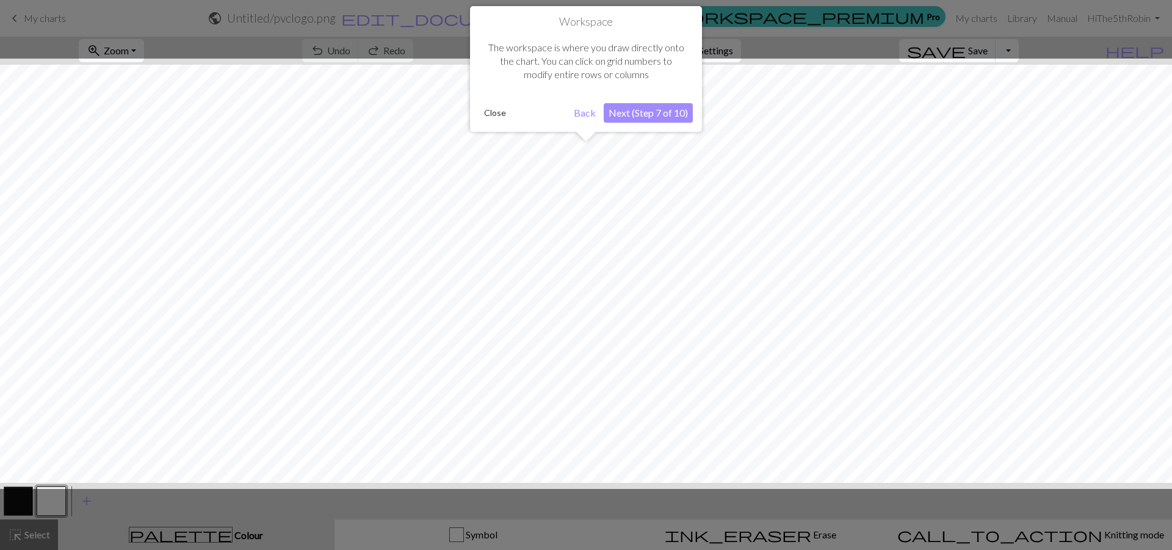
click at [639, 113] on button "Next (Step 7 of 10)" at bounding box center [648, 113] width 89 height 20
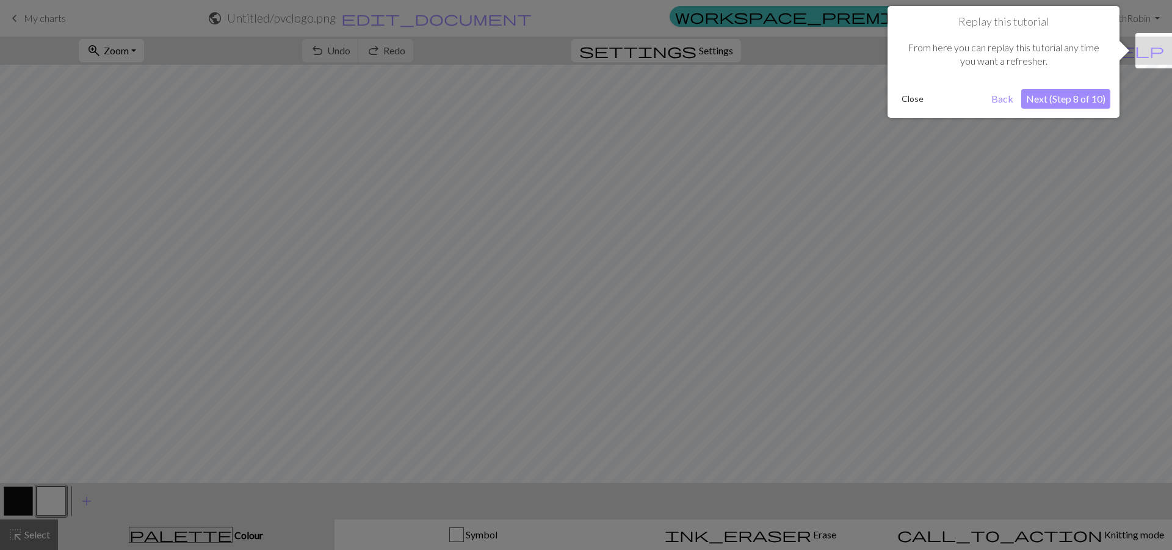
click at [1079, 100] on button "Next (Step 8 of 10)" at bounding box center [1065, 99] width 89 height 20
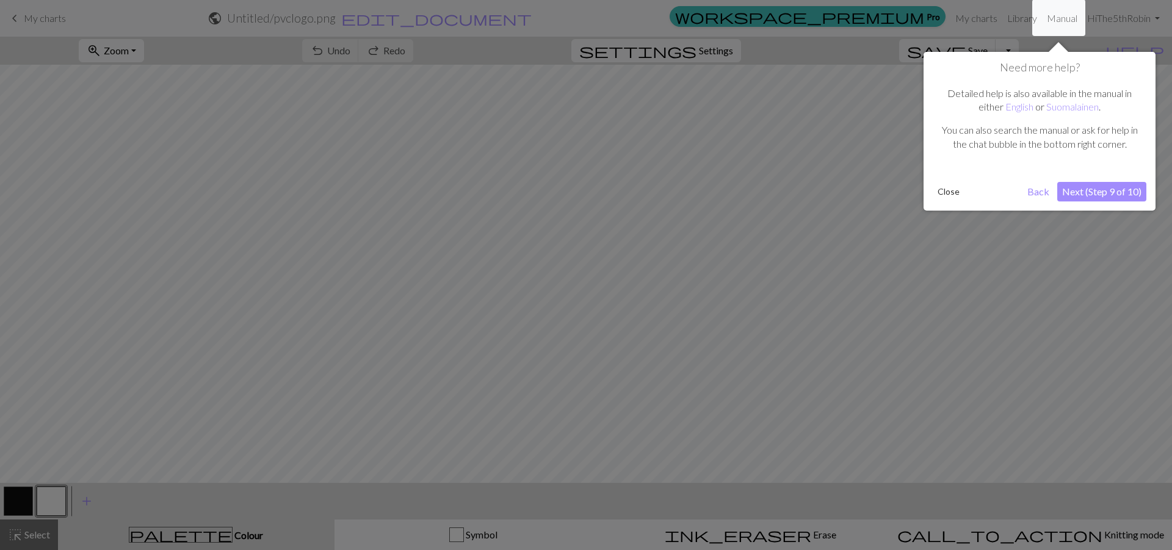
click at [1106, 189] on button "Next (Step 9 of 10)" at bounding box center [1101, 192] width 89 height 20
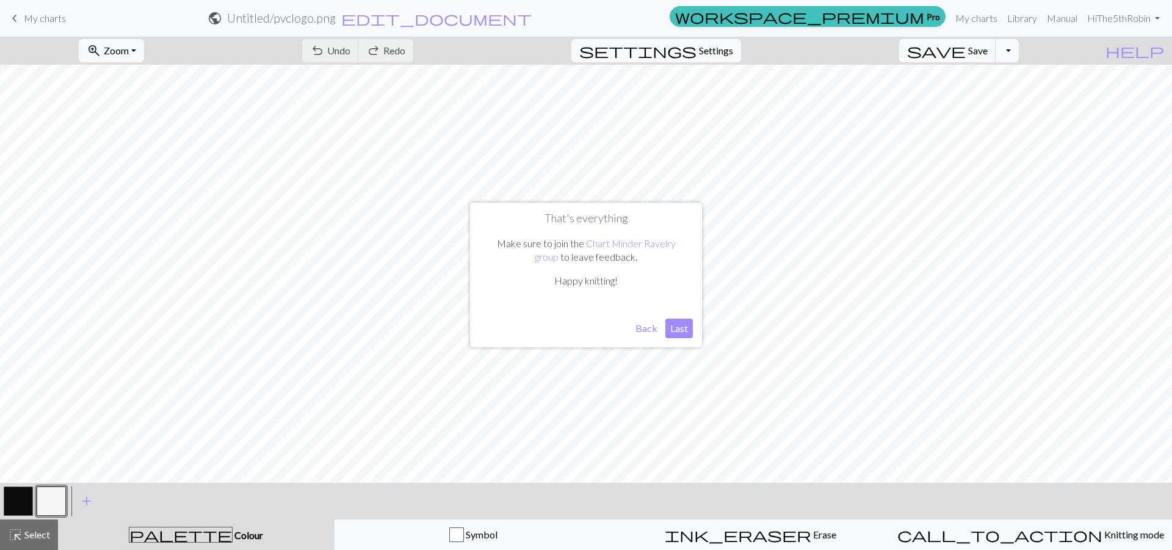
click at [679, 330] on button "Last" at bounding box center [679, 329] width 27 height 20
click at [144, 49] on button "zoom_in Zoom Zoom" at bounding box center [111, 50] width 65 height 23
click at [129, 148] on button "50%" at bounding box center [127, 147] width 96 height 20
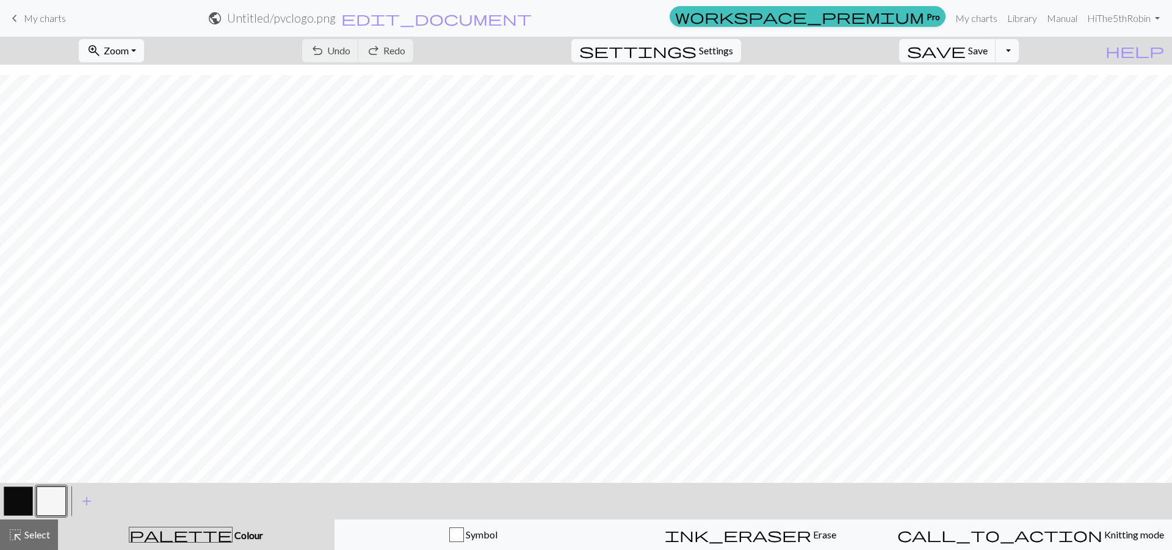
click at [14, 498] on button "button" at bounding box center [18, 501] width 29 height 29
click at [53, 499] on button "button" at bounding box center [51, 501] width 29 height 29
click at [17, 502] on button "button" at bounding box center [18, 501] width 29 height 29
click at [325, 53] on span "undo" at bounding box center [317, 50] width 15 height 17
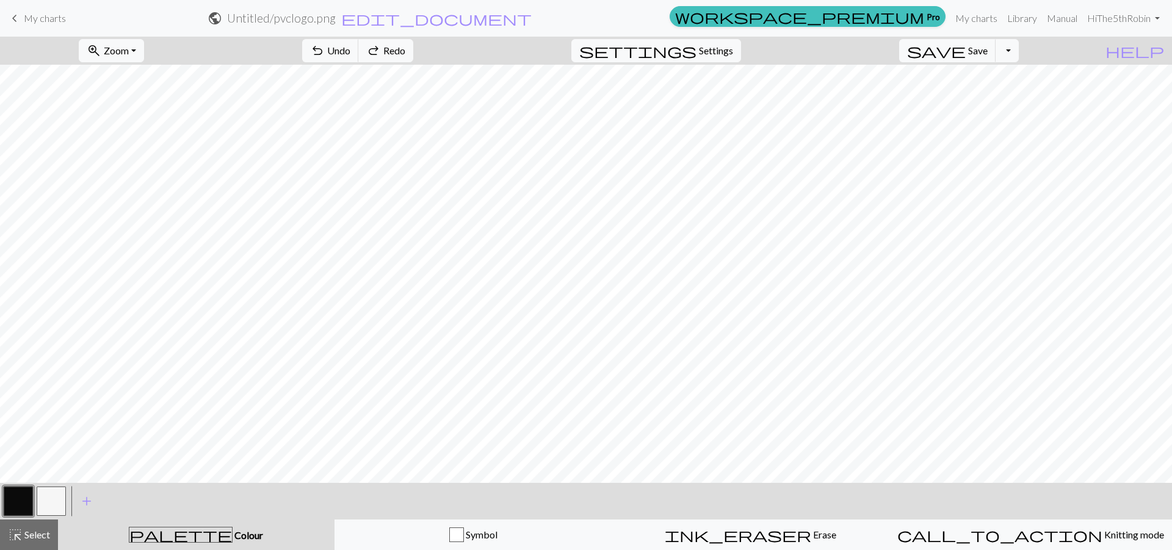
click at [49, 506] on button "button" at bounding box center [51, 501] width 29 height 29
click at [19, 502] on button "button" at bounding box center [18, 501] width 29 height 29
click at [55, 497] on button "button" at bounding box center [51, 501] width 29 height 29
click at [23, 500] on button "button" at bounding box center [18, 501] width 29 height 29
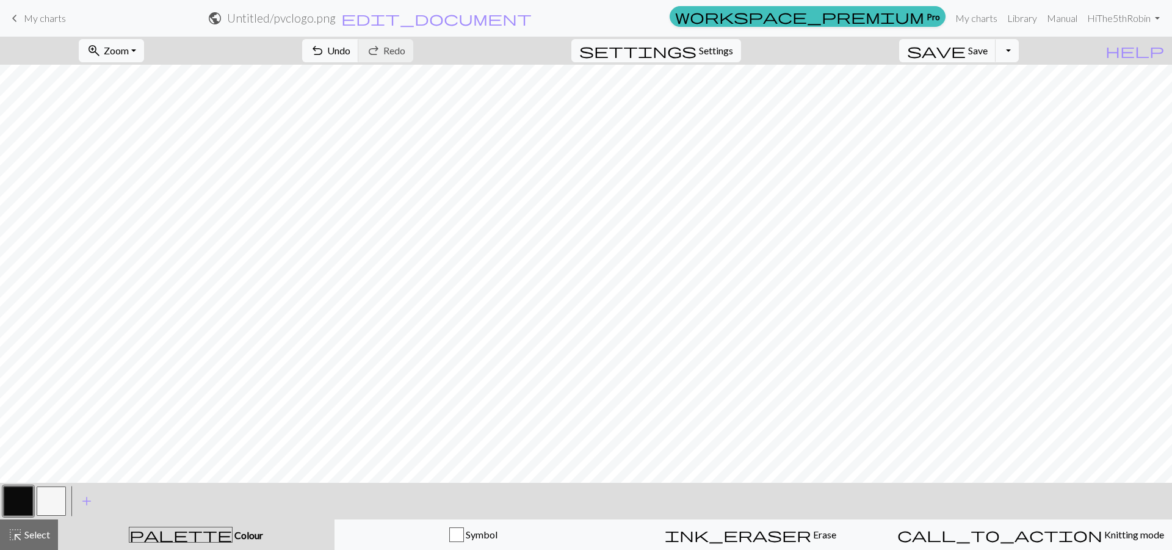
click at [49, 496] on button "button" at bounding box center [51, 501] width 29 height 29
click at [20, 504] on button "button" at bounding box center [18, 501] width 29 height 29
click at [48, 491] on button "button" at bounding box center [51, 501] width 29 height 29
click at [10, 495] on button "button" at bounding box center [18, 501] width 29 height 29
click at [58, 501] on button "button" at bounding box center [51, 501] width 29 height 29
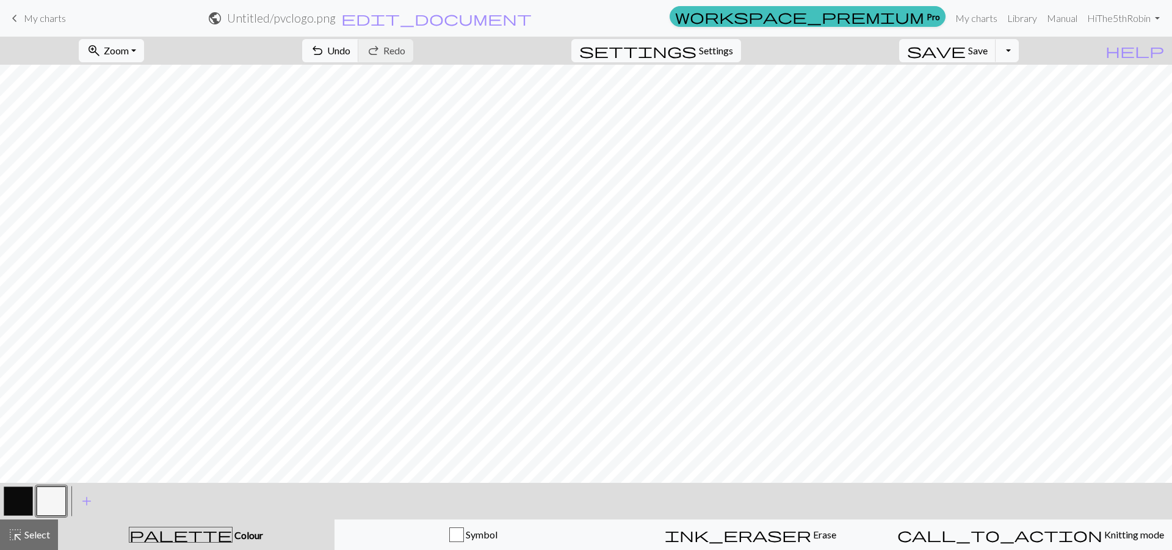
click at [24, 495] on button "button" at bounding box center [18, 501] width 29 height 29
click at [350, 51] on span "Undo" at bounding box center [338, 51] width 23 height 12
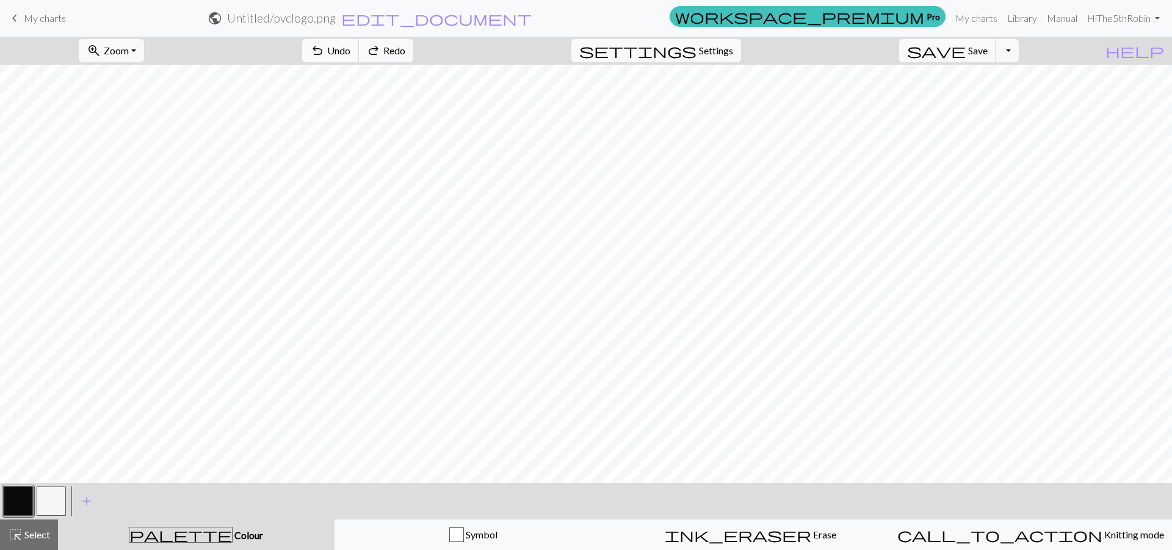
click at [350, 51] on span "Undo" at bounding box center [338, 51] width 23 height 12
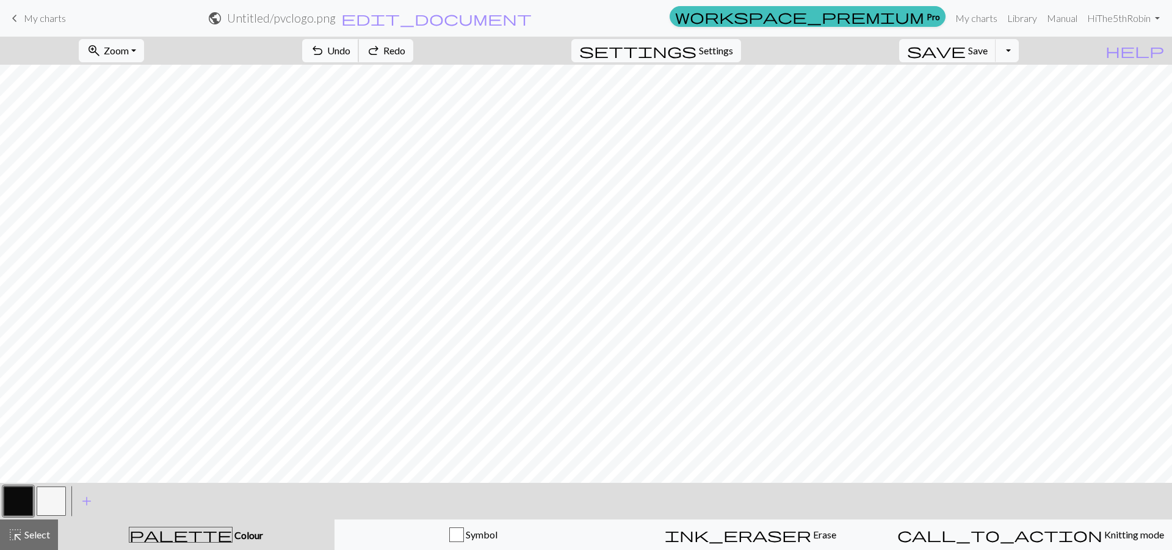
click at [350, 51] on span "Undo" at bounding box center [338, 51] width 23 height 12
click at [405, 49] on span "Redo" at bounding box center [394, 51] width 22 height 12
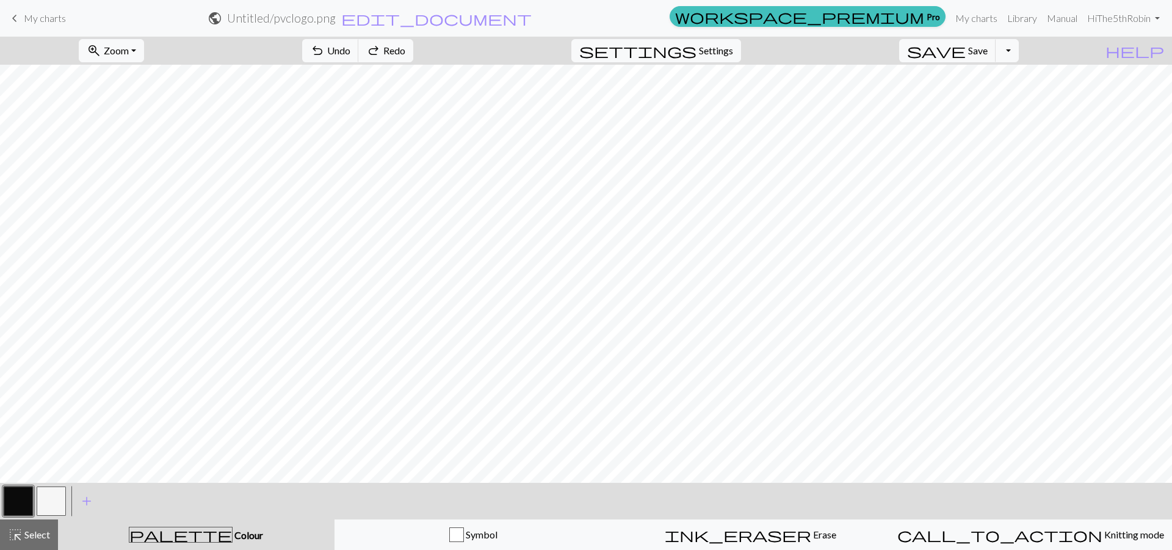
click at [24, 497] on button "button" at bounding box center [18, 501] width 29 height 29
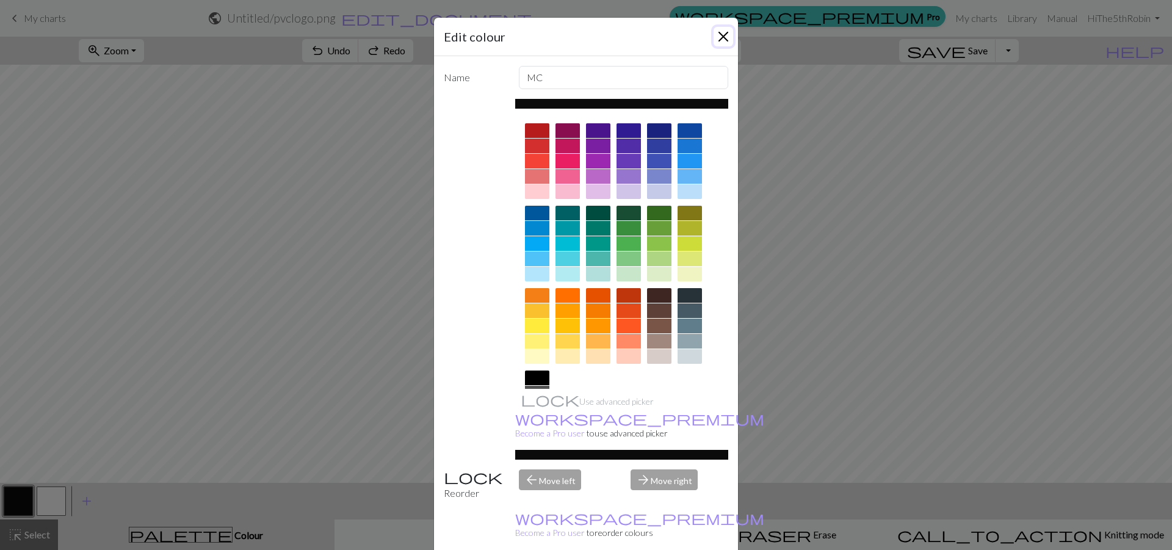
click at [717, 40] on button "Close" at bounding box center [724, 37] width 20 height 20
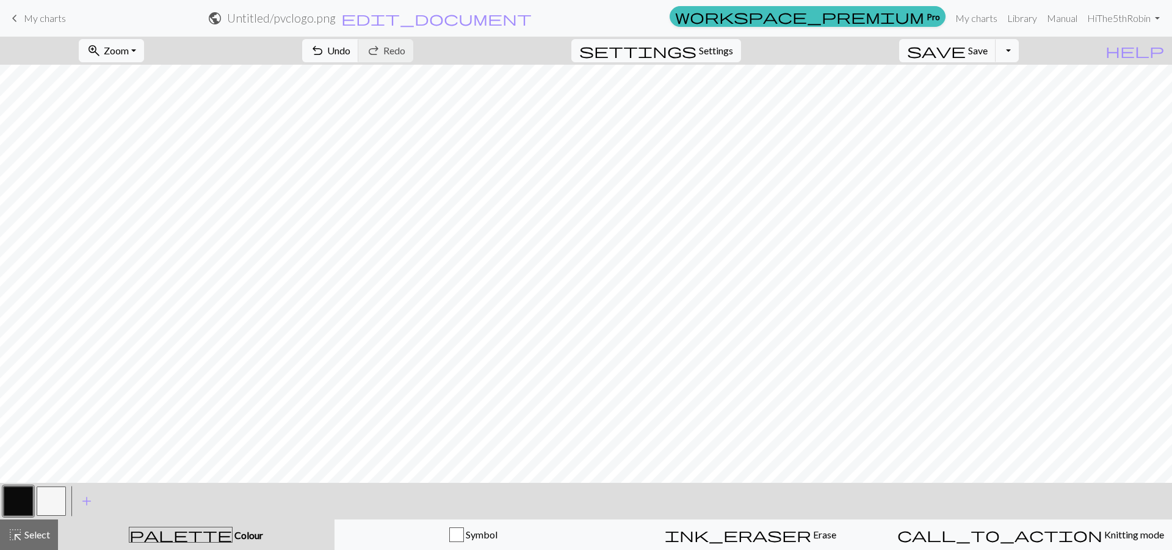
click at [51, 493] on button "button" at bounding box center [51, 501] width 29 height 29
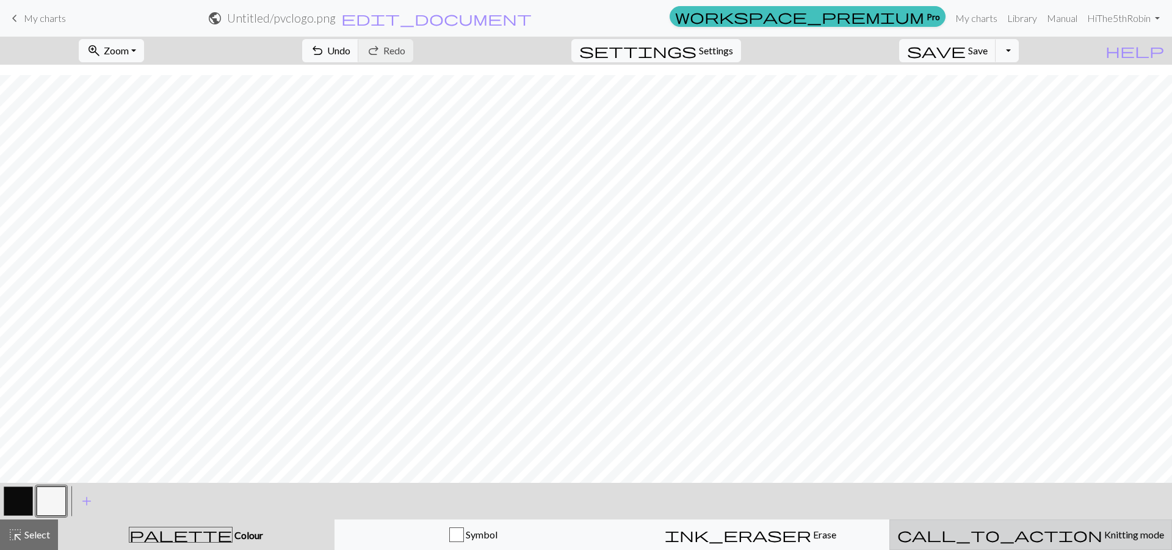
click at [1103, 536] on span "Knitting mode" at bounding box center [1134, 535] width 62 height 12
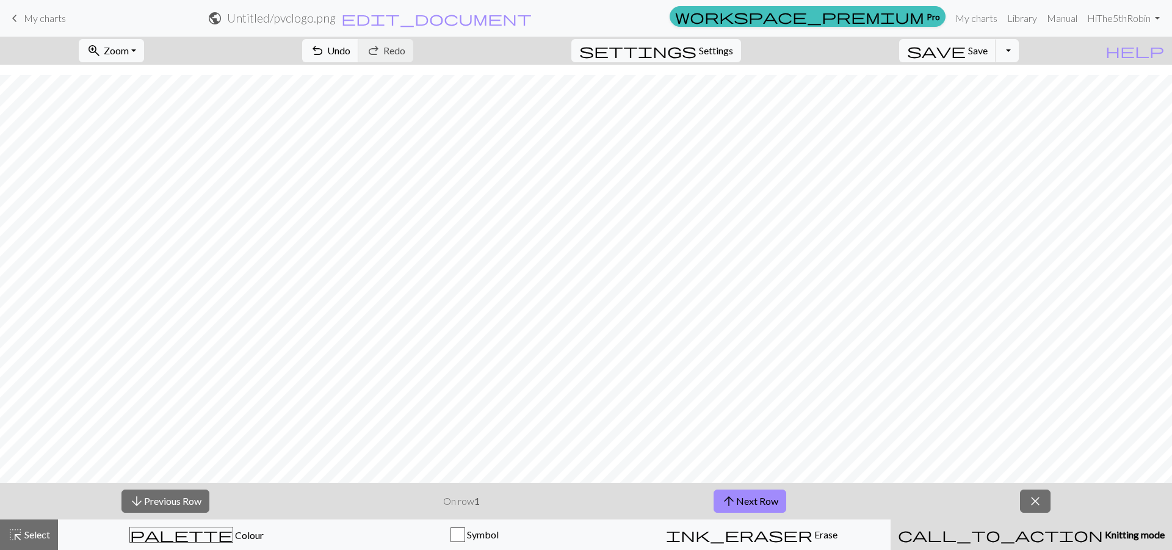
click at [1103, 534] on span "Knitting mode" at bounding box center [1134, 535] width 62 height 12
click at [988, 53] on span "Save" at bounding box center [978, 51] width 20 height 12
click at [1019, 52] on button "Toggle Dropdown" at bounding box center [1007, 50] width 23 height 23
click at [999, 79] on button "file_copy Save a copy" at bounding box center [917, 78] width 201 height 20
click at [1019, 54] on button "Toggle Dropdown" at bounding box center [1007, 50] width 23 height 23
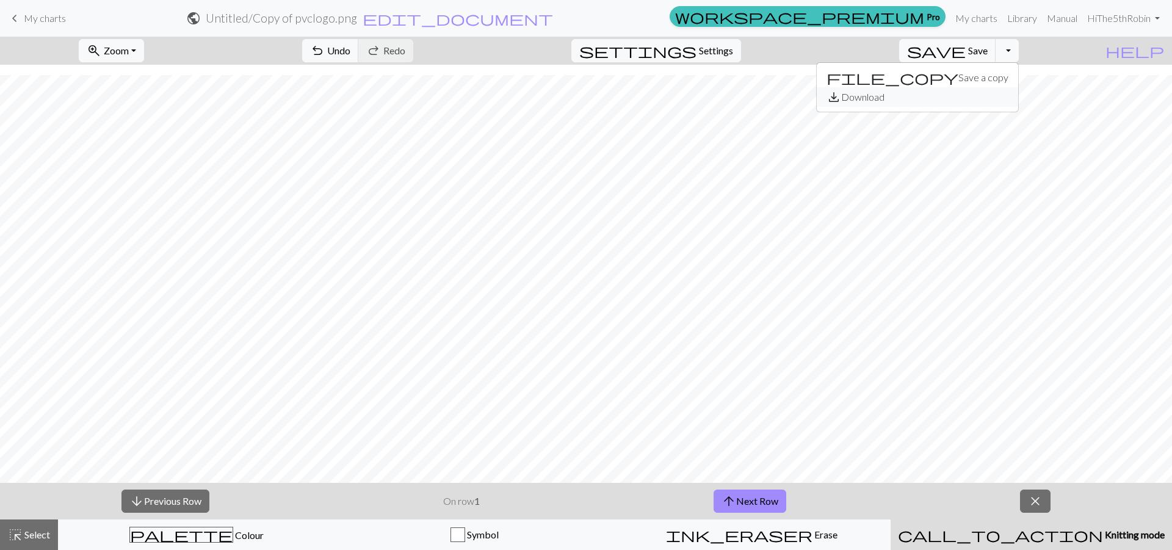
click at [992, 97] on button "save_alt Download" at bounding box center [917, 97] width 201 height 20
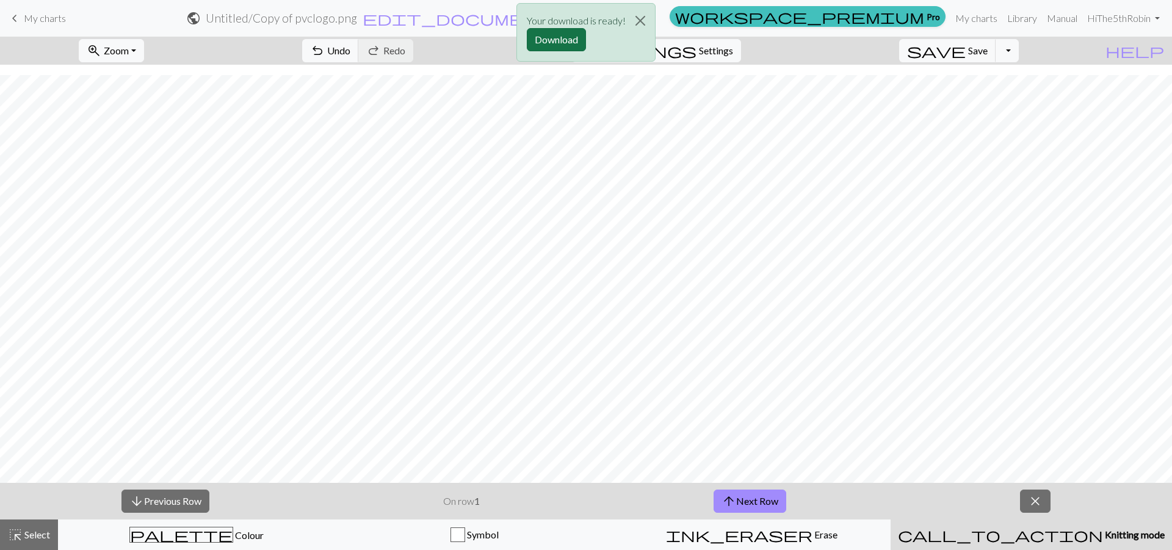
click at [570, 39] on button "Download" at bounding box center [556, 39] width 59 height 23
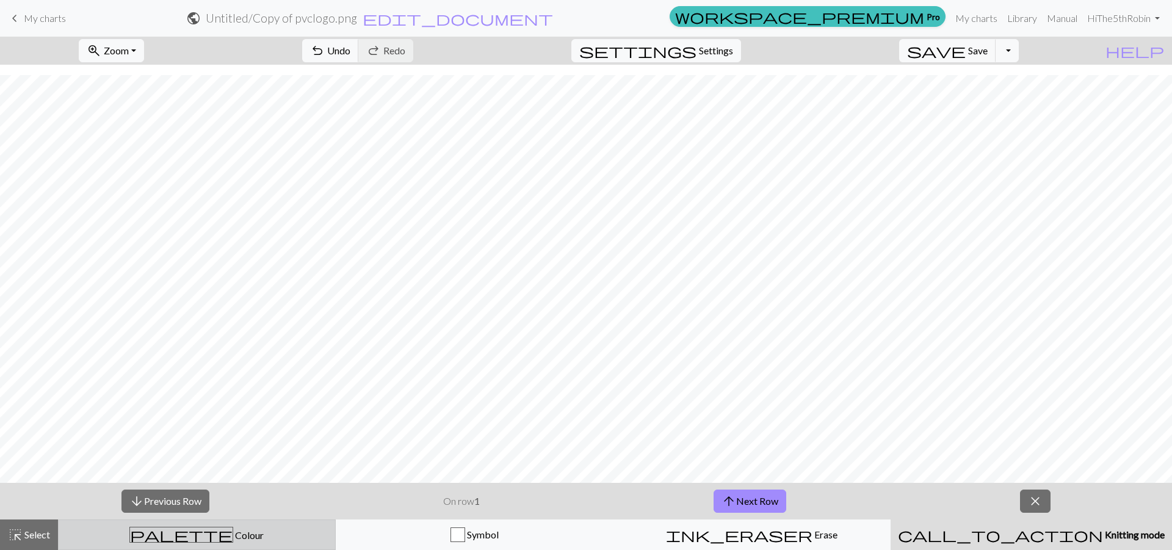
click at [230, 537] on div "palette Colour Colour" at bounding box center [197, 535] width 262 height 16
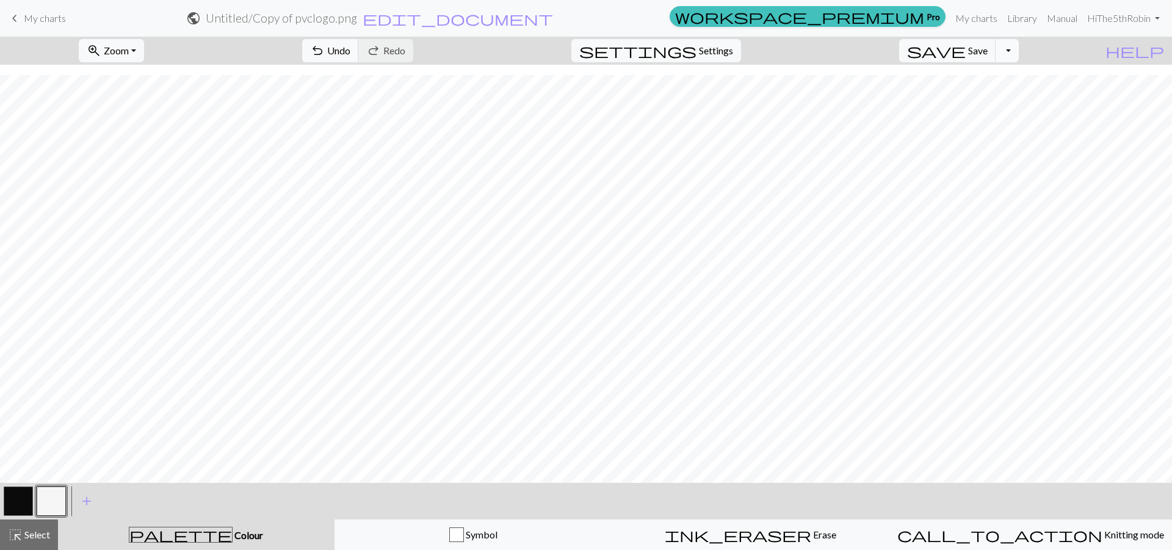
click at [1019, 55] on button "Toggle Dropdown" at bounding box center [1007, 50] width 23 height 23
click at [982, 98] on button "save_alt Download" at bounding box center [917, 97] width 201 height 20
click at [556, 42] on button "Download" at bounding box center [556, 39] width 59 height 23
click at [986, 52] on button "save Save Save" at bounding box center [947, 50] width 97 height 23
click at [144, 48] on button "zoom_in Zoom Zoom" at bounding box center [111, 50] width 65 height 23
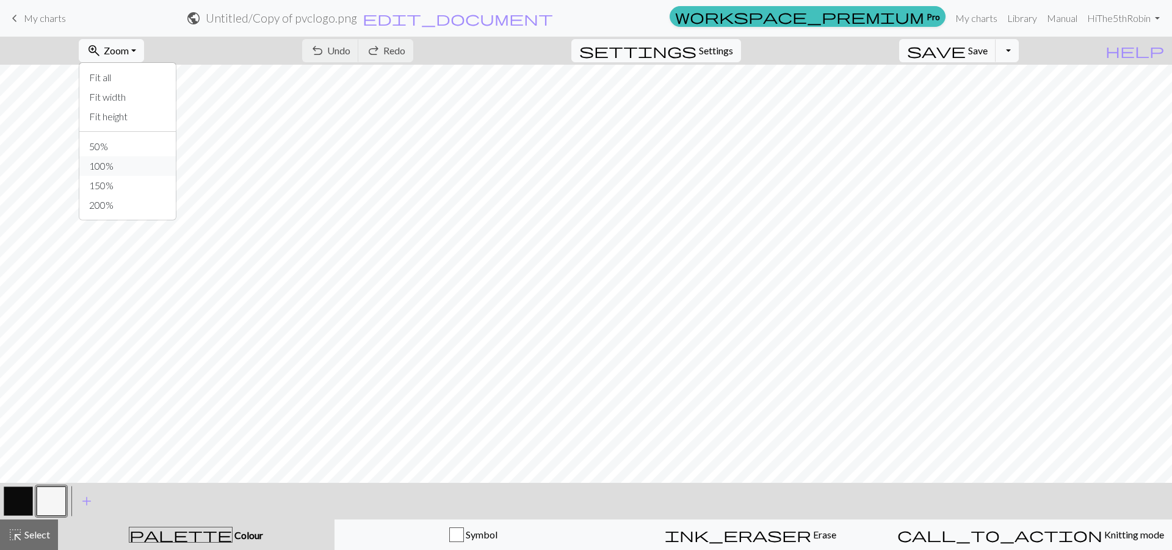
click at [134, 165] on button "100%" at bounding box center [127, 166] width 96 height 20
click at [144, 49] on button "zoom_in Zoom Zoom" at bounding box center [111, 50] width 65 height 23
click at [122, 145] on button "50%" at bounding box center [127, 147] width 96 height 20
